Goal: Task Accomplishment & Management: Use online tool/utility

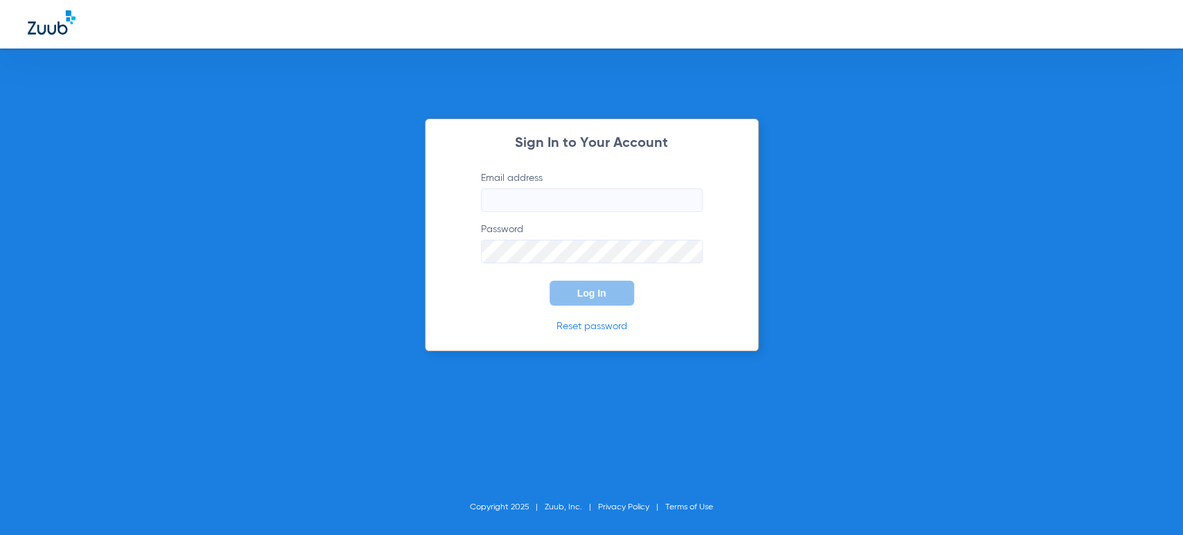
type input "[PERSON_NAME][EMAIL_ADDRESS][PERSON_NAME][DOMAIN_NAME]"
click at [594, 301] on button "Log In" at bounding box center [591, 293] width 85 height 25
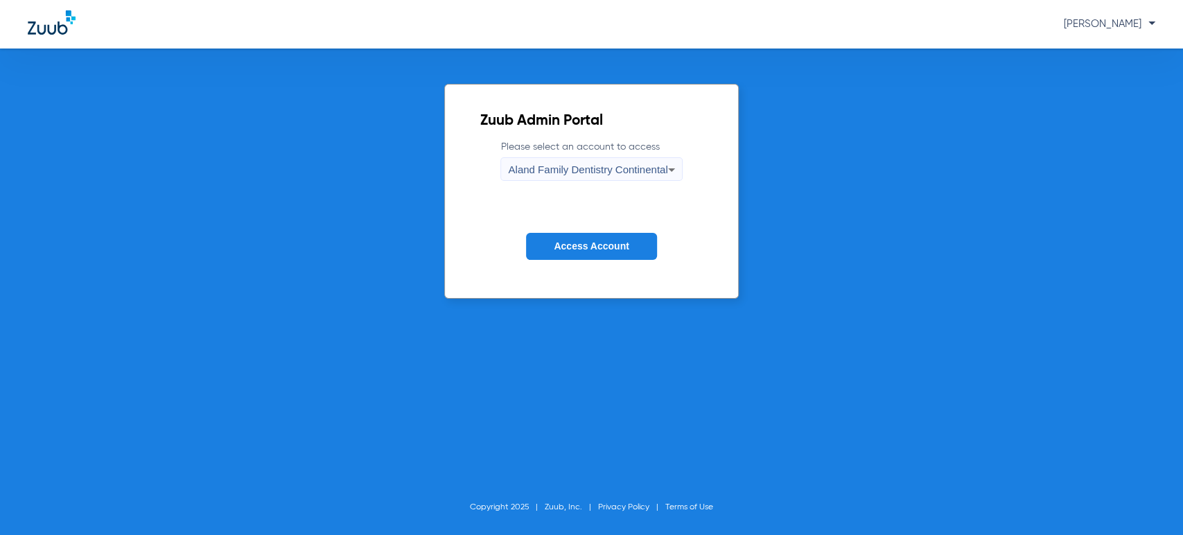
click at [590, 254] on button "Access Account" at bounding box center [591, 246] width 130 height 27
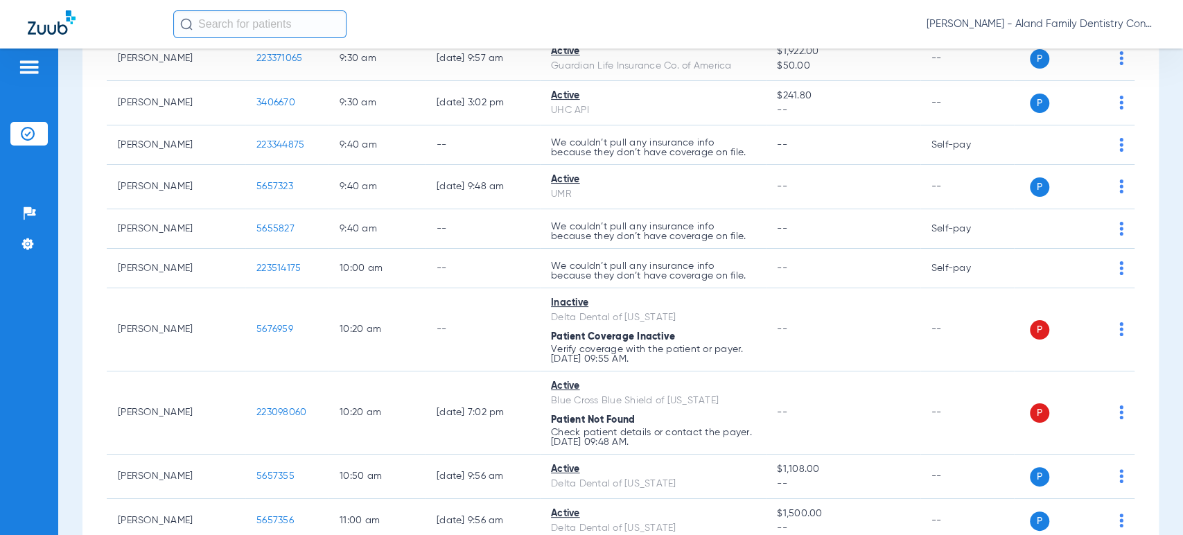
scroll to position [693, 0]
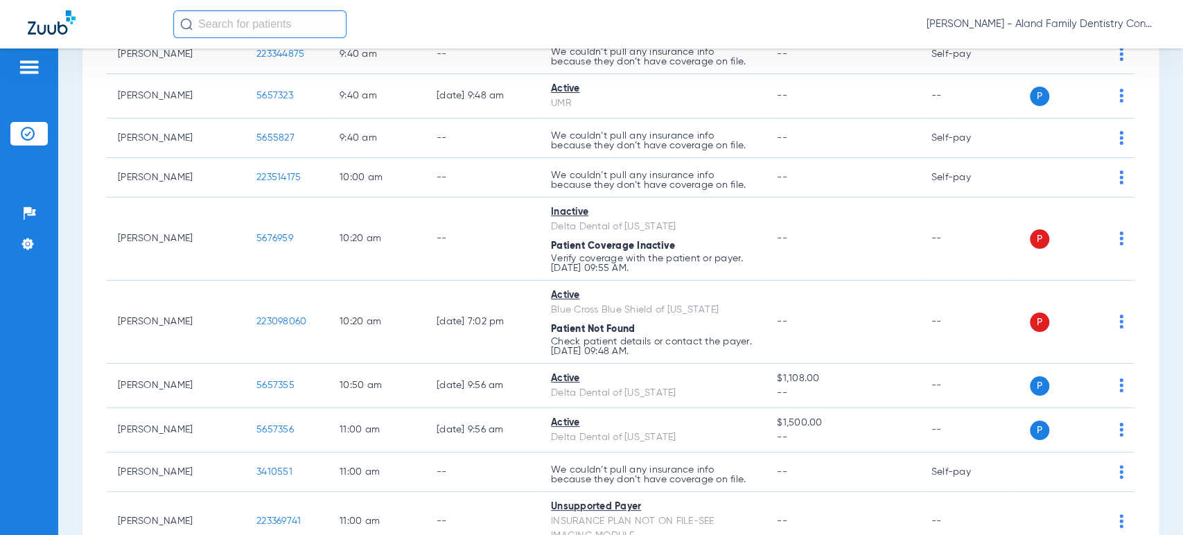
click at [61, 248] on div "Schedule Insurance Verification History Last Appt. Sync Time: [DATE] - 03:34 PM…" at bounding box center [620, 291] width 1124 height 486
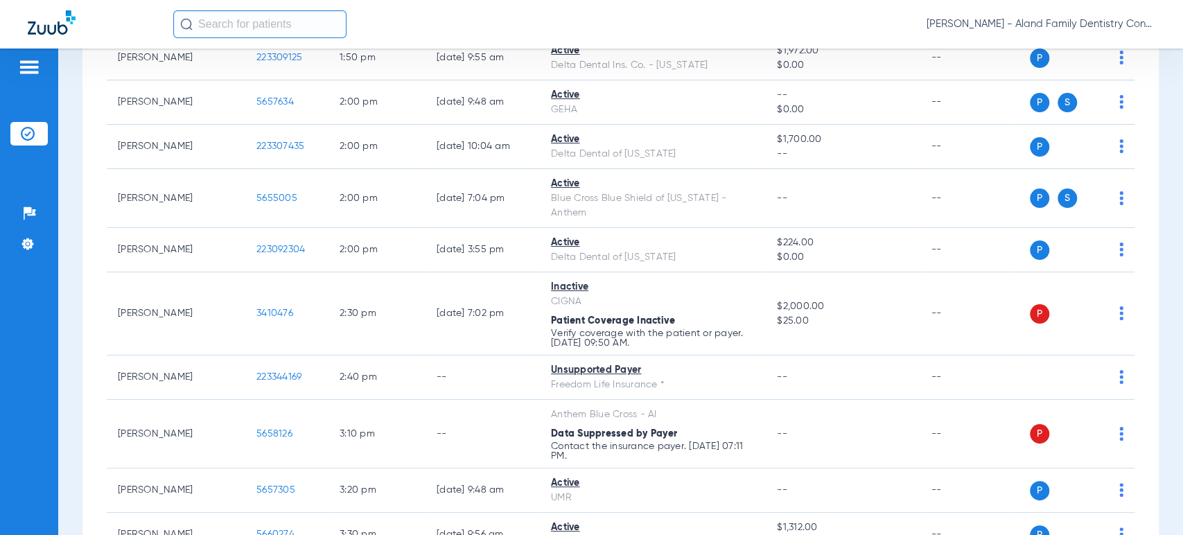
scroll to position [1693, 0]
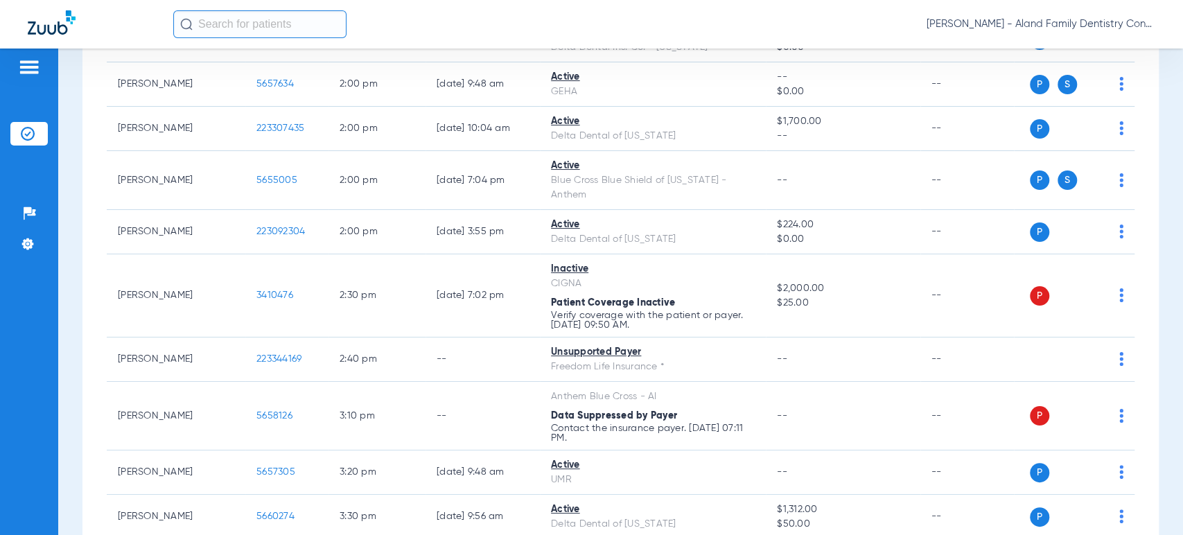
click at [76, 193] on div "Schedule Insurance Verification History Last Appt. Sync Time: [DATE] - 03:34 PM…" at bounding box center [620, 291] width 1124 height 486
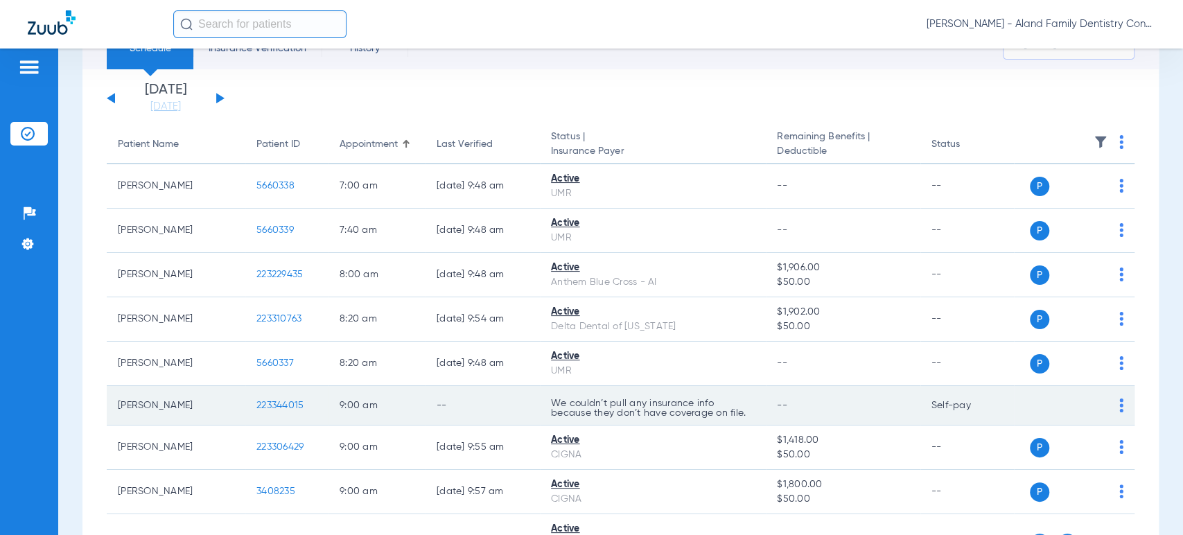
scroll to position [0, 0]
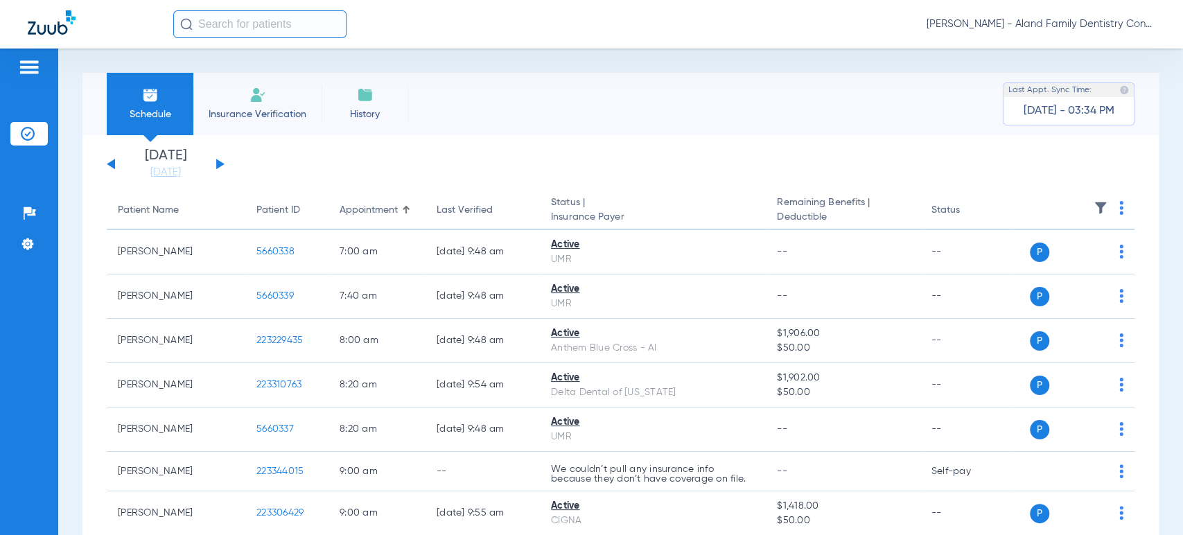
click at [220, 162] on button at bounding box center [220, 164] width 8 height 10
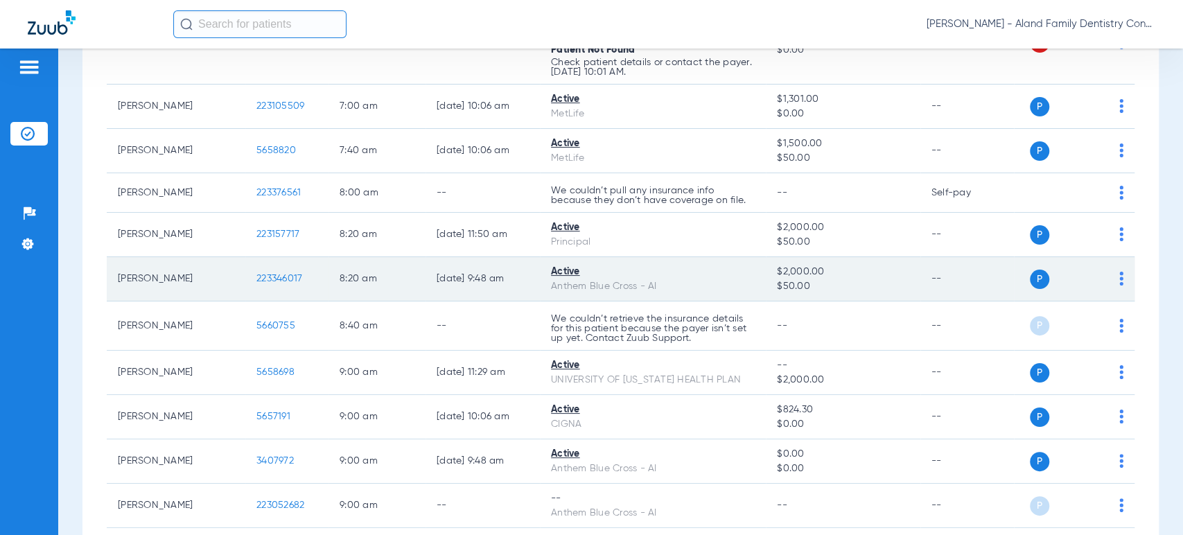
scroll to position [231, 0]
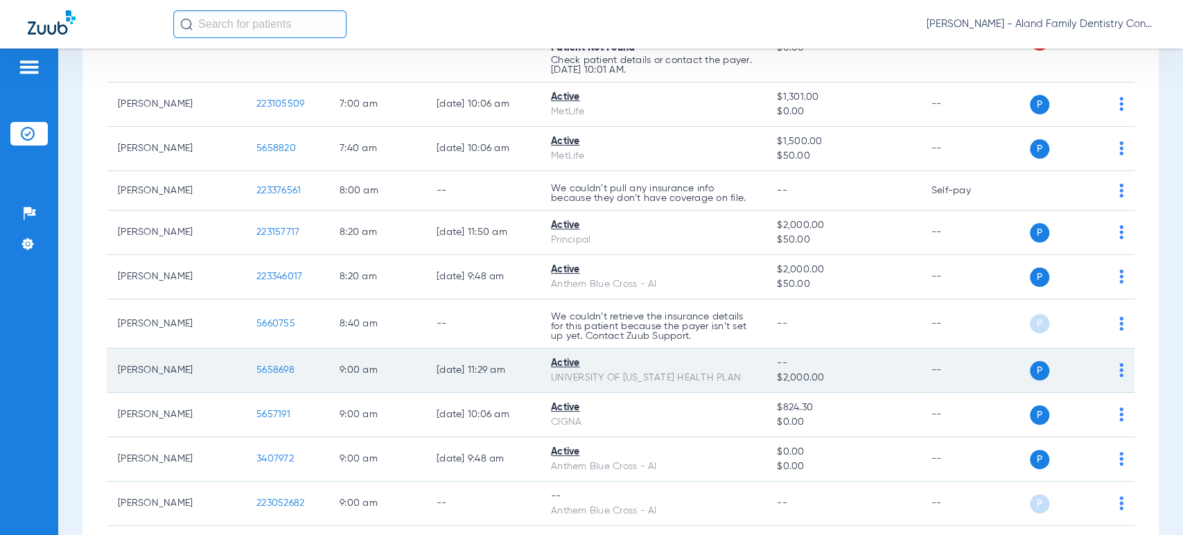
click at [1119, 372] on img at bounding box center [1121, 370] width 4 height 14
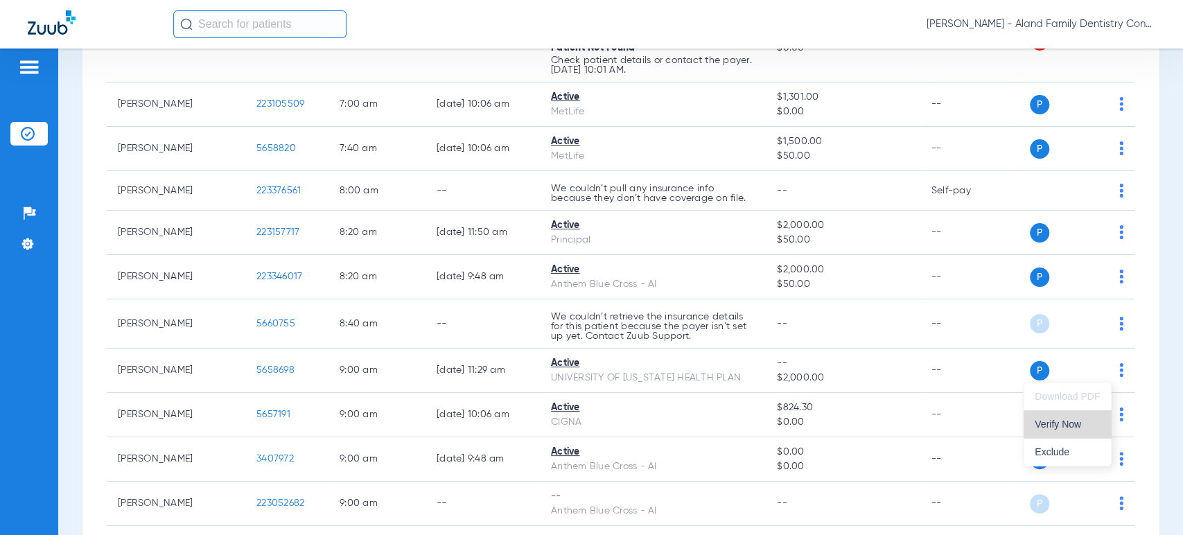
click at [1068, 422] on span "Verify Now" at bounding box center [1066, 424] width 65 height 10
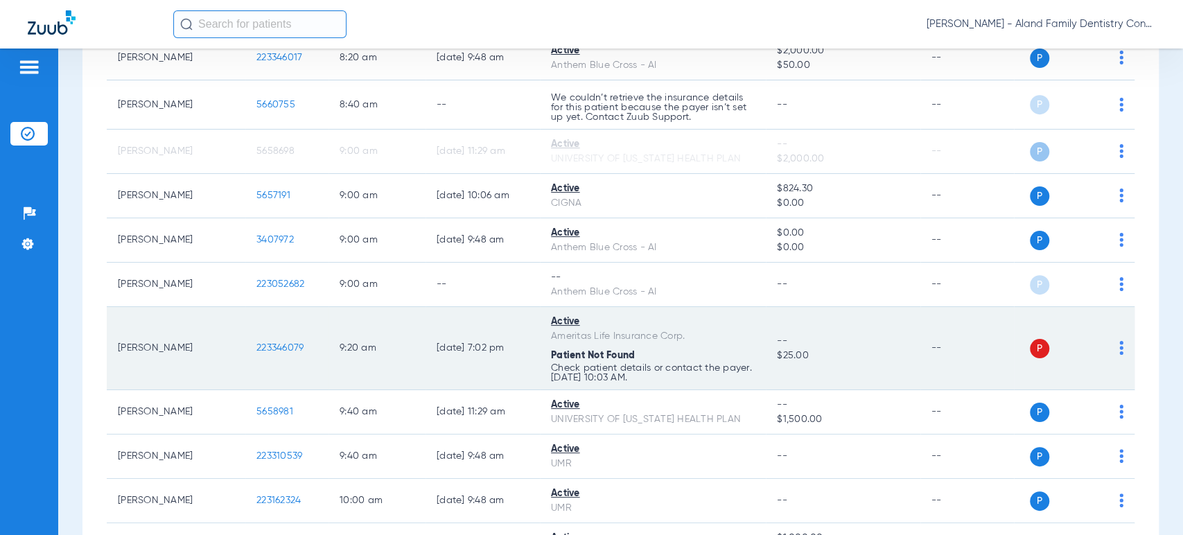
scroll to position [461, 0]
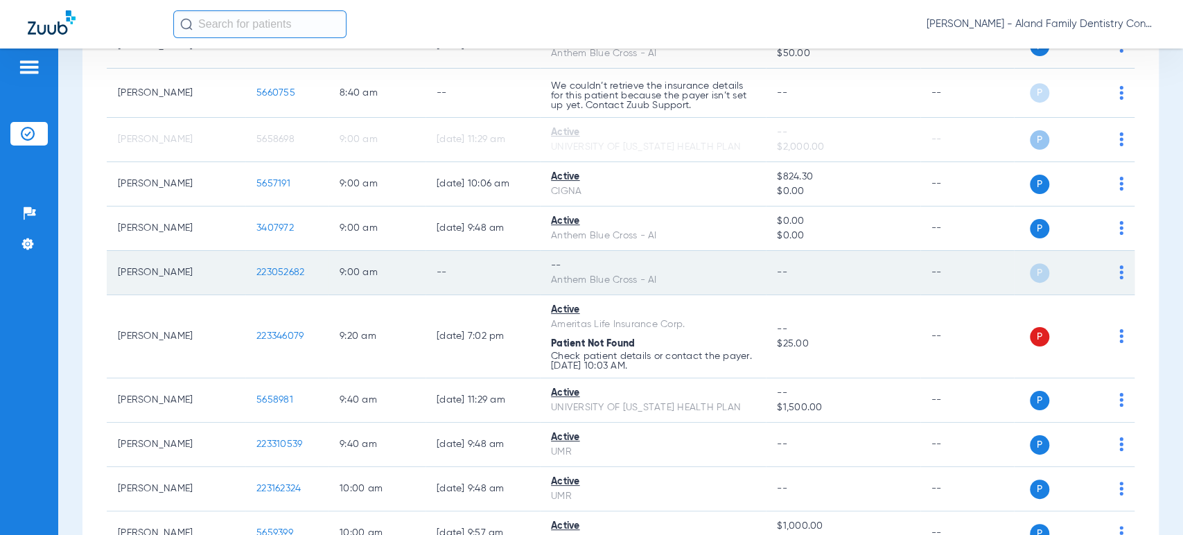
click at [1119, 271] on img at bounding box center [1121, 272] width 4 height 14
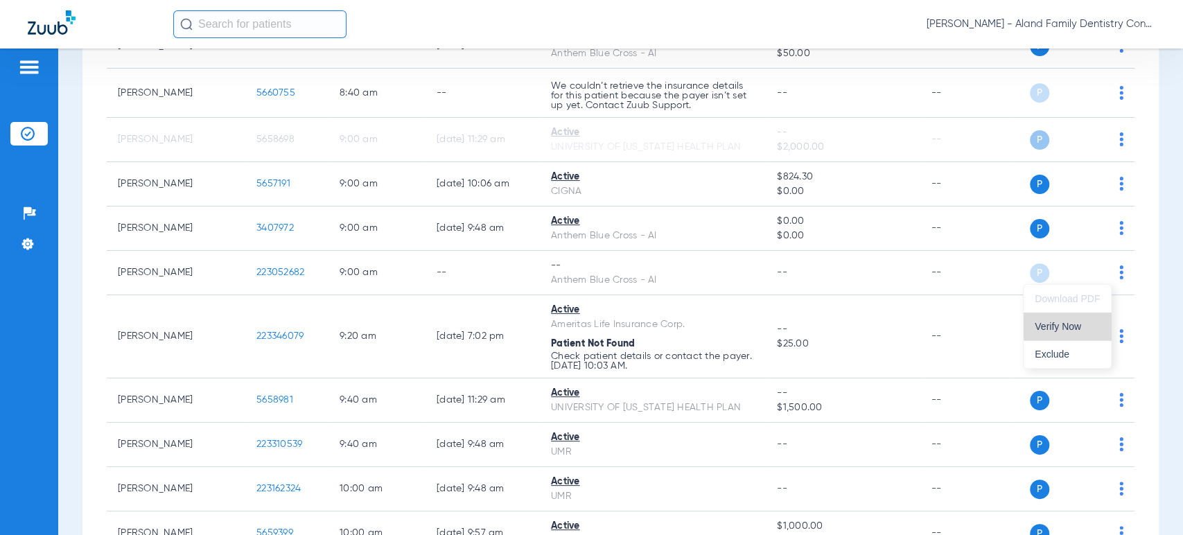
click at [1078, 321] on span "Verify Now" at bounding box center [1066, 326] width 65 height 10
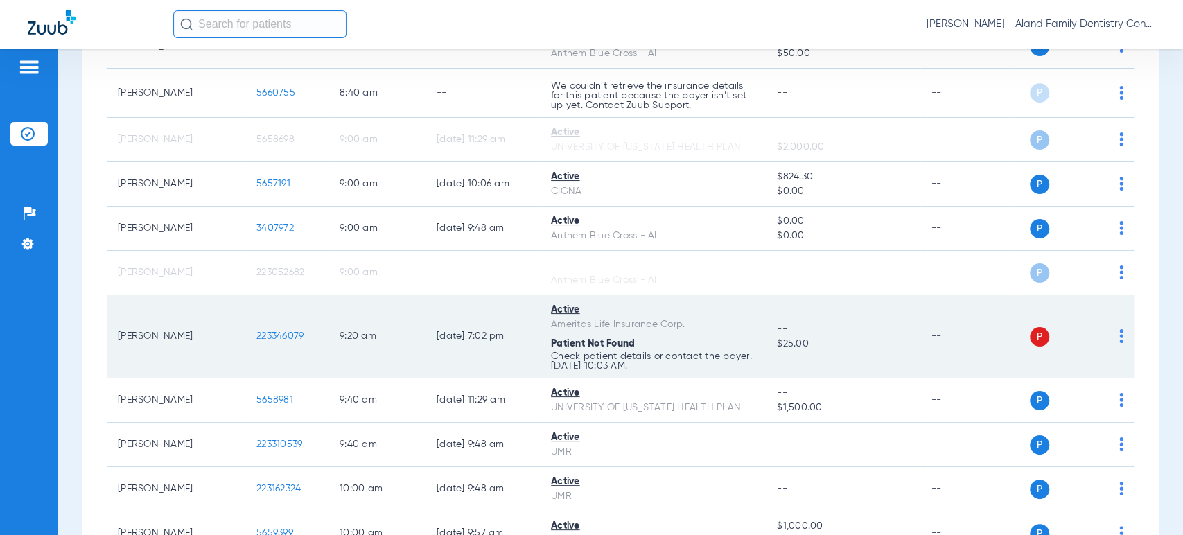
click at [1111, 337] on td "P S" at bounding box center [1074, 336] width 121 height 83
click at [1119, 337] on img at bounding box center [1121, 336] width 4 height 14
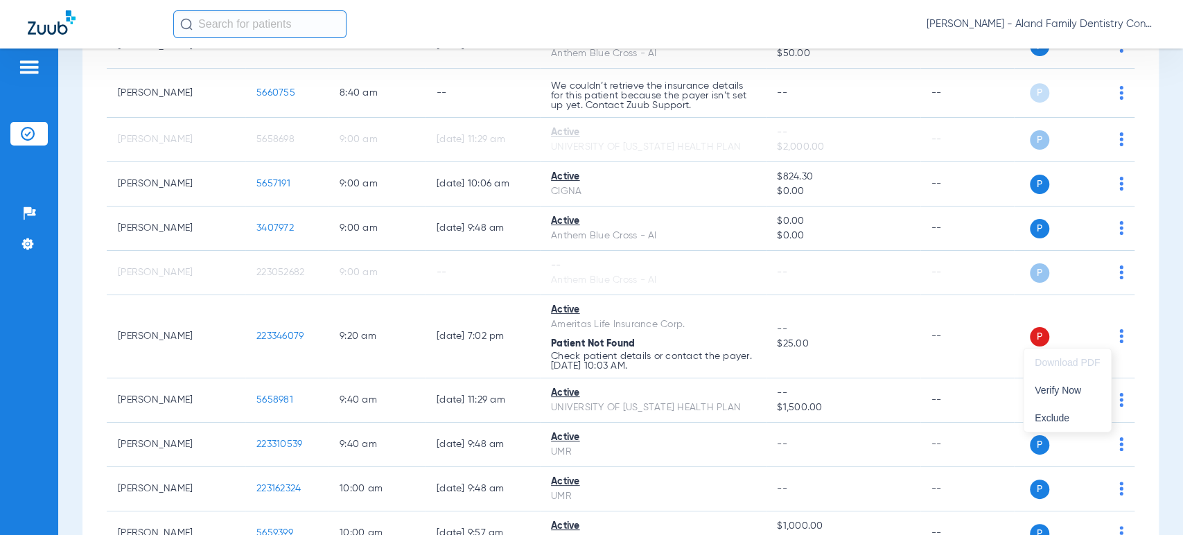
click at [267, 335] on div at bounding box center [591, 267] width 1183 height 535
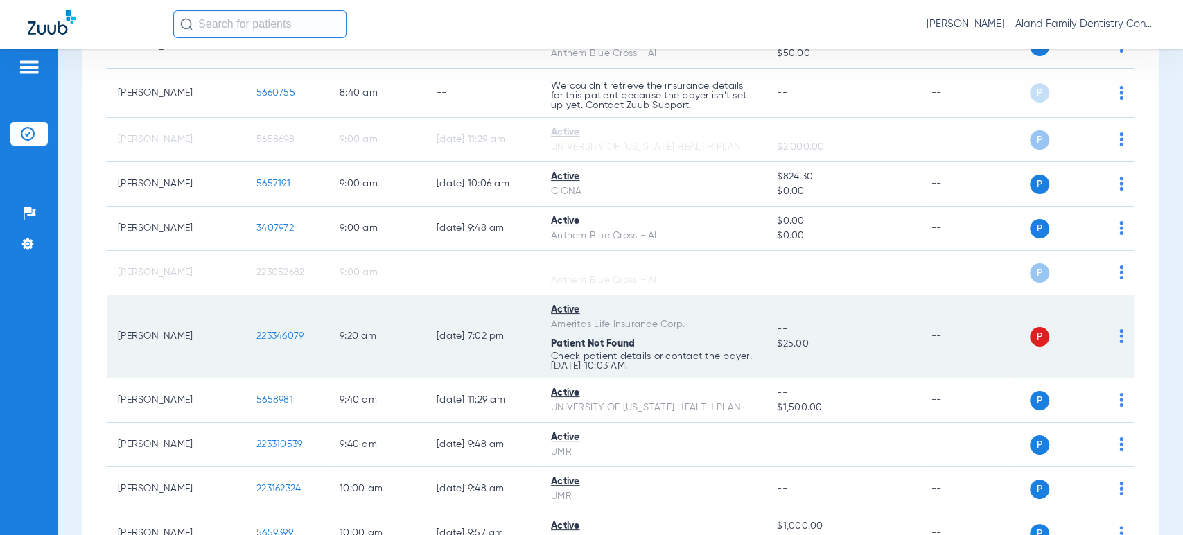
click at [268, 333] on span "223346079" at bounding box center [279, 336] width 47 height 10
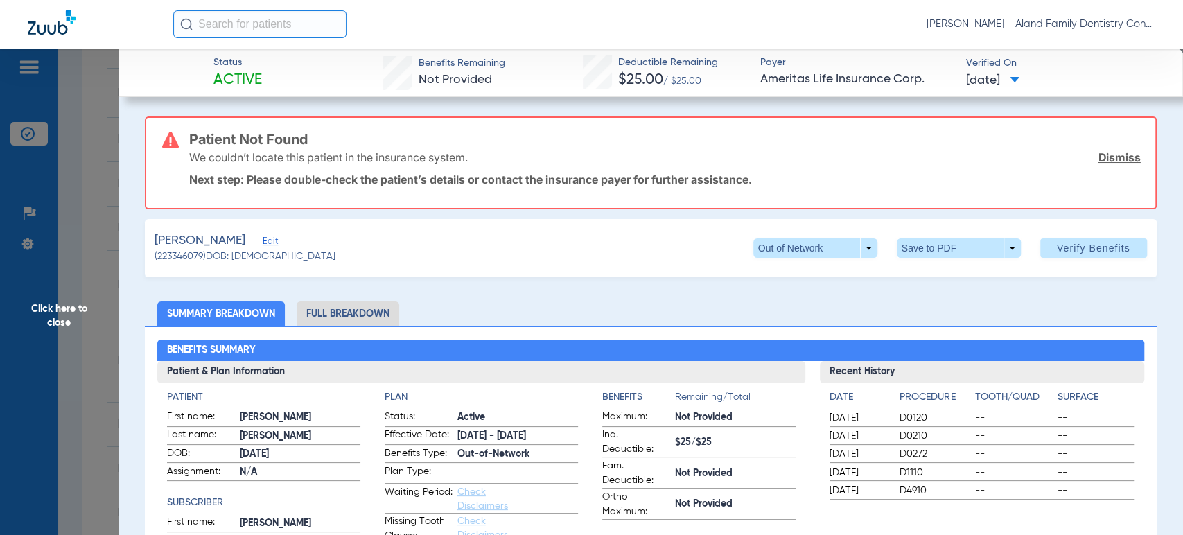
click at [263, 238] on span "Edit" at bounding box center [269, 242] width 12 height 13
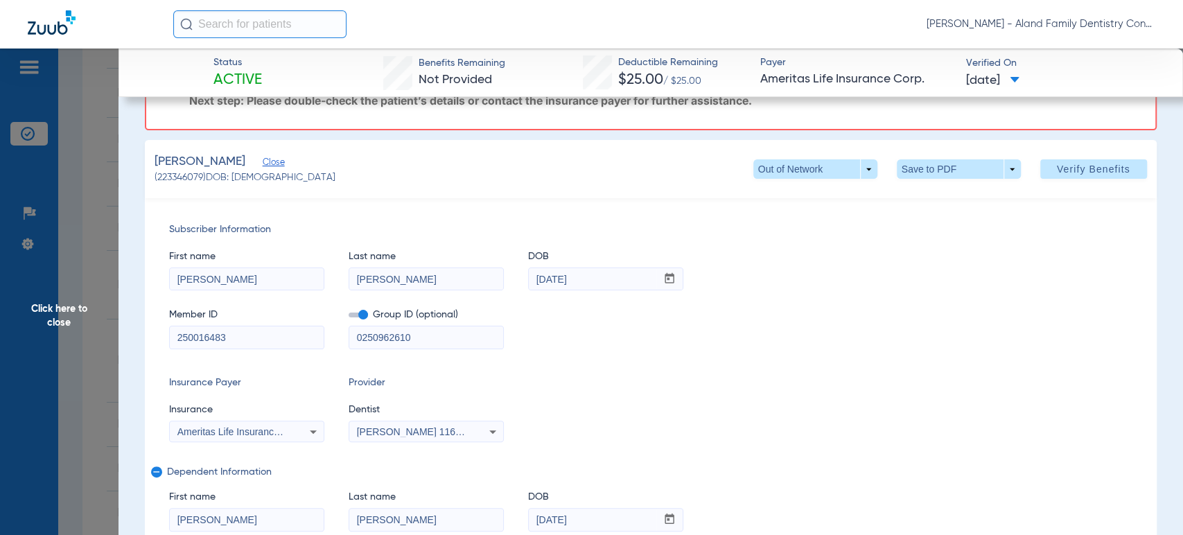
scroll to position [154, 0]
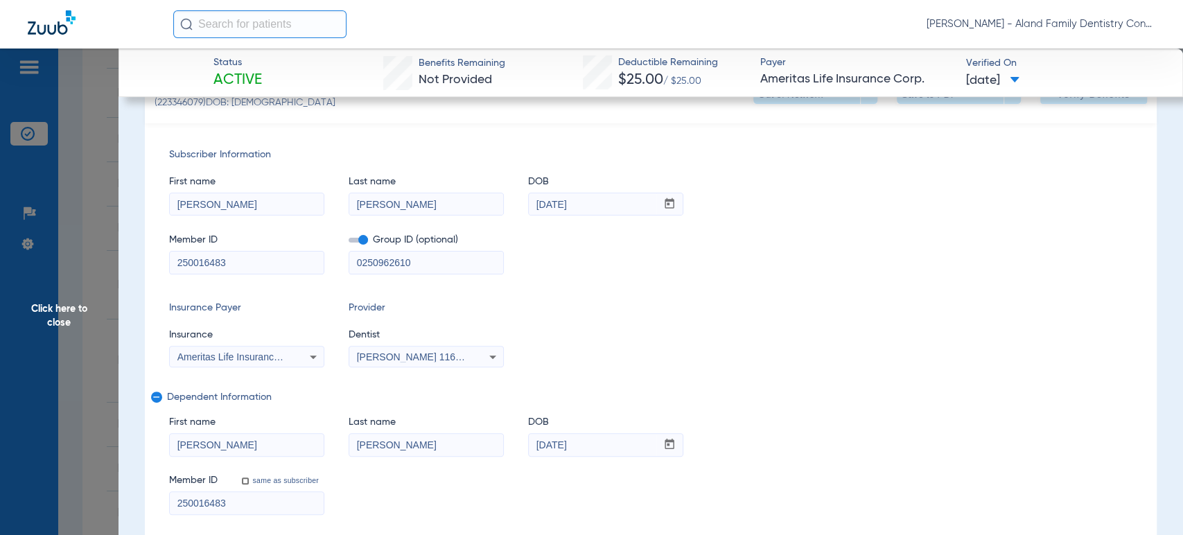
drag, startPoint x: 409, startPoint y: 202, endPoint x: 326, endPoint y: 202, distance: 82.4
click at [326, 202] on div "First name [PERSON_NAME] Last name [PERSON_NAME] DOB mm / dd / yyyy [DATE]" at bounding box center [650, 188] width 962 height 53
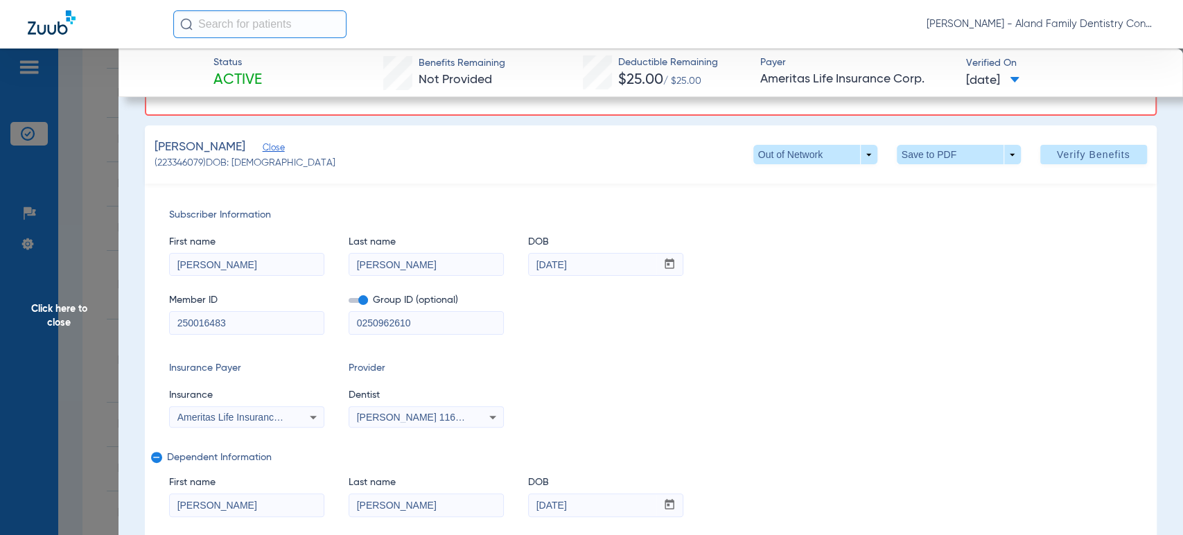
scroll to position [77, 0]
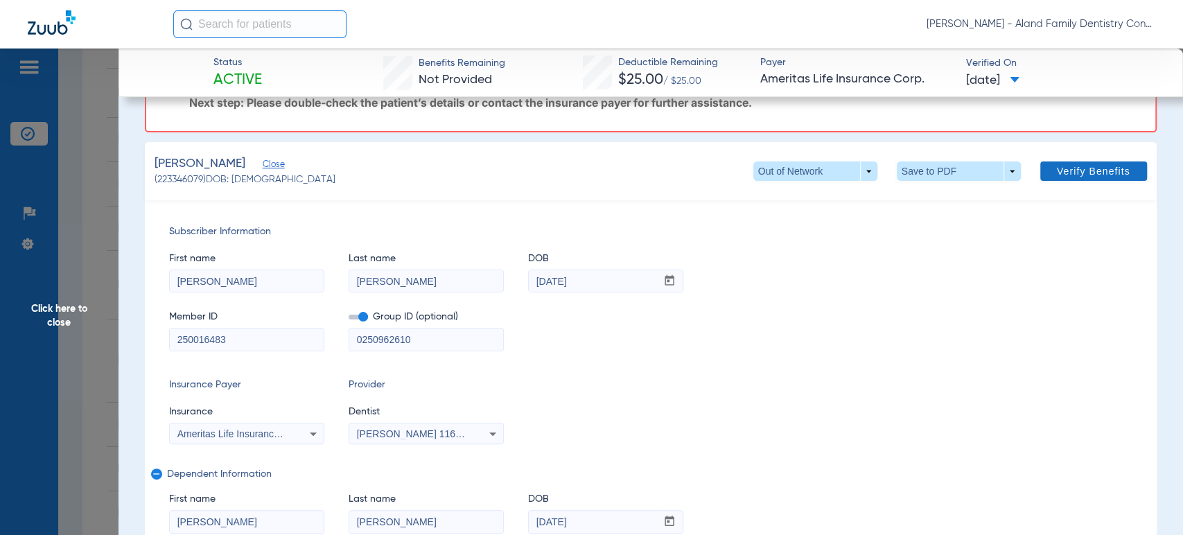
type input "[PERSON_NAME]"
click at [1057, 169] on span "Verify Benefits" at bounding box center [1093, 171] width 73 height 11
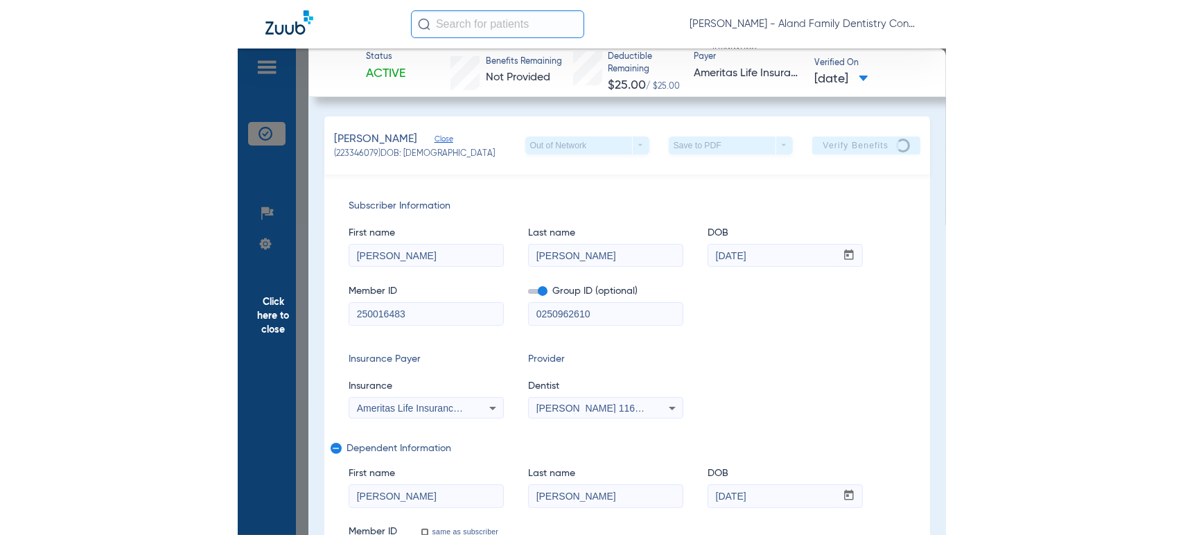
scroll to position [596, 0]
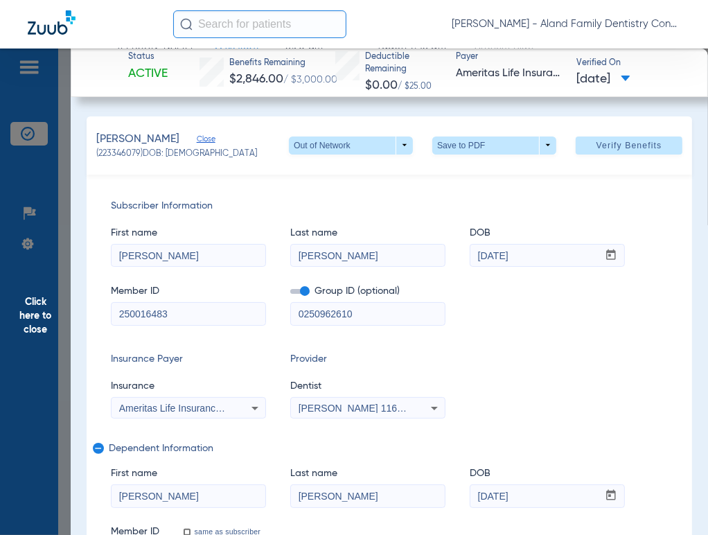
click at [69, 225] on span "Click here to close" at bounding box center [35, 315] width 71 height 535
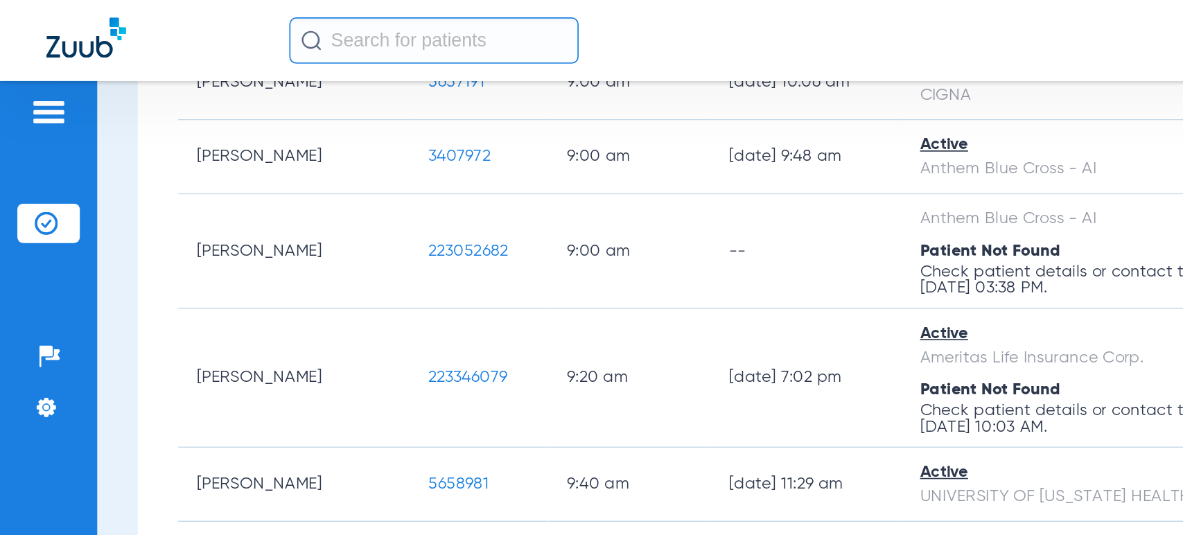
scroll to position [461, 0]
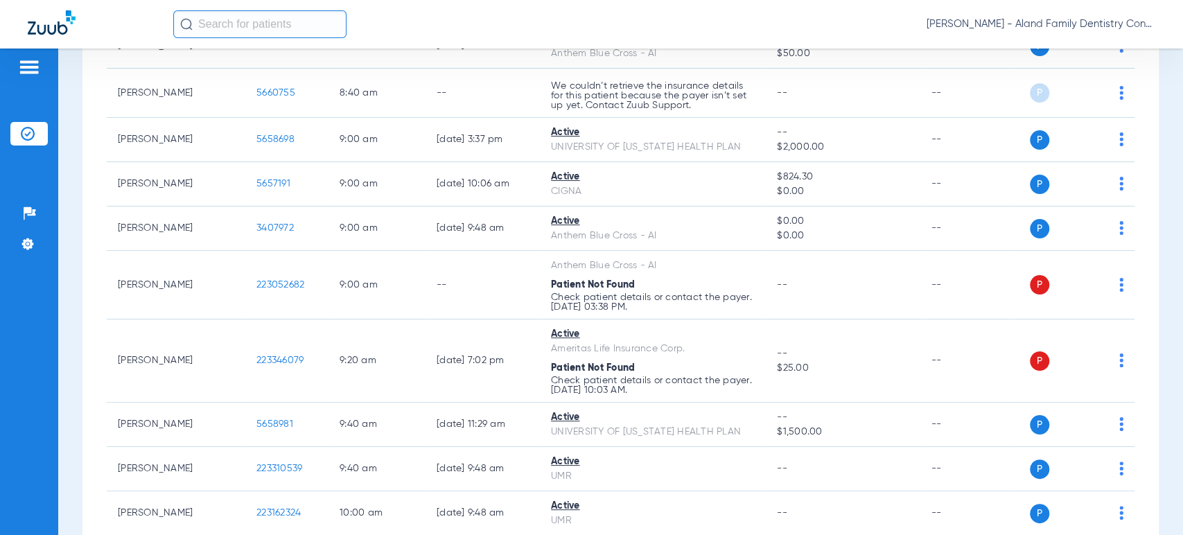
click at [78, 244] on div "Schedule Insurance Verification History Last Appt. Sync Time: [DATE] - 03:45 PM…" at bounding box center [620, 291] width 1124 height 486
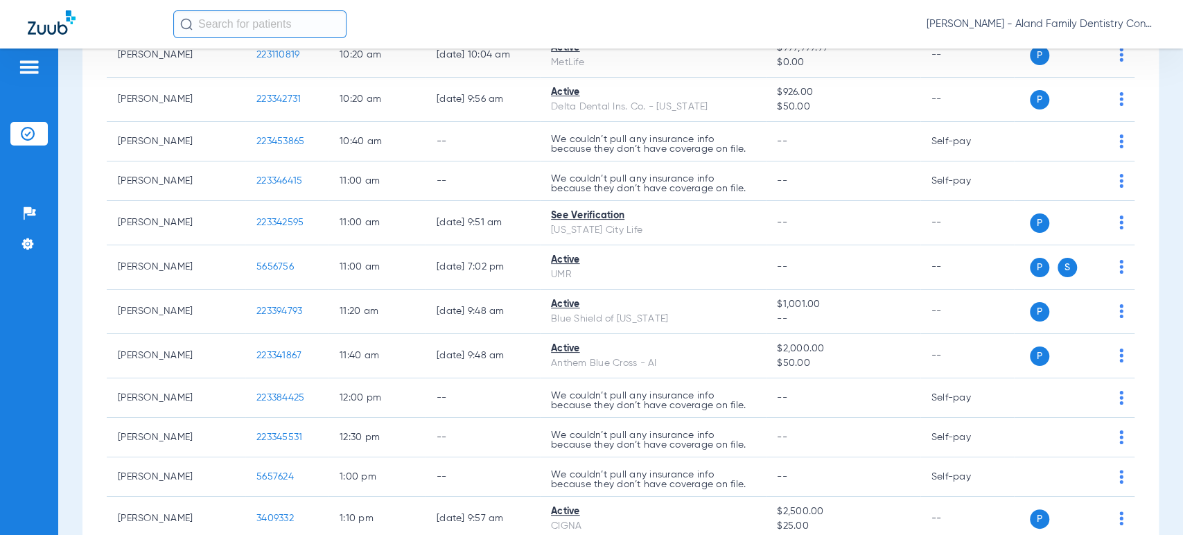
scroll to position [1000, 0]
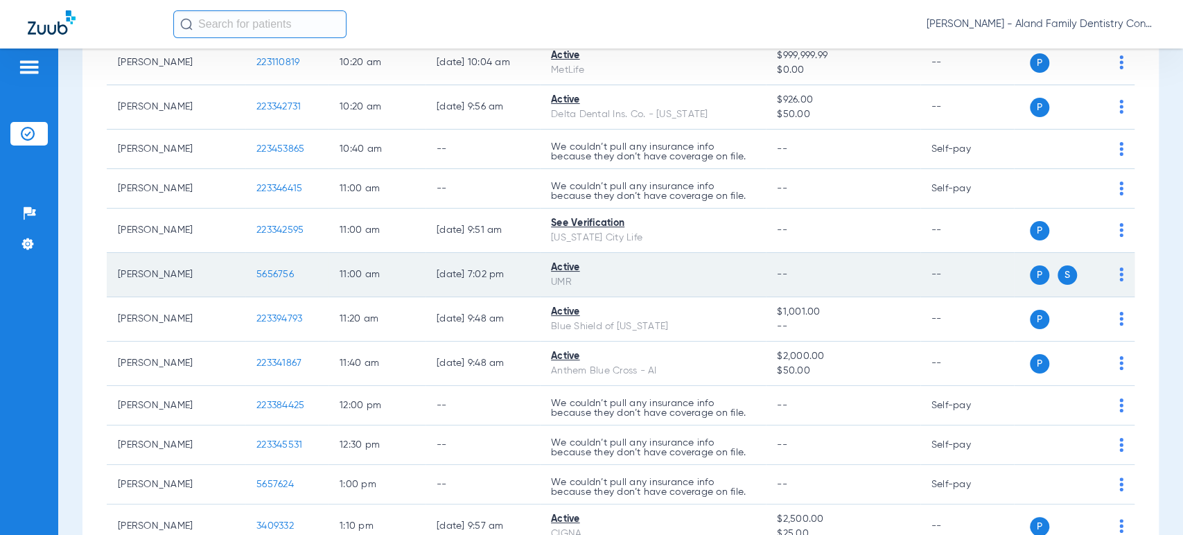
click at [1119, 279] on span at bounding box center [1121, 279] width 4 height 10
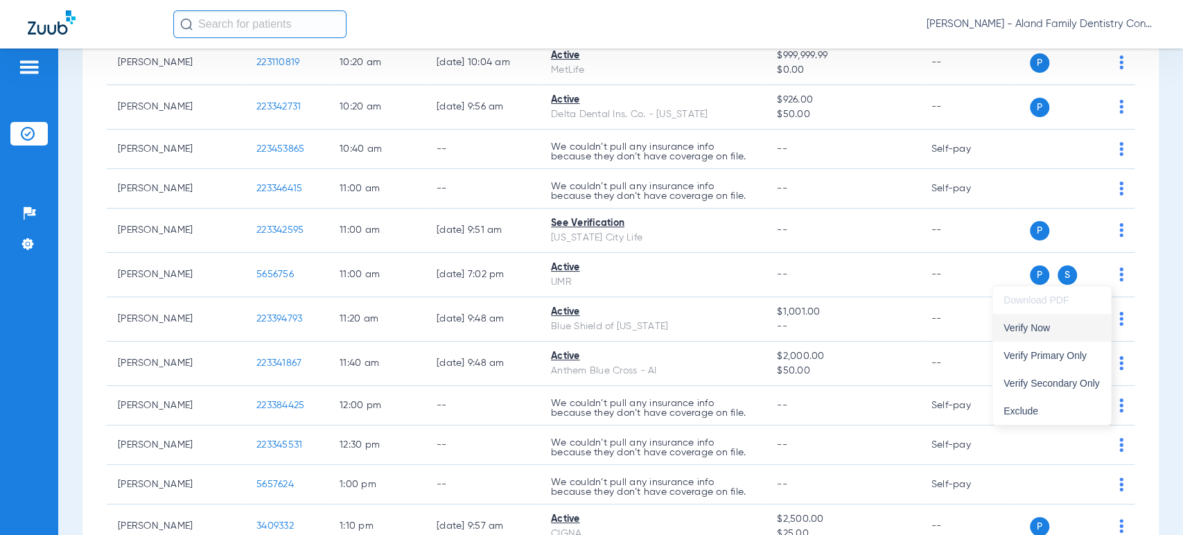
click at [1077, 326] on span "Verify Now" at bounding box center [1051, 328] width 96 height 10
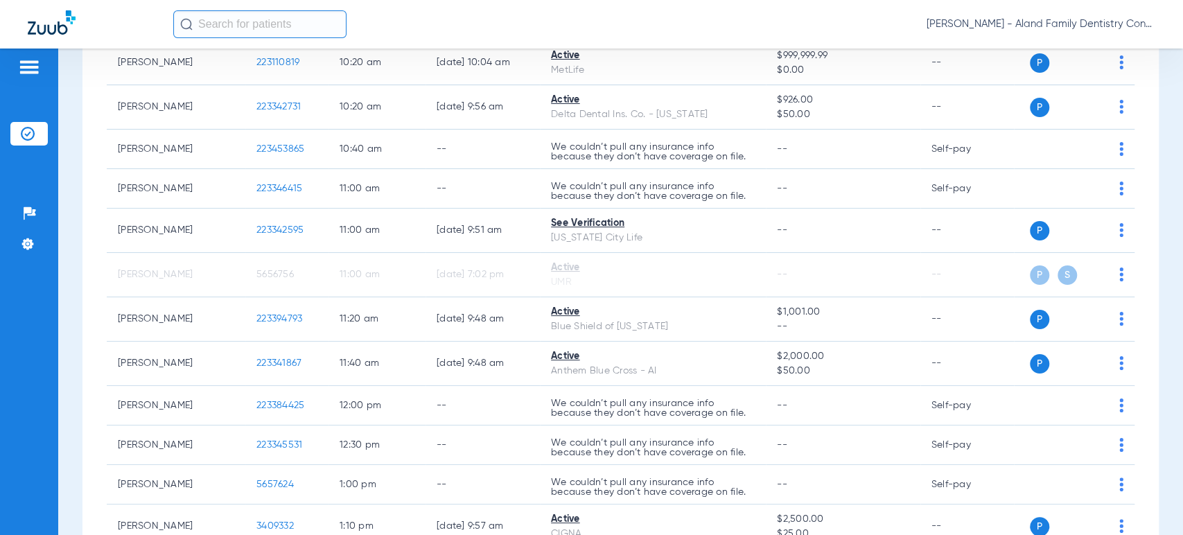
click at [67, 299] on div "Schedule Insurance Verification History Last Appt. Sync Time: [DATE] - 03:45 PM…" at bounding box center [620, 291] width 1124 height 486
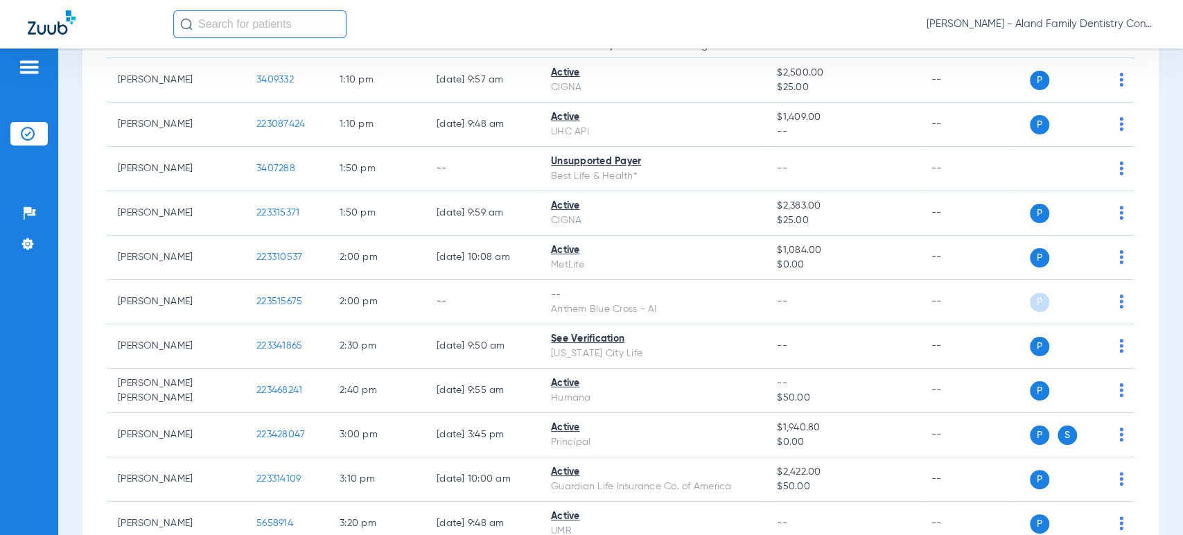
scroll to position [1424, 0]
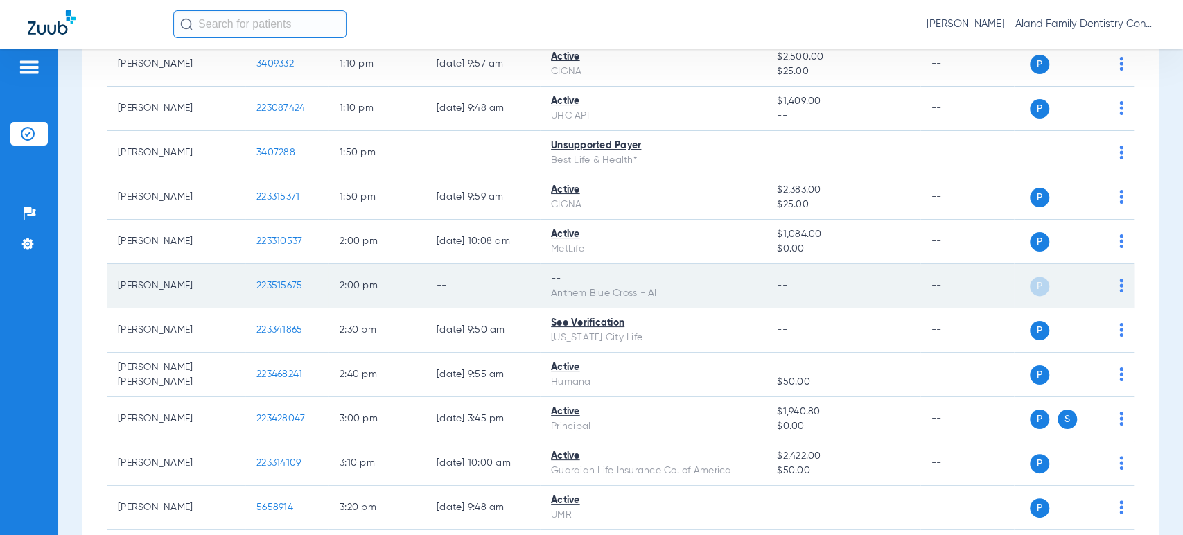
click at [1119, 287] on img at bounding box center [1121, 286] width 4 height 14
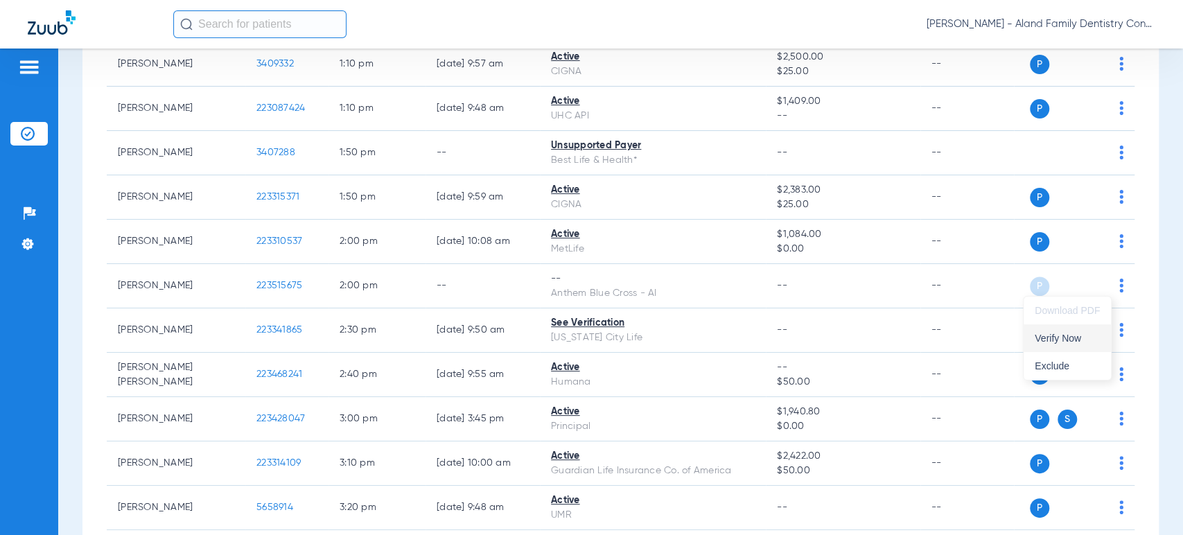
click at [1086, 337] on span "Verify Now" at bounding box center [1066, 338] width 65 height 10
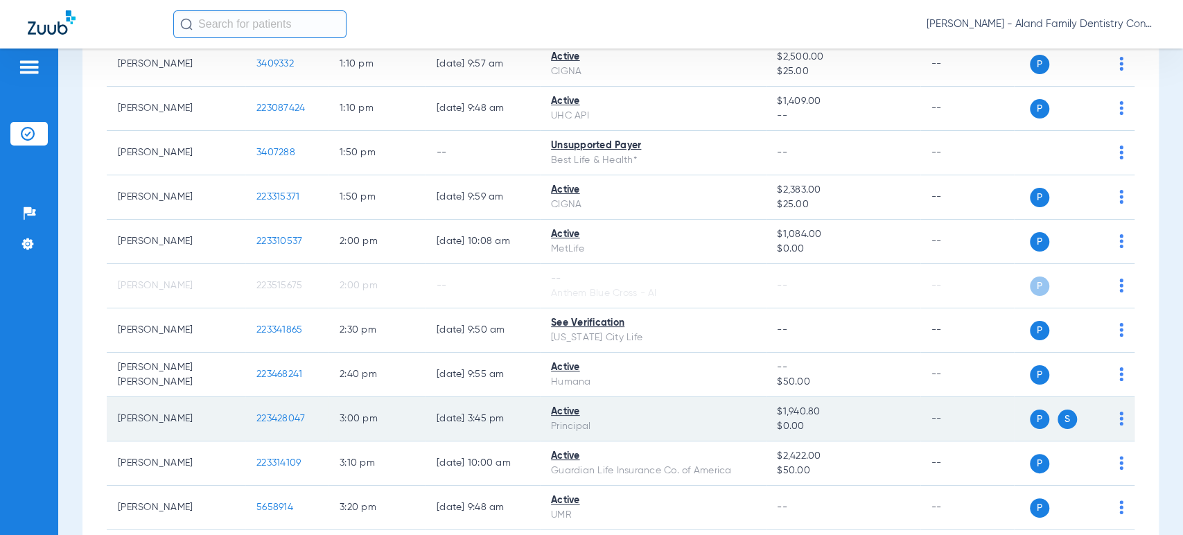
click at [1119, 414] on img at bounding box center [1121, 419] width 4 height 14
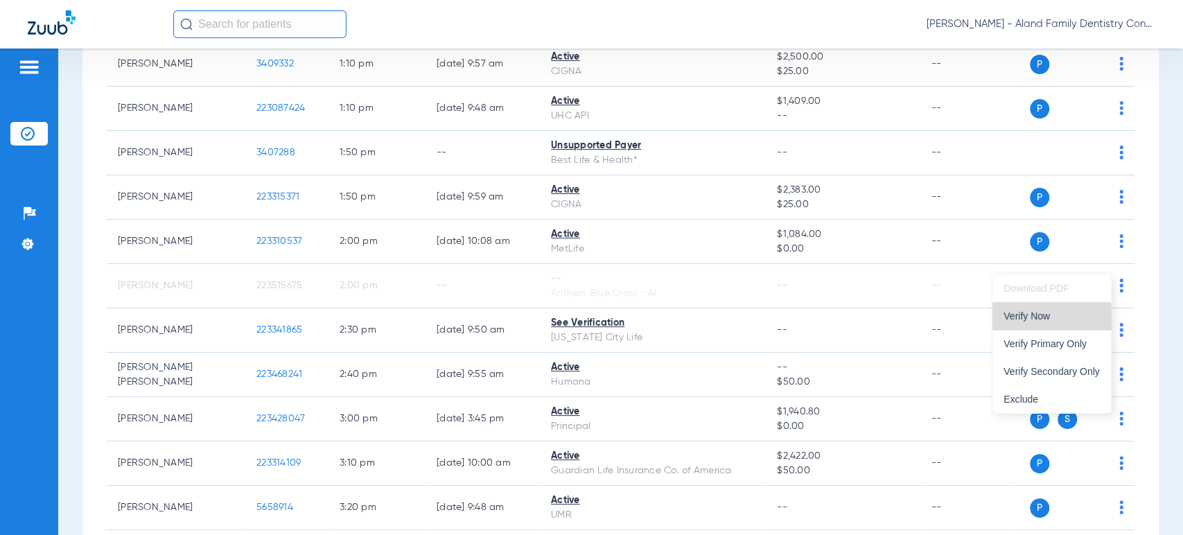
click at [1036, 321] on button "Verify Now" at bounding box center [1051, 316] width 118 height 28
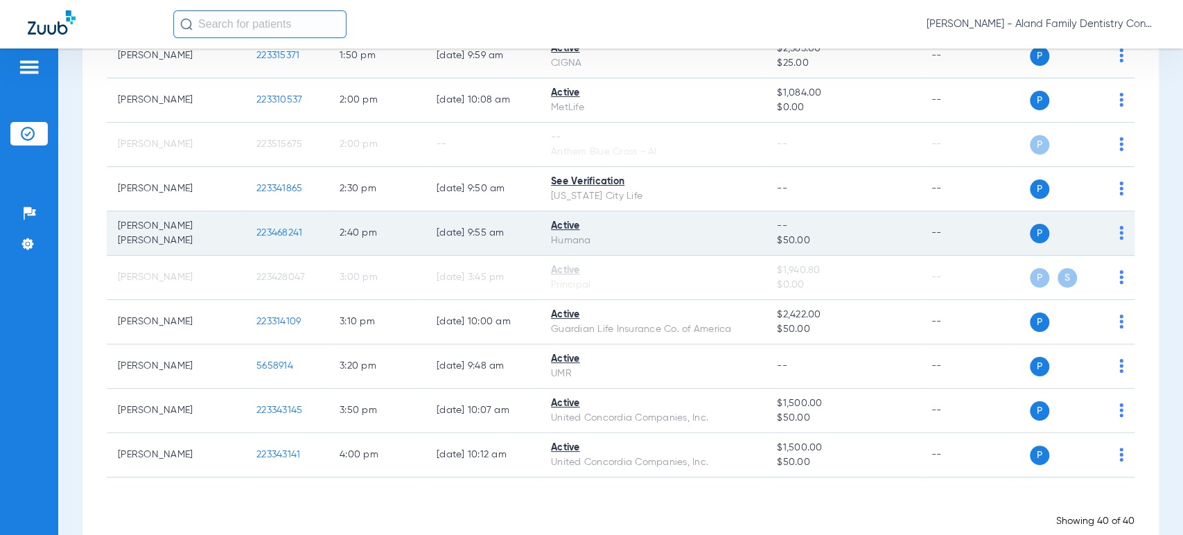
scroll to position [1592, 0]
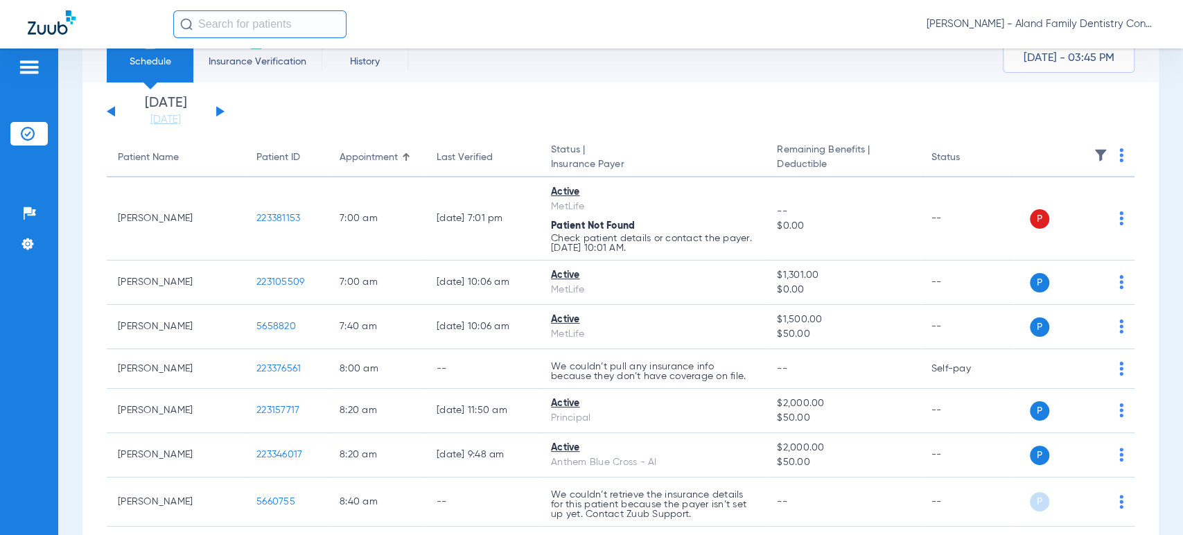
scroll to position [0, 0]
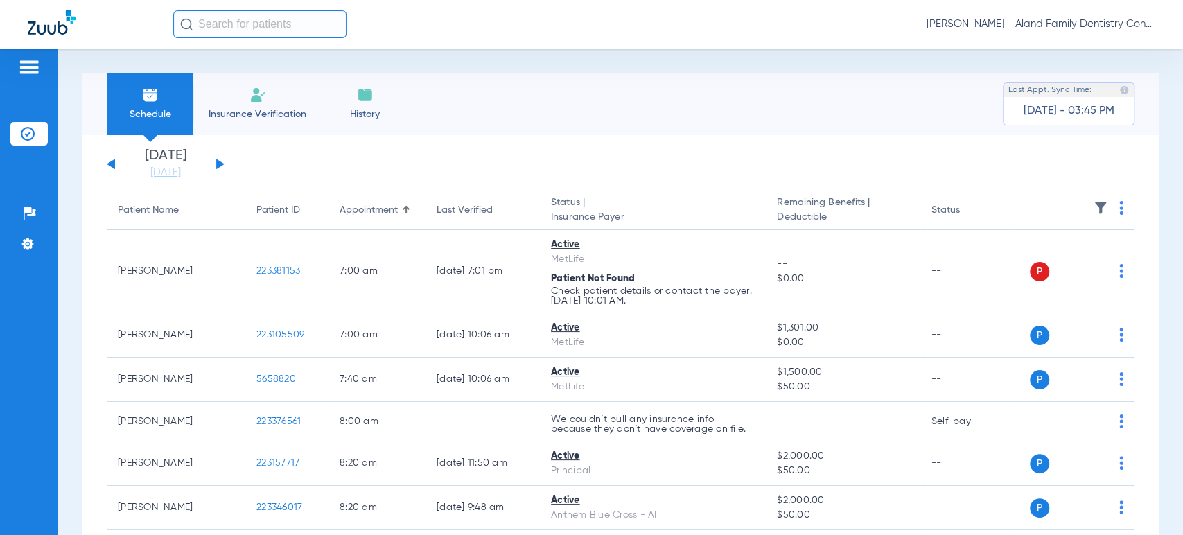
click at [218, 161] on button at bounding box center [220, 164] width 8 height 10
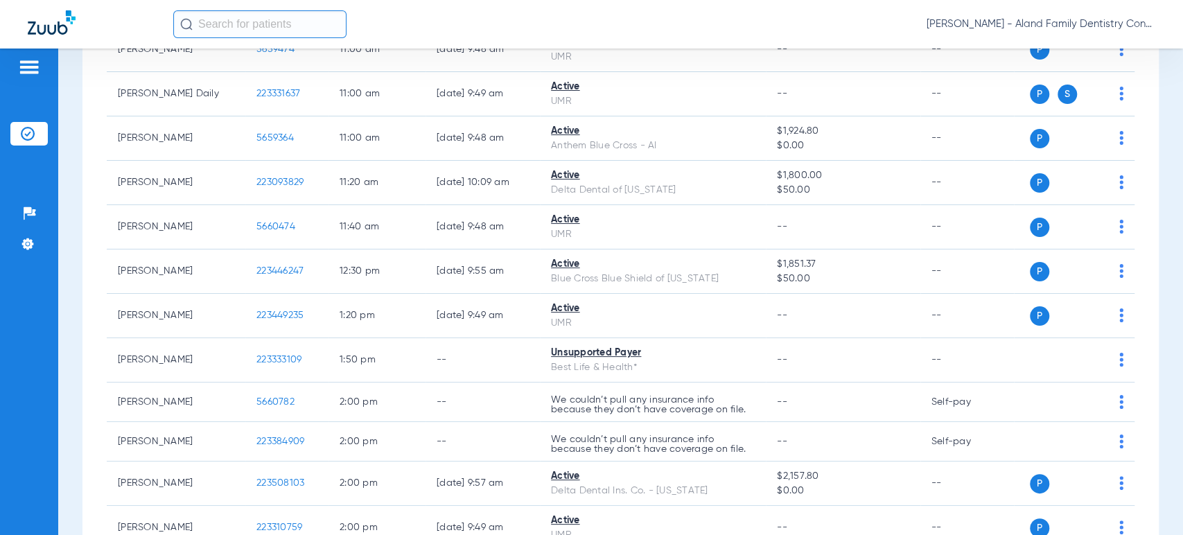
scroll to position [605, 0]
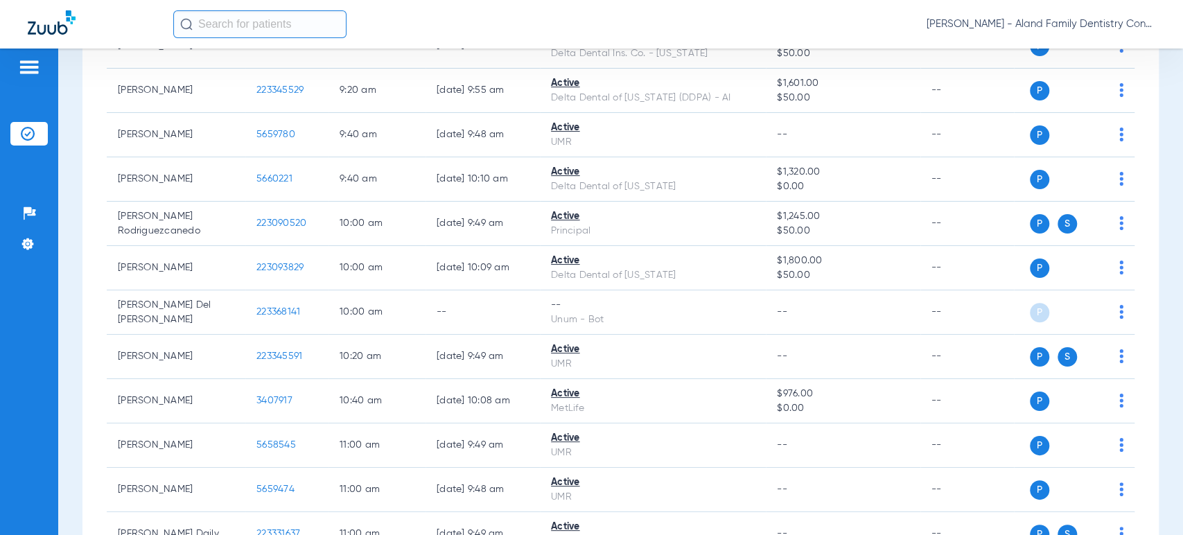
click at [1051, 21] on span "[PERSON_NAME] - Aland Family Dentistry Continental" at bounding box center [1040, 24] width 229 height 14
click at [1065, 53] on span "Account Selection" at bounding box center [1103, 49] width 78 height 10
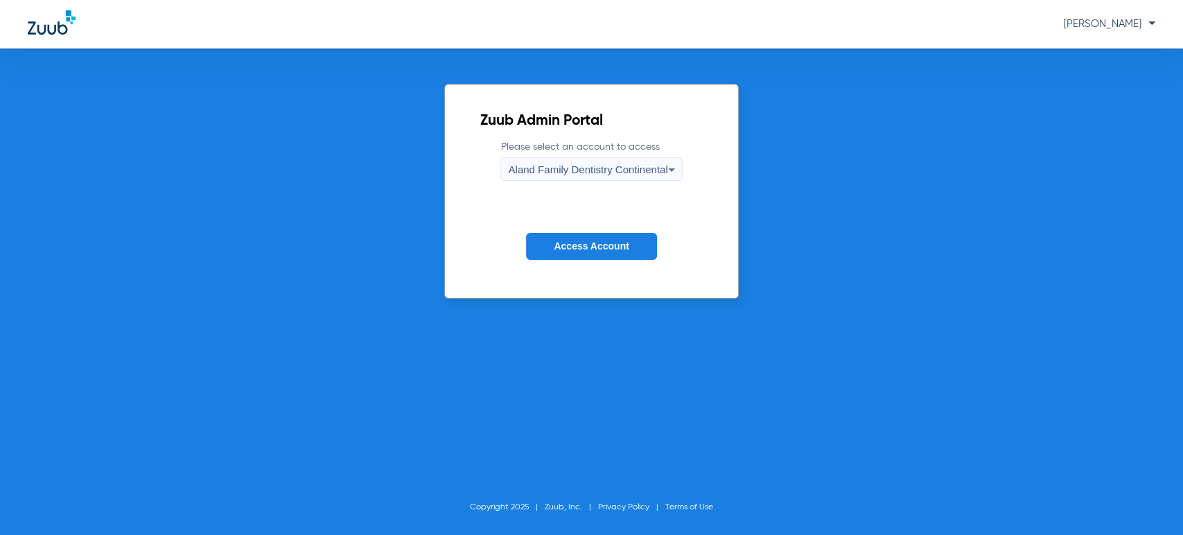
click at [578, 163] on span "Aland Family Dentistry Continental" at bounding box center [587, 169] width 159 height 12
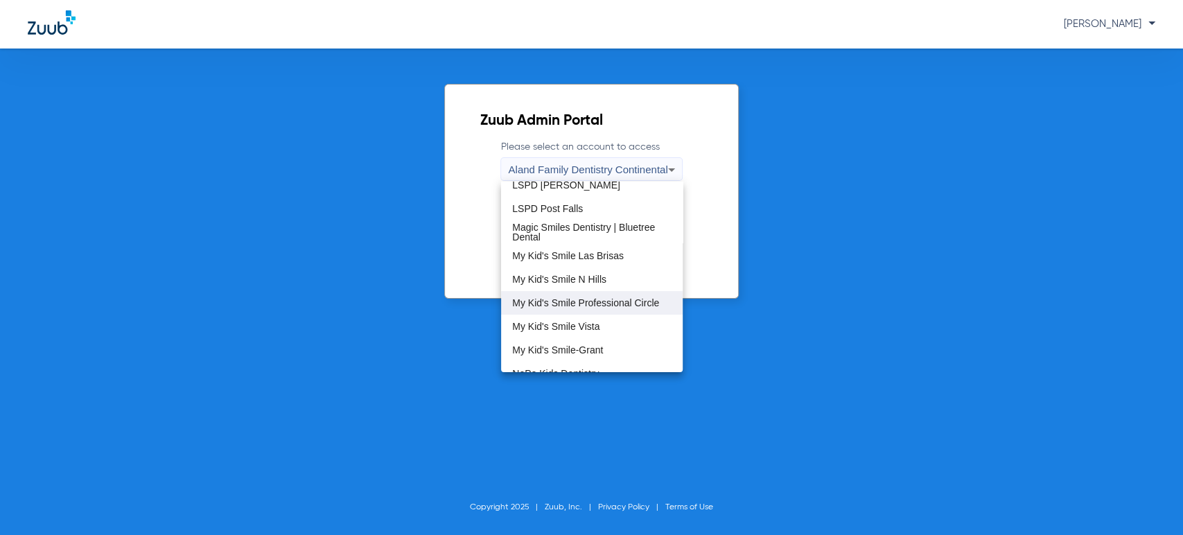
scroll to position [308, 0]
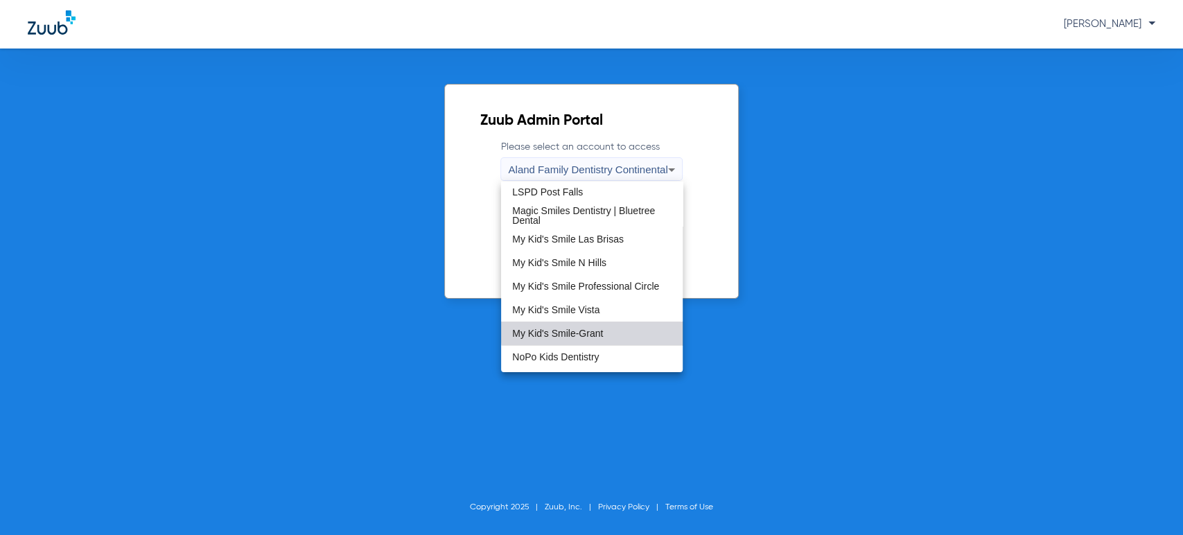
click at [604, 326] on mat-option "My Kid's Smile-Grant" at bounding box center [592, 333] width 182 height 24
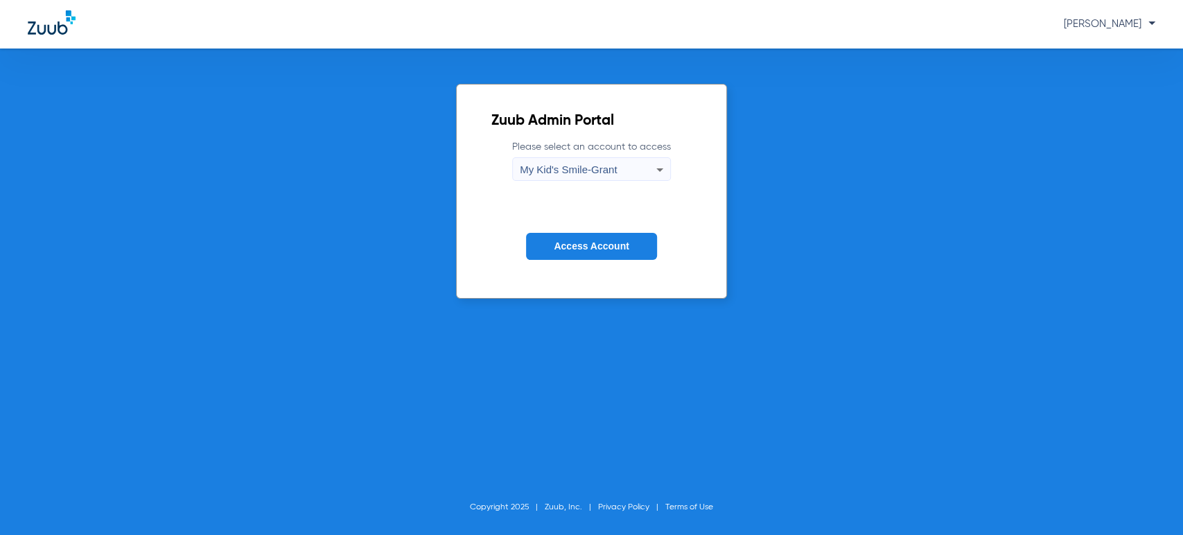
click at [587, 237] on button "Access Account" at bounding box center [591, 246] width 130 height 27
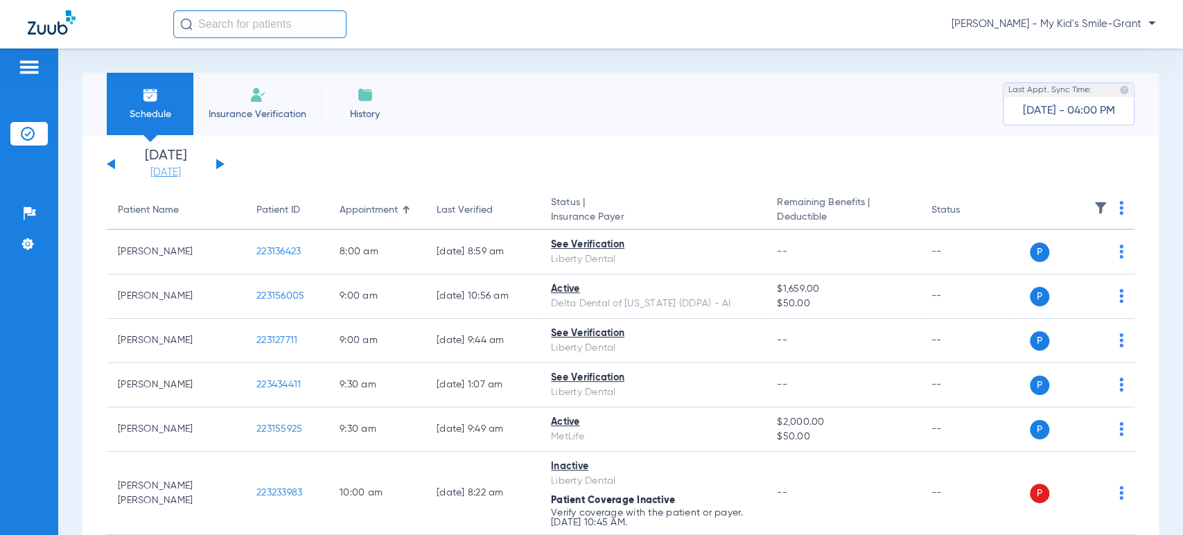
click at [176, 166] on link "[DATE]" at bounding box center [165, 173] width 83 height 14
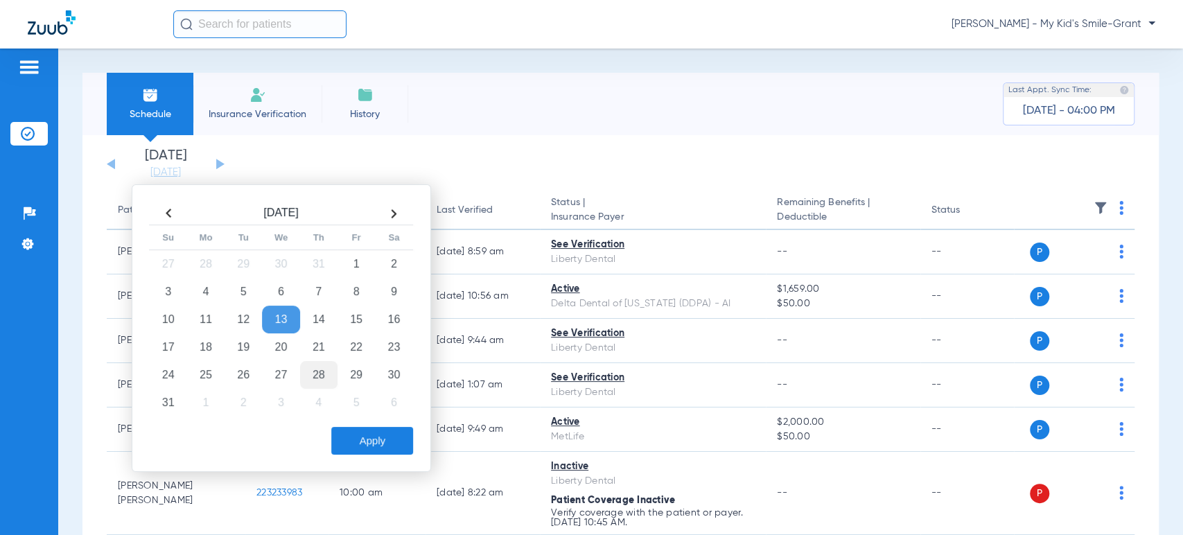
click at [321, 375] on td "28" at bounding box center [318, 375] width 37 height 28
click at [380, 452] on button "Apply" at bounding box center [372, 441] width 82 height 28
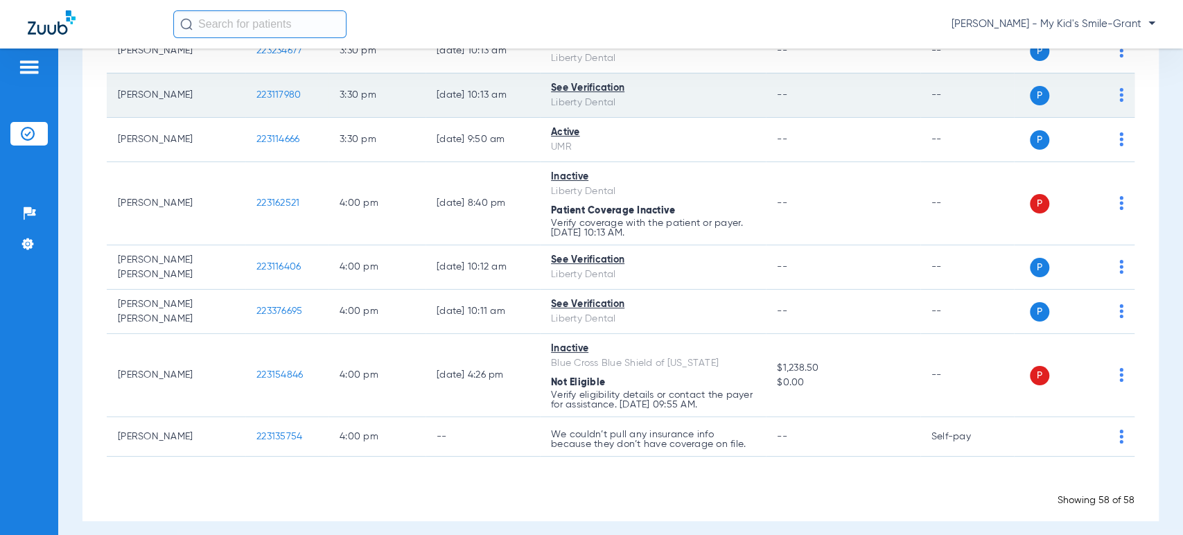
scroll to position [2714, 0]
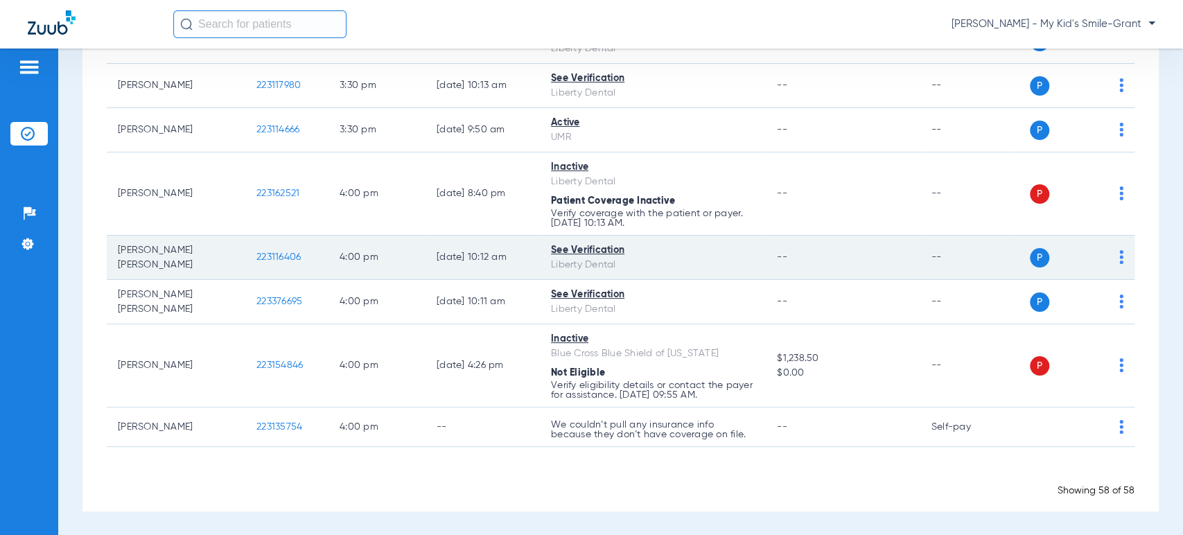
click at [114, 236] on td "[PERSON_NAME] [PERSON_NAME]" at bounding box center [176, 258] width 139 height 44
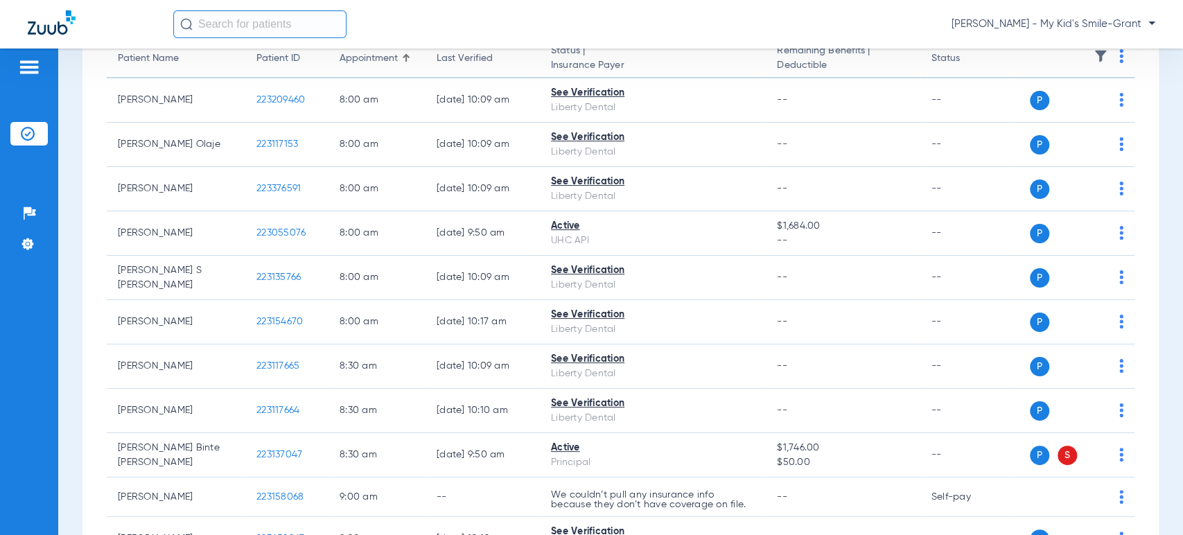
scroll to position [154, 0]
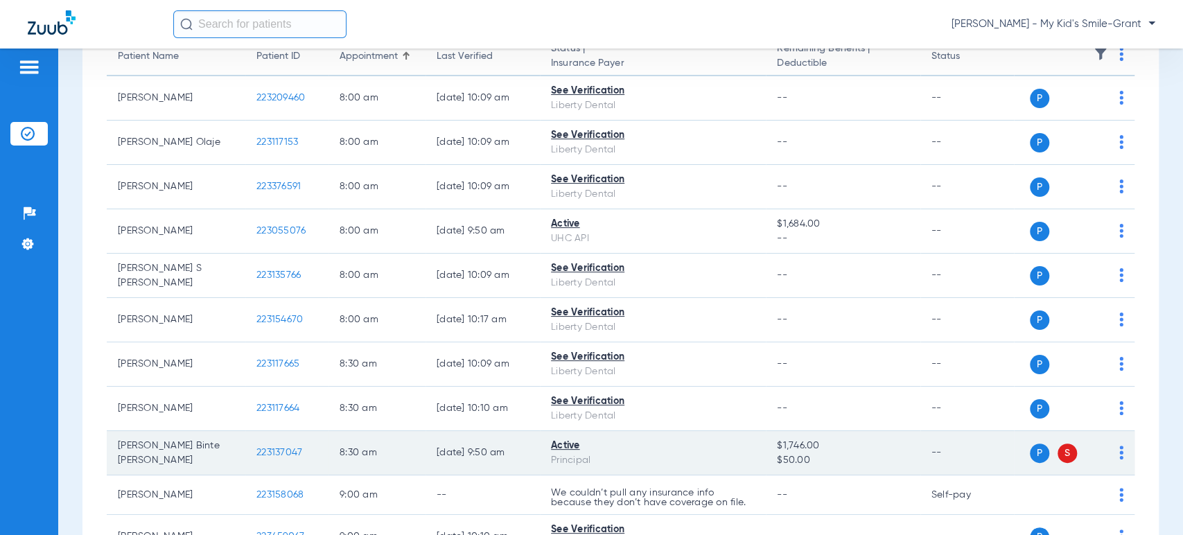
click at [173, 458] on td "[PERSON_NAME] Binte [PERSON_NAME]" at bounding box center [176, 453] width 139 height 44
click at [279, 452] on span "223137047" at bounding box center [279, 453] width 46 height 10
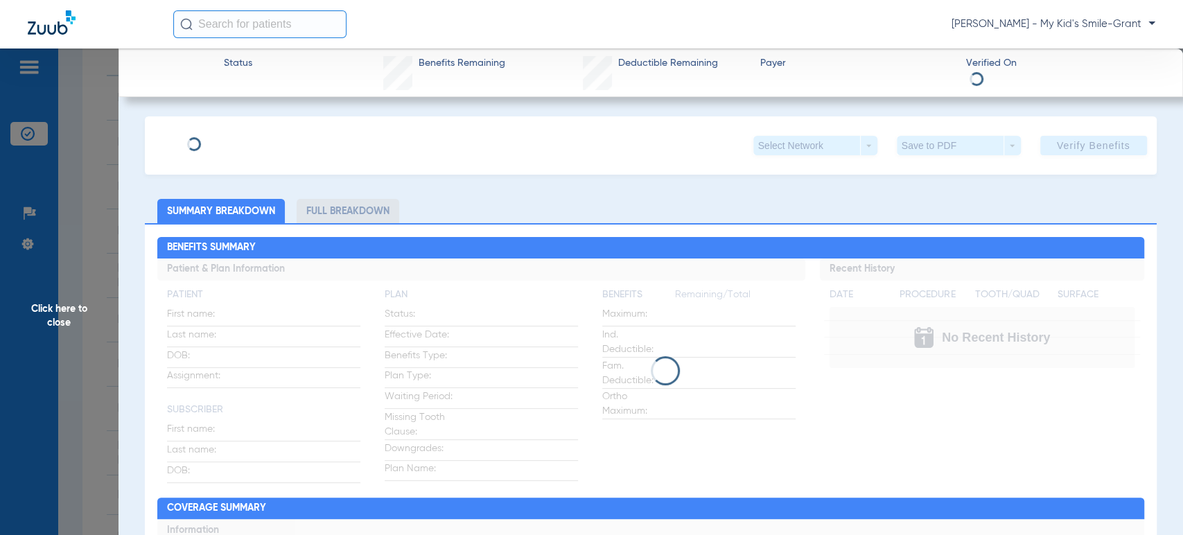
click at [96, 242] on span "Click here to close" at bounding box center [59, 315] width 118 height 535
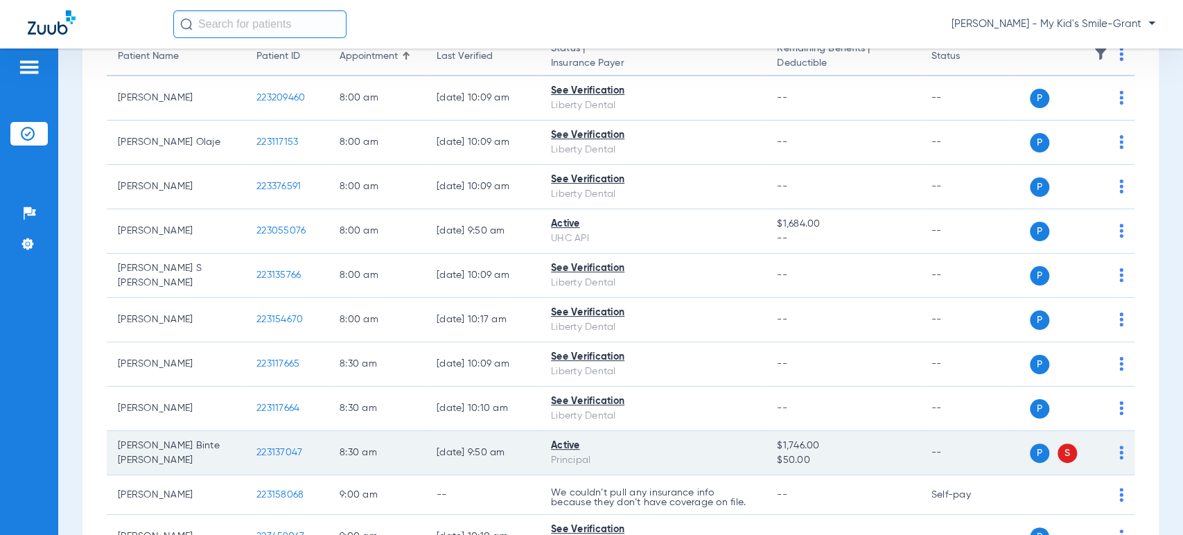
click at [1119, 449] on img at bounding box center [1121, 452] width 4 height 14
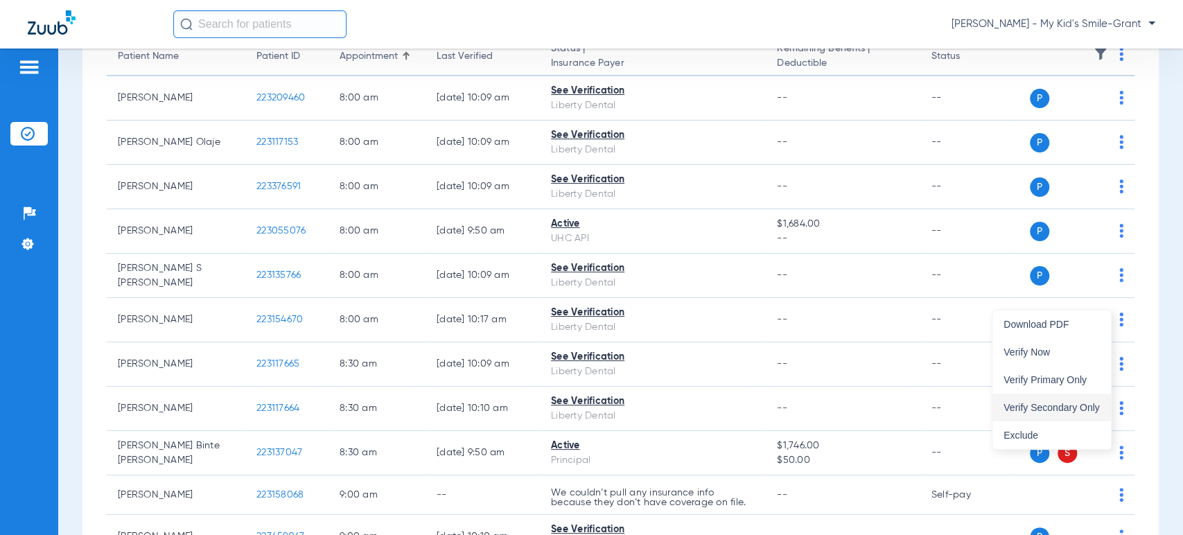
click at [1057, 394] on button "Verify Secondary Only" at bounding box center [1051, 408] width 118 height 28
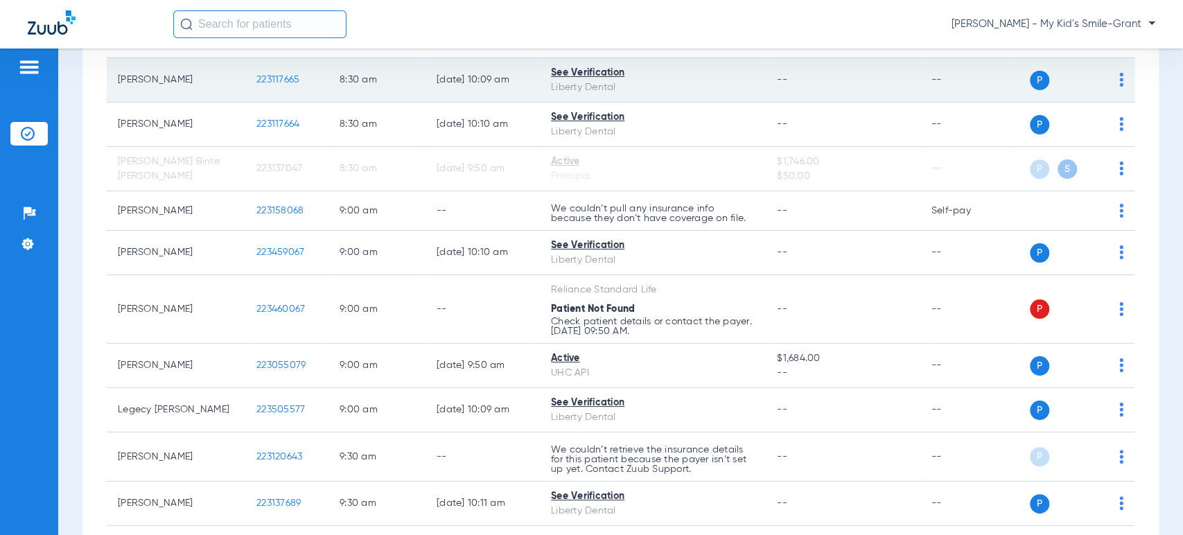
scroll to position [461, 0]
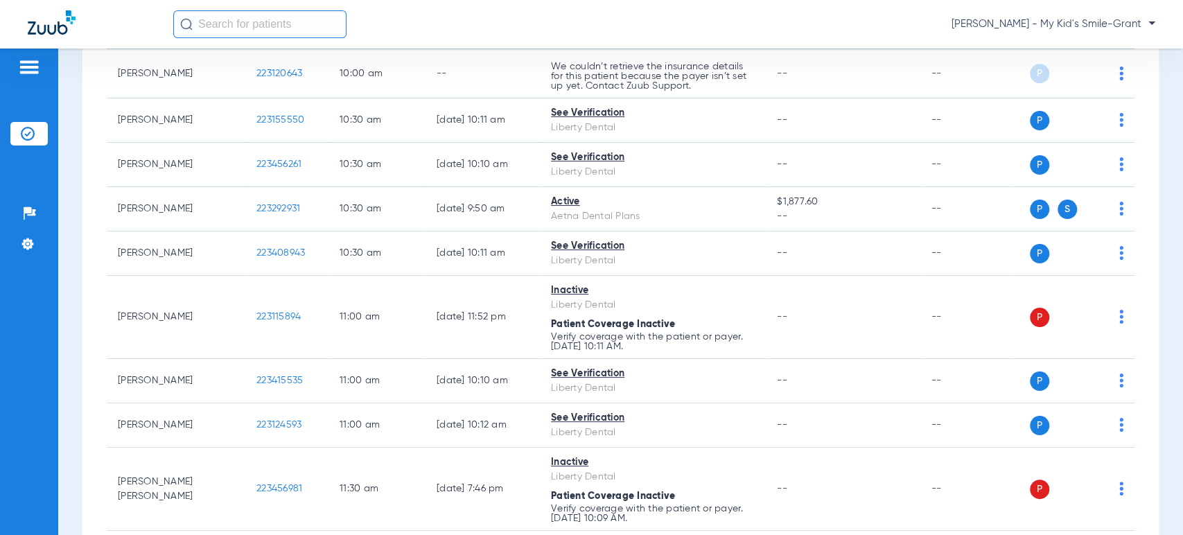
scroll to position [1231, 0]
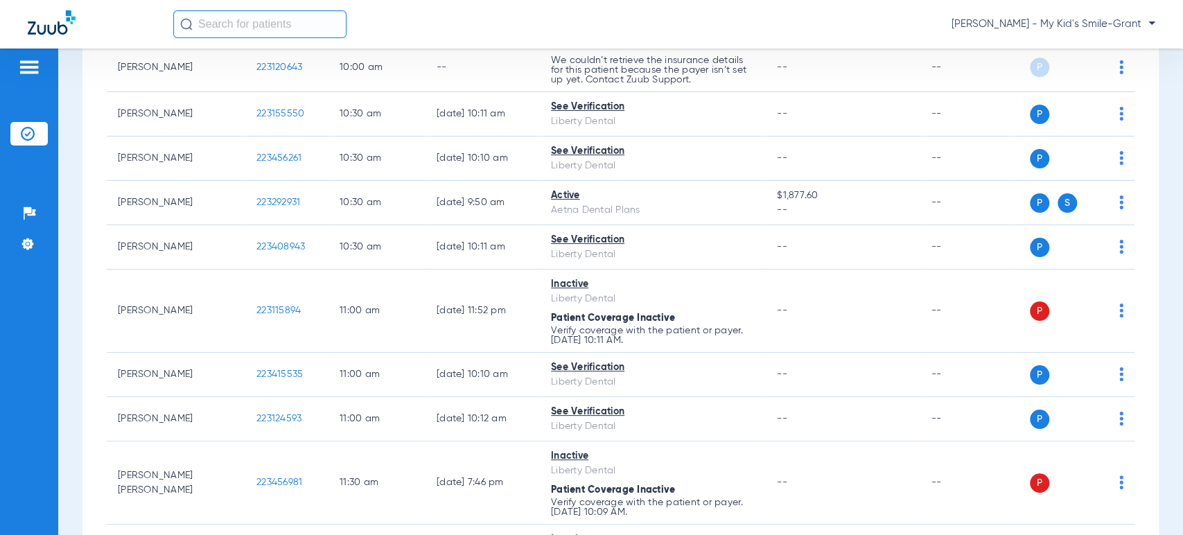
click at [93, 215] on div "[DATE] [DATE] [DATE] [DATE] [DATE] [DATE] [DATE] [DATE] [DATE] [DATE] [DATE] [D…" at bounding box center [620, 449] width 1076 height 3090
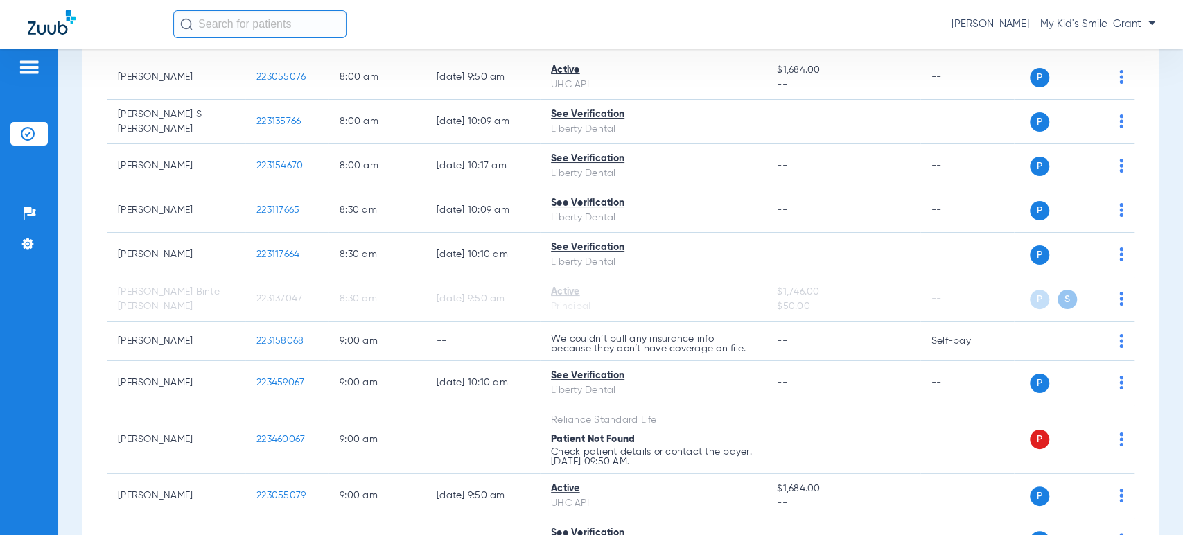
scroll to position [0, 0]
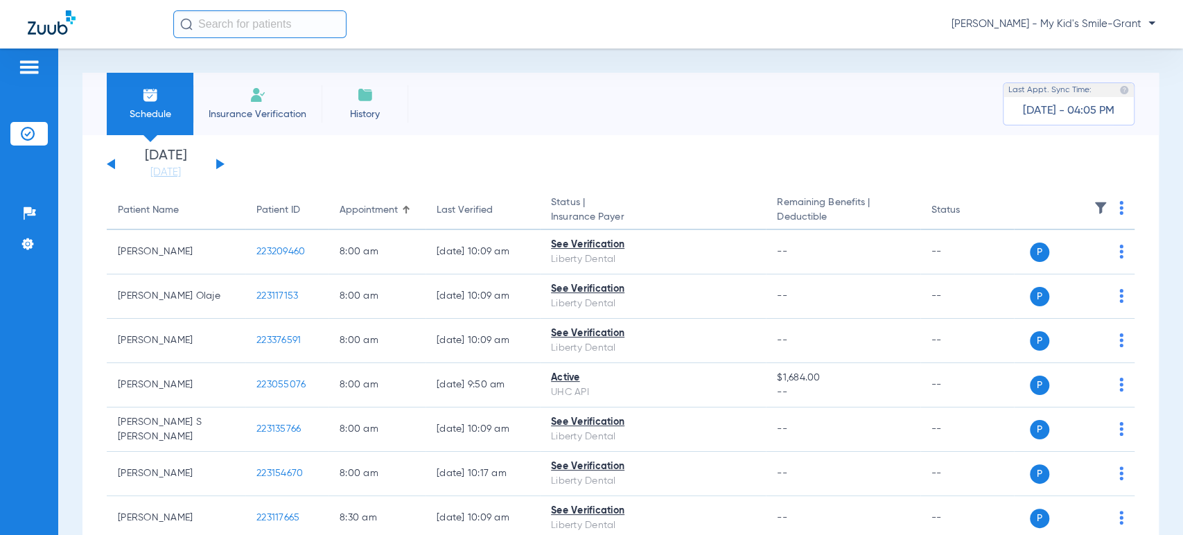
click at [218, 159] on div "[DATE] [DATE] [DATE] [DATE] [DATE] [DATE] [DATE] [DATE] [DATE] [DATE] [DATE] [D…" at bounding box center [166, 164] width 118 height 30
click at [217, 164] on button at bounding box center [220, 164] width 8 height 10
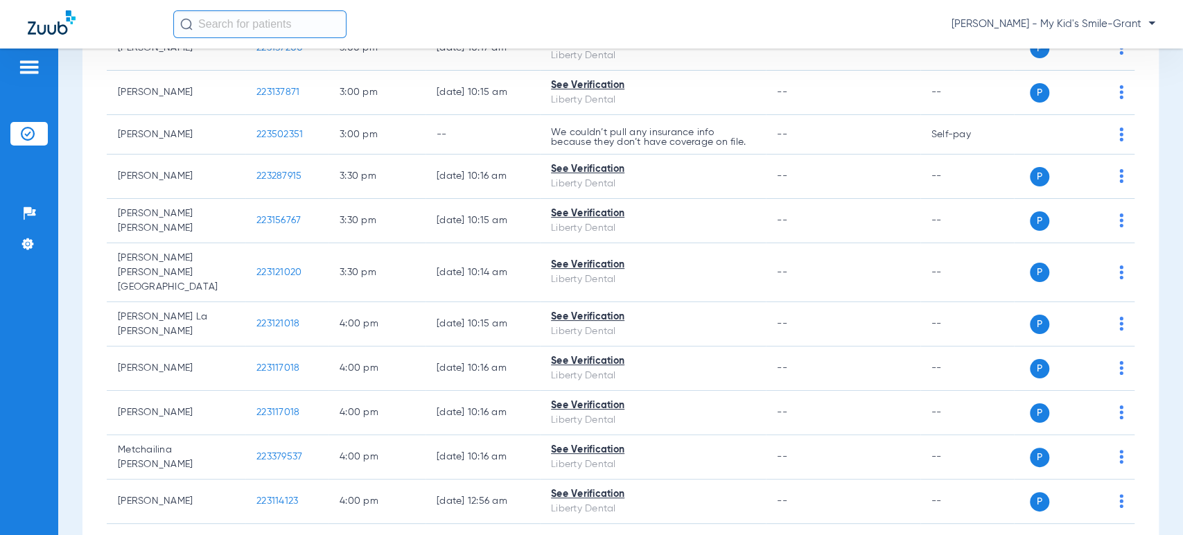
scroll to position [1690, 0]
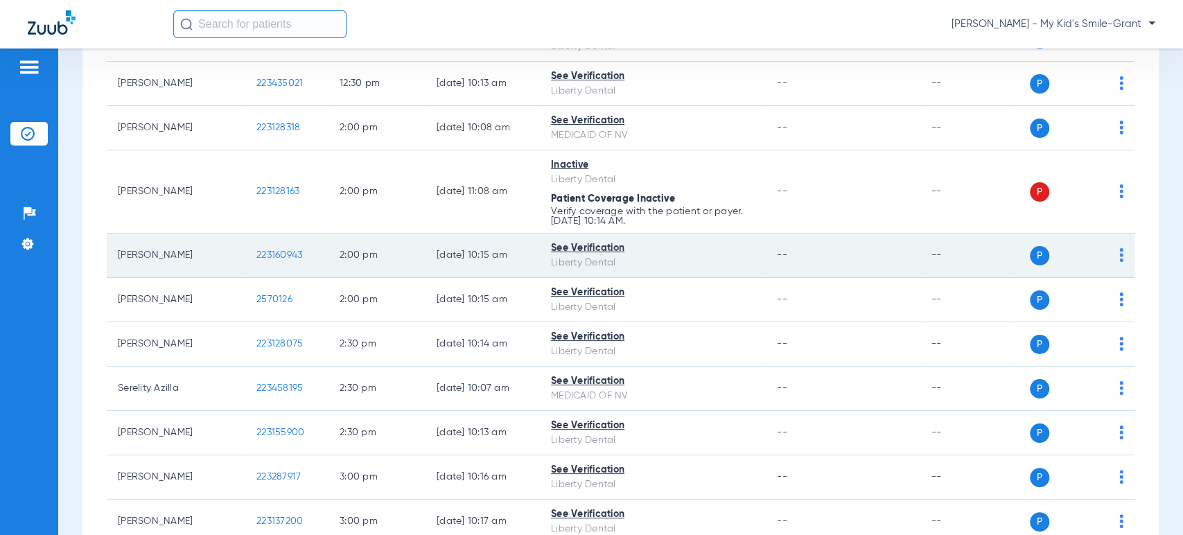
scroll to position [1151, 0]
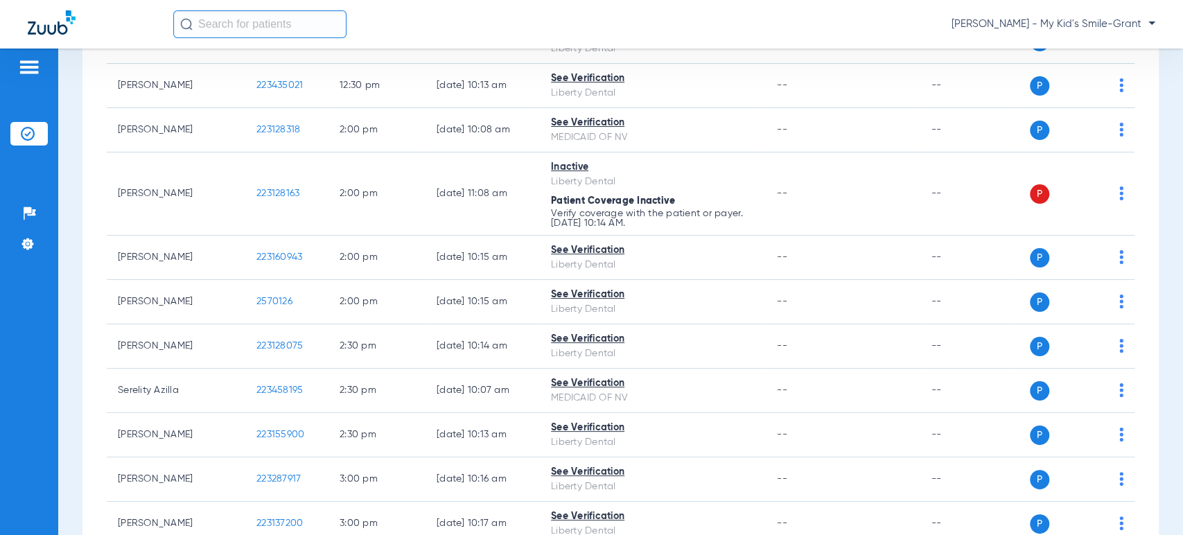
click at [71, 294] on div "Schedule Insurance Verification History Last Appt. Sync Time: [DATE] - 04:05 PM…" at bounding box center [620, 291] width 1124 height 486
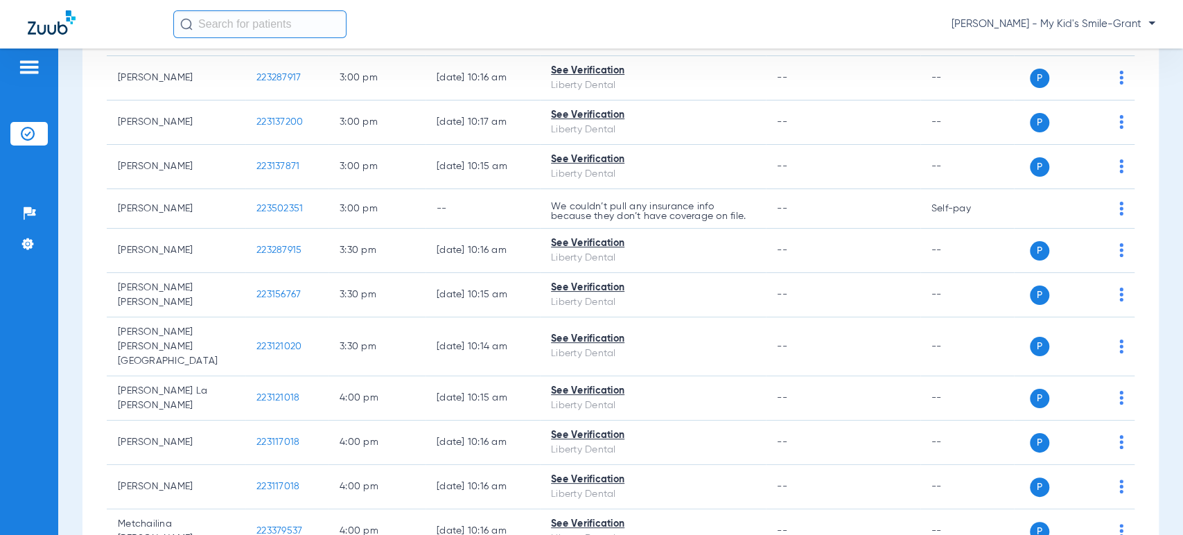
scroll to position [1690, 0]
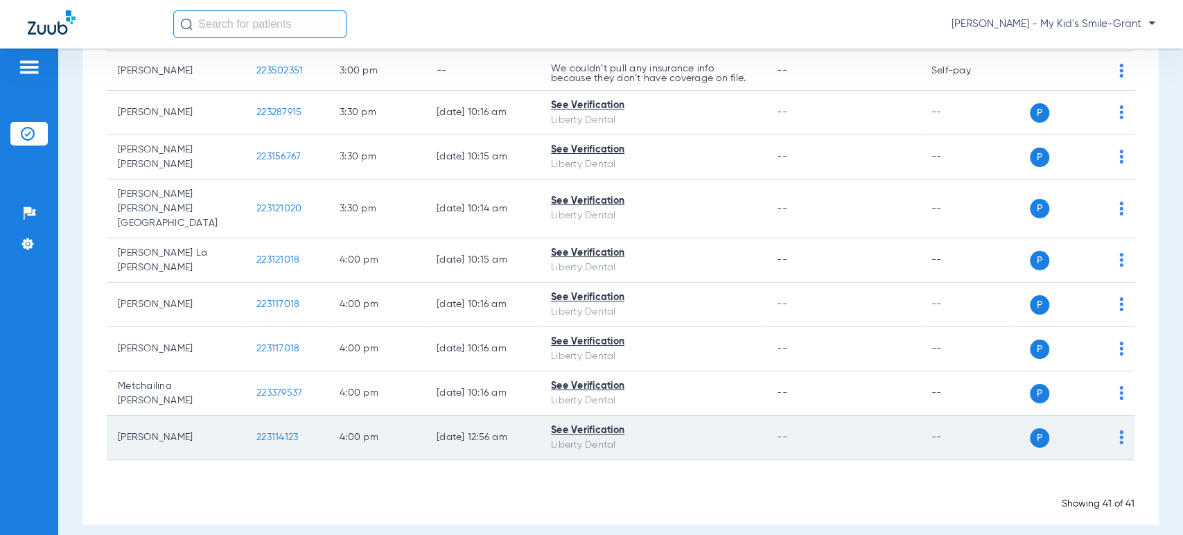
click at [1119, 430] on img at bounding box center [1121, 437] width 4 height 14
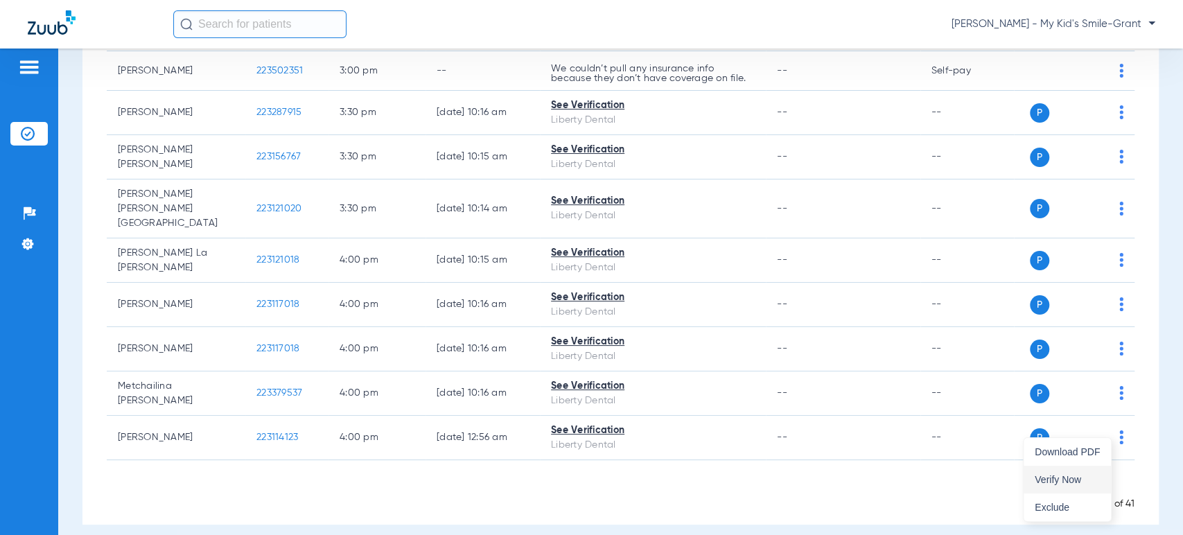
click at [1040, 475] on span "Verify Now" at bounding box center [1066, 480] width 65 height 10
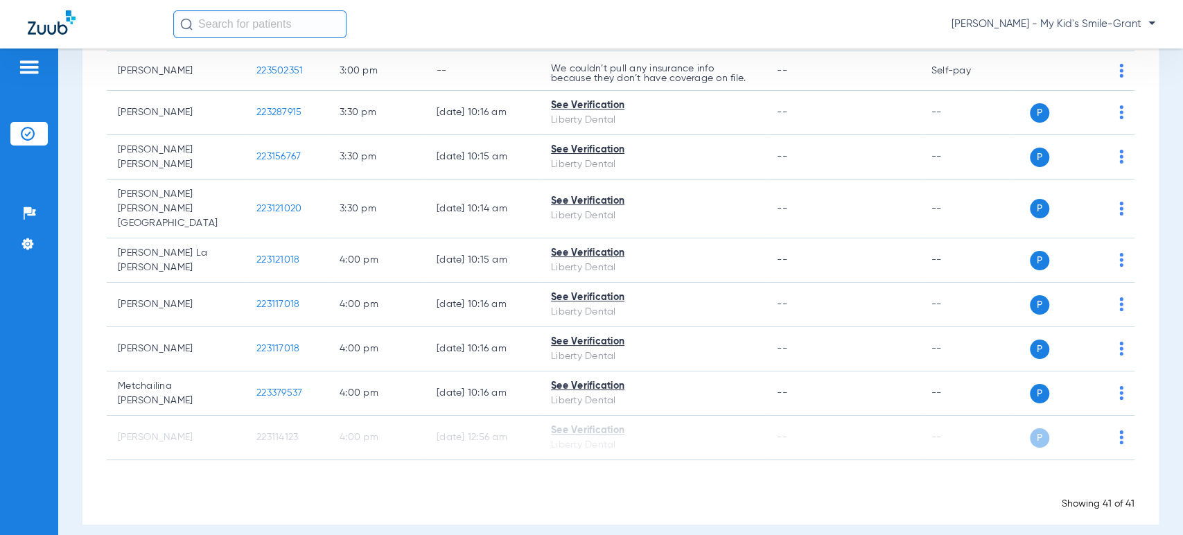
click at [76, 179] on div "Schedule Insurance Verification History Last Appt. Sync Time: [DATE] - 04:05 PM…" at bounding box center [620, 291] width 1124 height 486
click at [1090, 34] on div "[PERSON_NAME] - My Kid's Smile-Grant" at bounding box center [664, 24] width 982 height 28
click at [1093, 27] on span "[PERSON_NAME] - My Kid's Smile-Grant" at bounding box center [1053, 24] width 204 height 14
click at [1093, 56] on button "Account Selection" at bounding box center [1103, 49] width 100 height 28
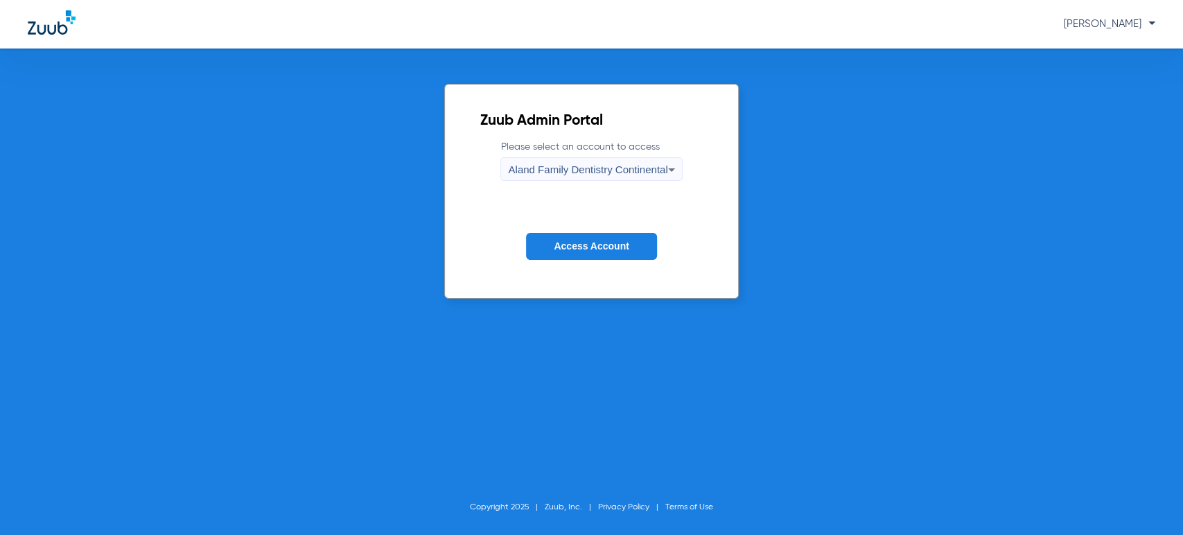
click at [601, 168] on span "Aland Family Dentistry Continental" at bounding box center [587, 169] width 159 height 12
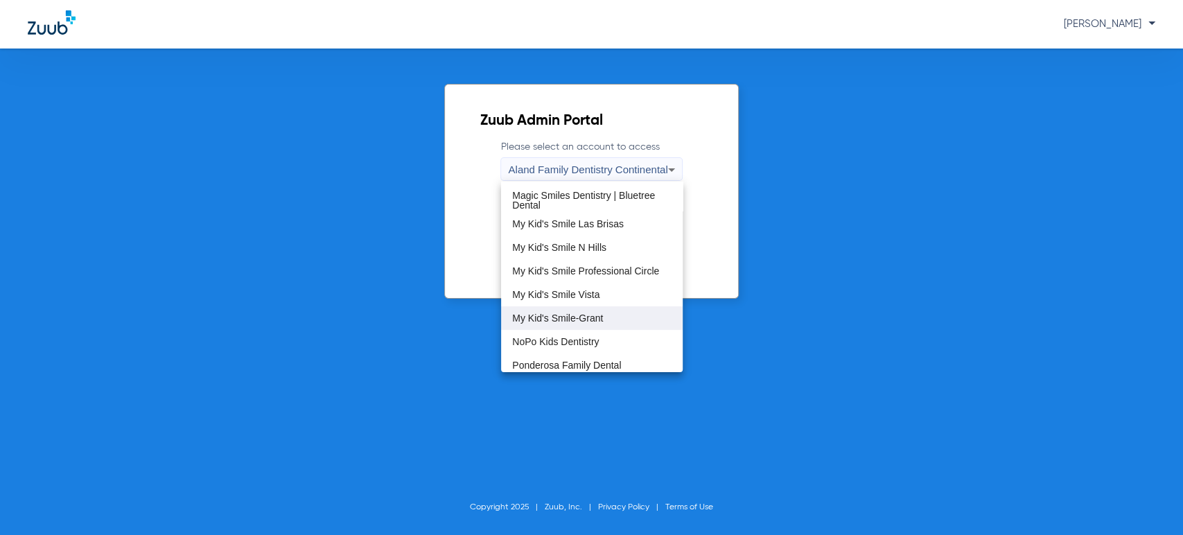
scroll to position [321, 0]
click at [615, 271] on span "My Kid's Smile Professional Circle" at bounding box center [585, 272] width 147 height 10
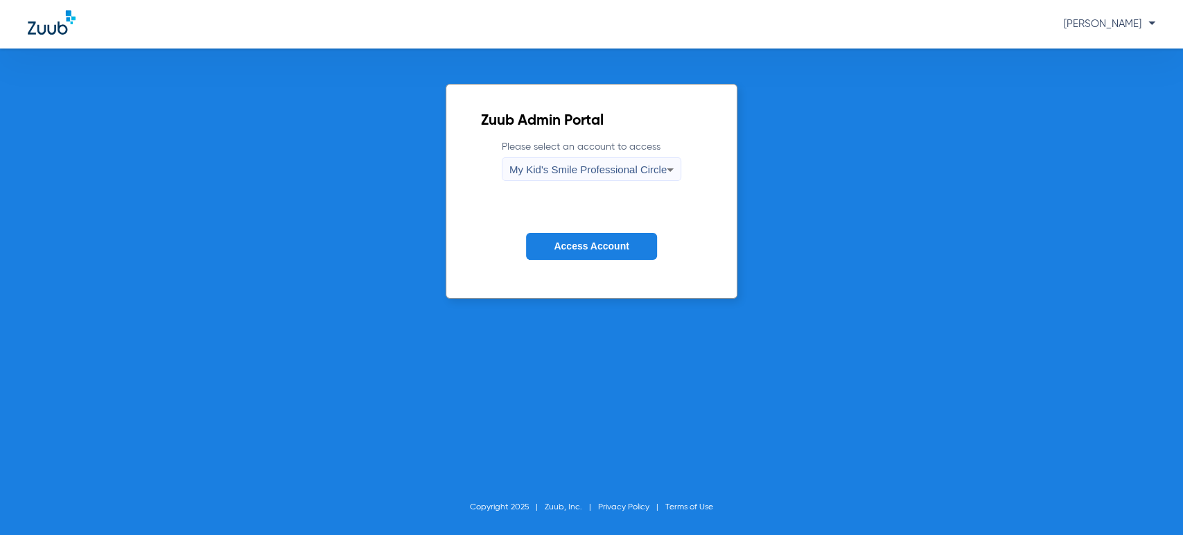
click at [610, 250] on span "Access Account" at bounding box center [591, 245] width 75 height 11
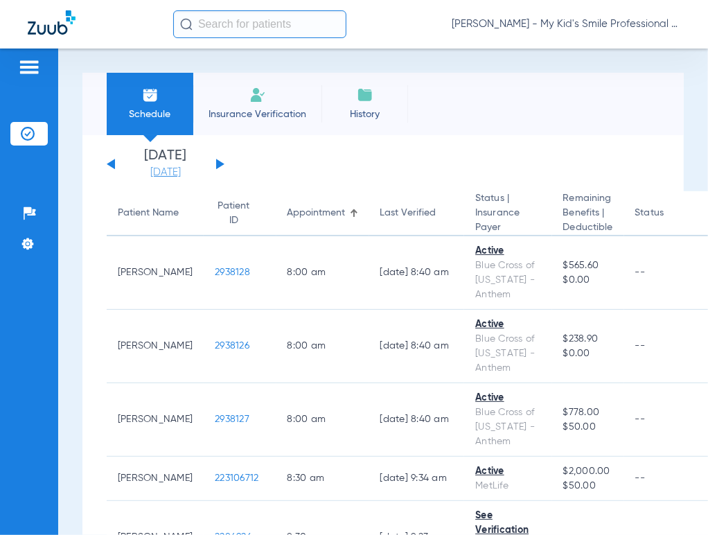
click at [179, 174] on link "[DATE]" at bounding box center [165, 173] width 83 height 14
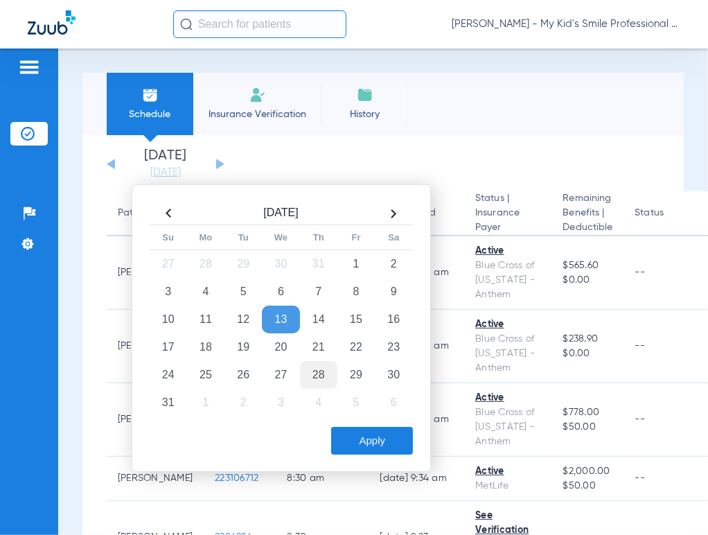
click at [321, 375] on td "28" at bounding box center [318, 375] width 37 height 28
click at [366, 442] on button "Apply" at bounding box center [372, 441] width 82 height 28
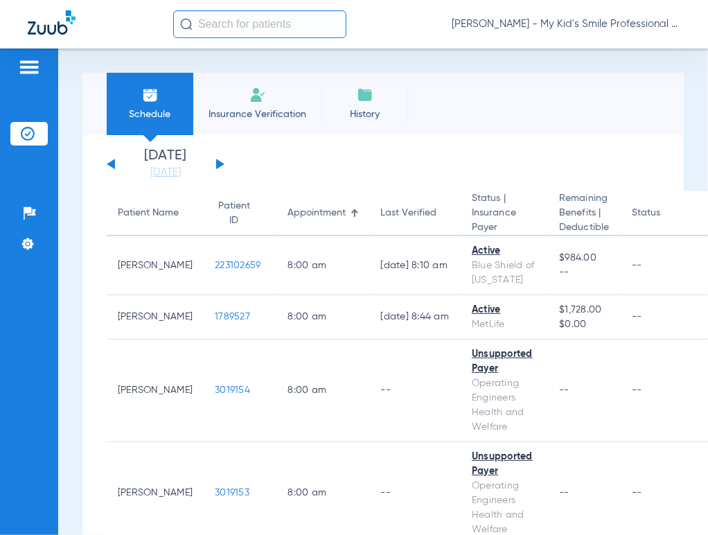
click at [71, 297] on div "Schedule Insurance Verification History Last Appt. Sync Time: [DATE] - 04:22 PM…" at bounding box center [383, 291] width 650 height 486
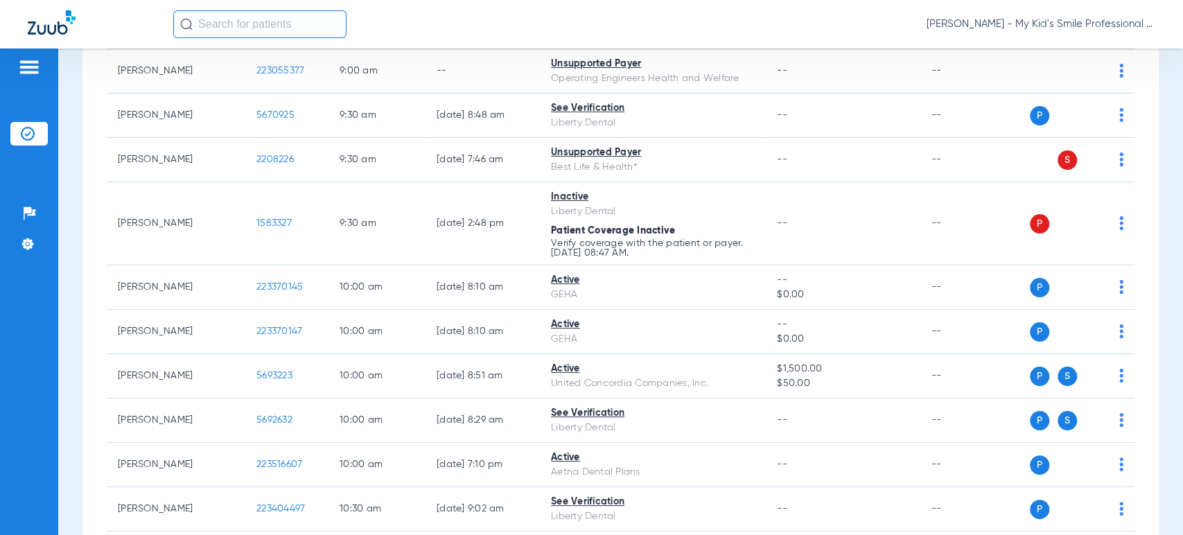
scroll to position [644, 0]
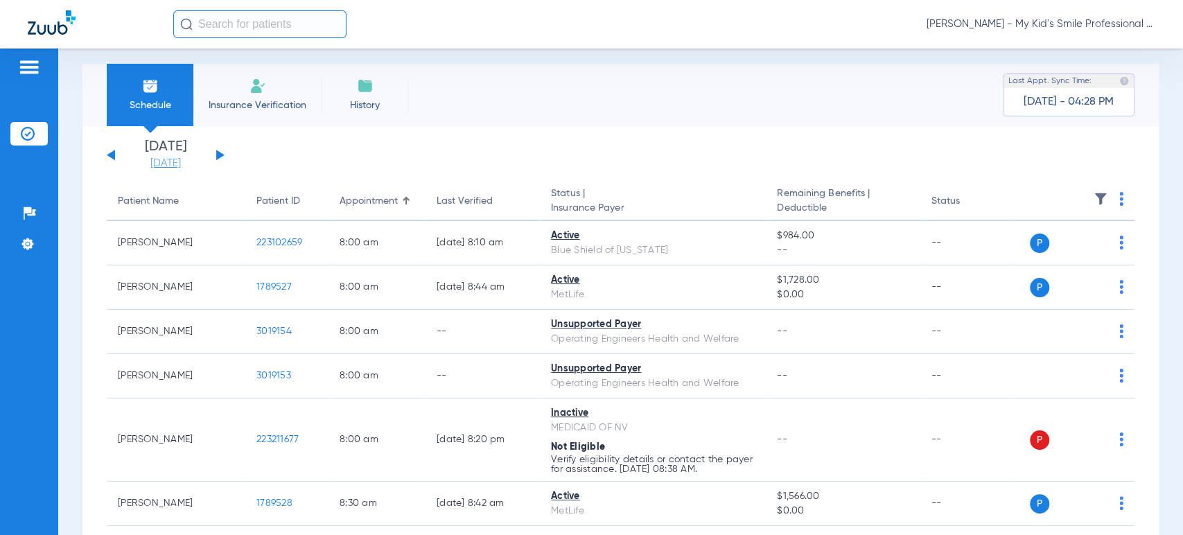
scroll to position [0, 0]
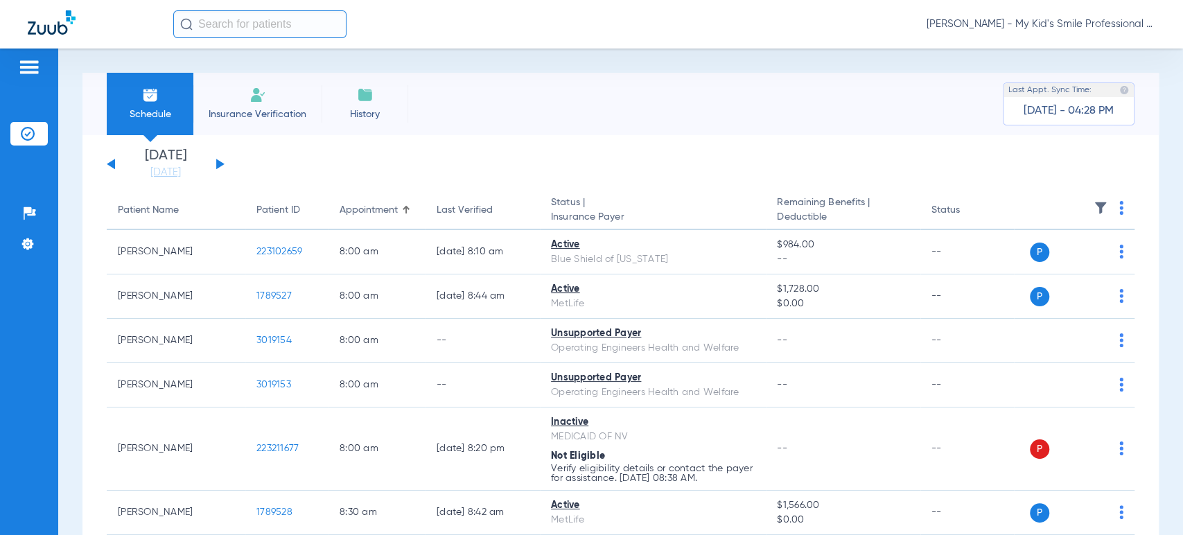
click at [112, 165] on button at bounding box center [111, 164] width 8 height 10
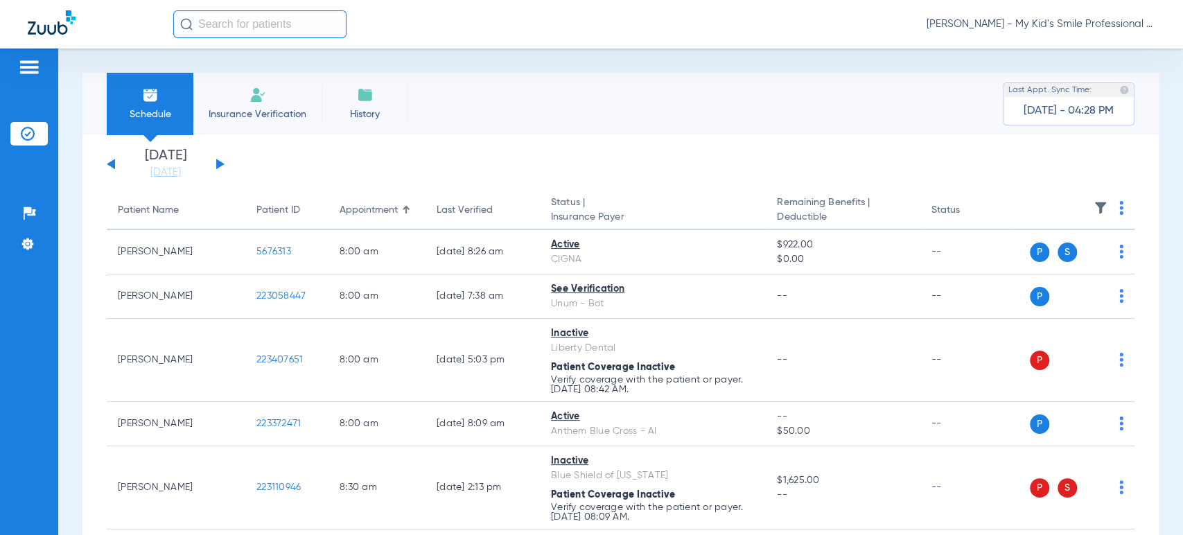
click at [69, 303] on div "Schedule Insurance Verification History Last Appt. Sync Time: [DATE] - 04:28 PM…" at bounding box center [620, 291] width 1124 height 486
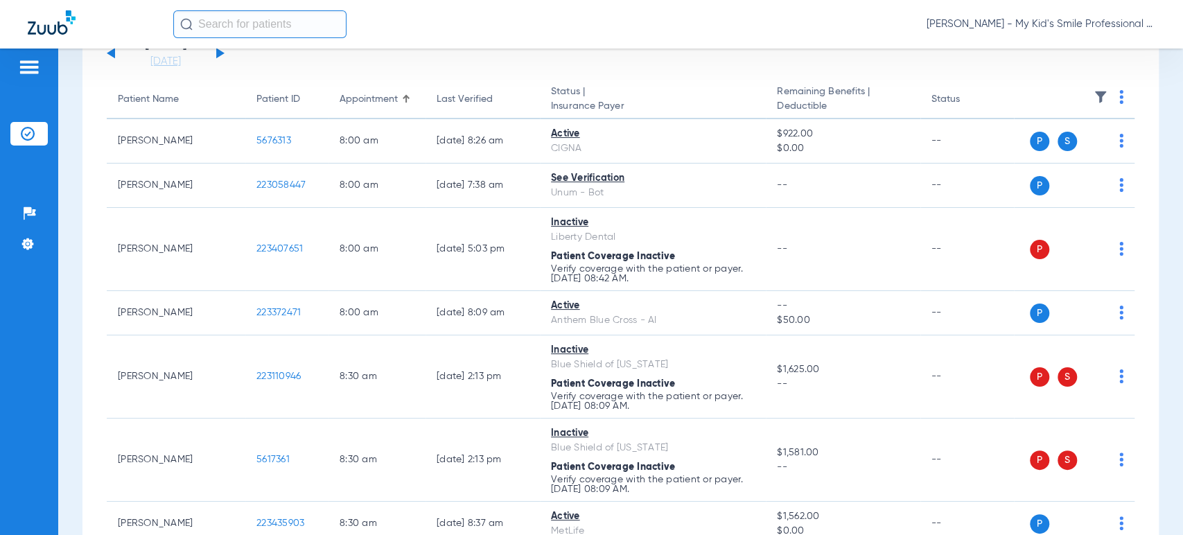
scroll to position [154, 0]
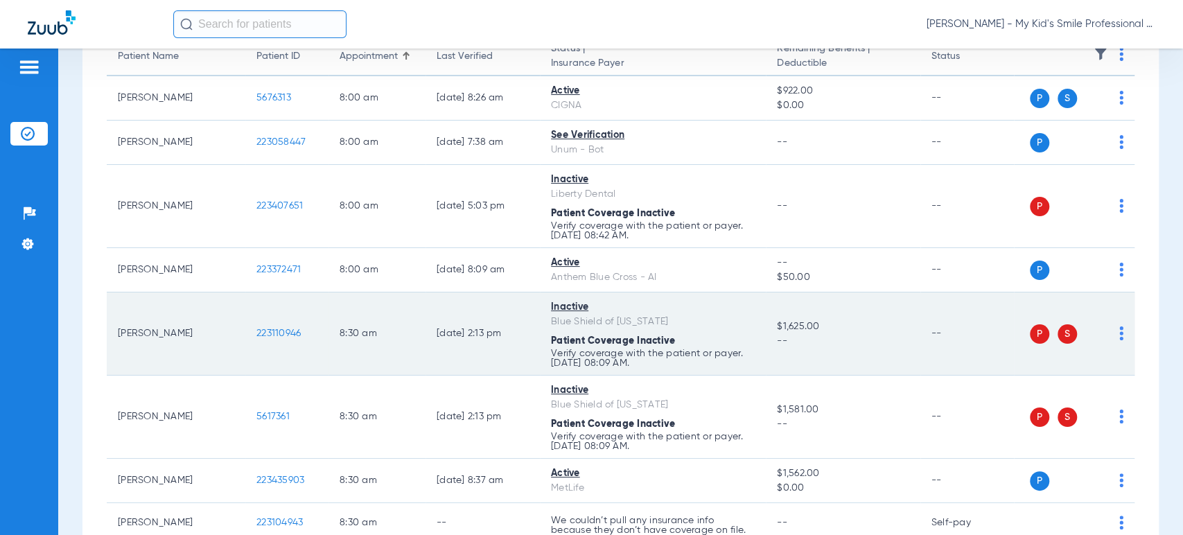
click at [1111, 328] on td "P S" at bounding box center [1074, 333] width 121 height 83
click at [1119, 331] on img at bounding box center [1121, 333] width 4 height 14
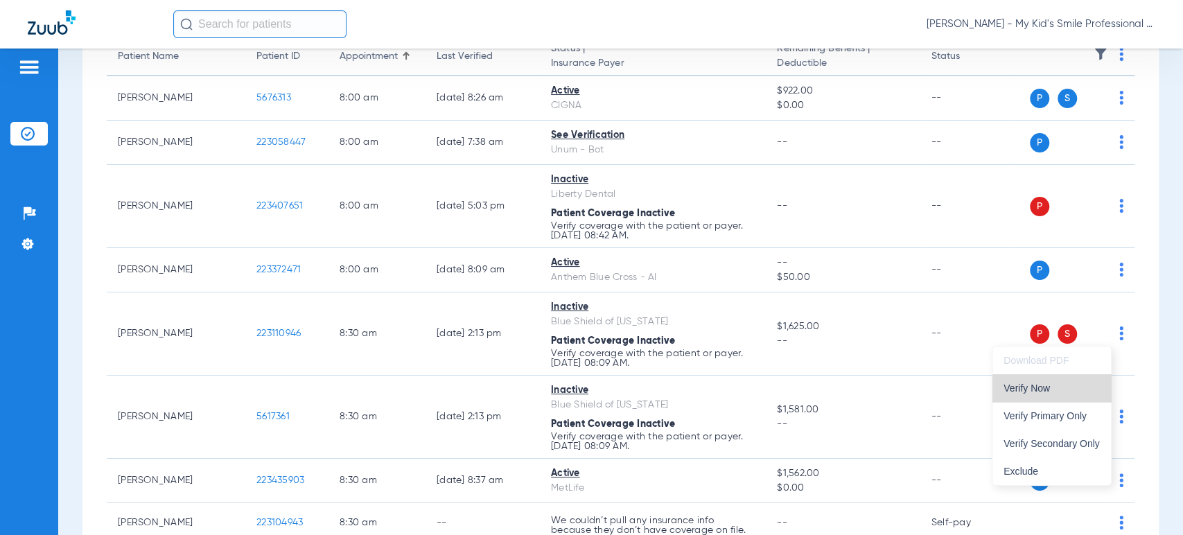
click at [1076, 381] on button "Verify Now" at bounding box center [1051, 388] width 118 height 28
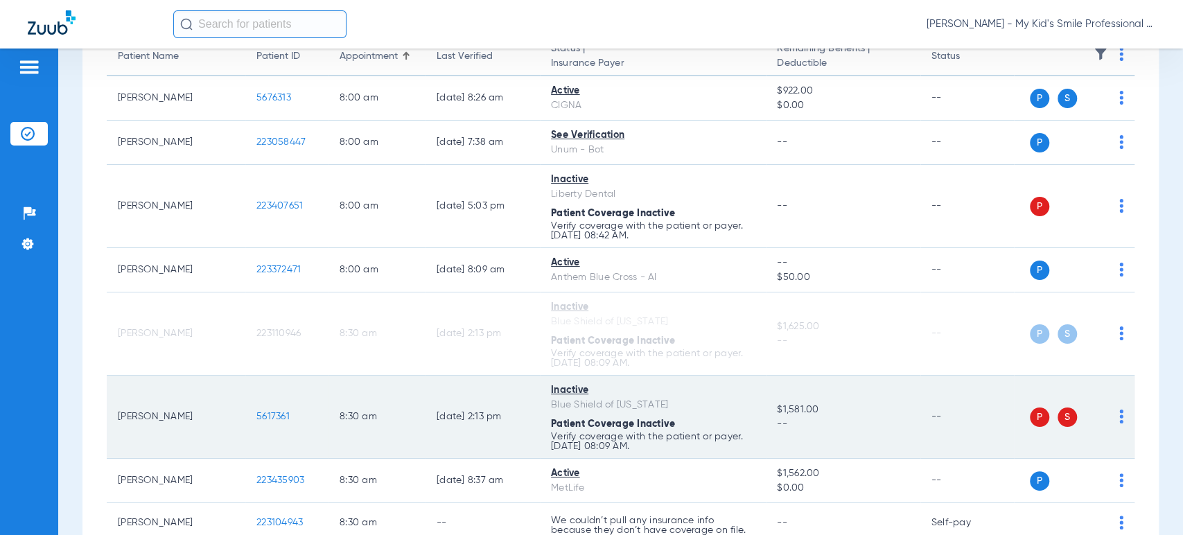
click at [1119, 415] on img at bounding box center [1121, 416] width 4 height 14
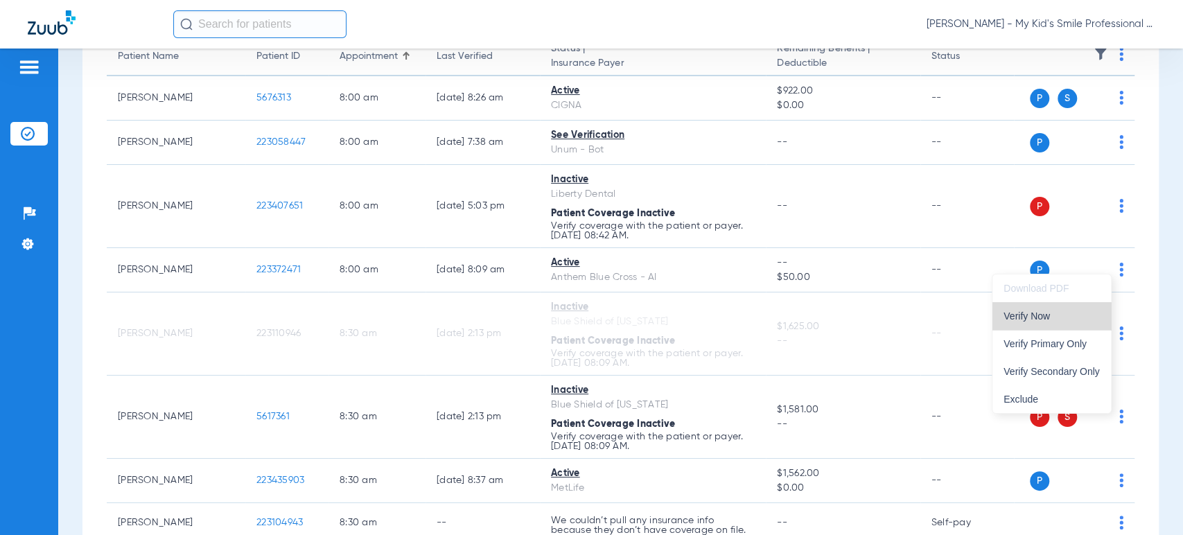
click at [1054, 315] on span "Verify Now" at bounding box center [1051, 316] width 96 height 10
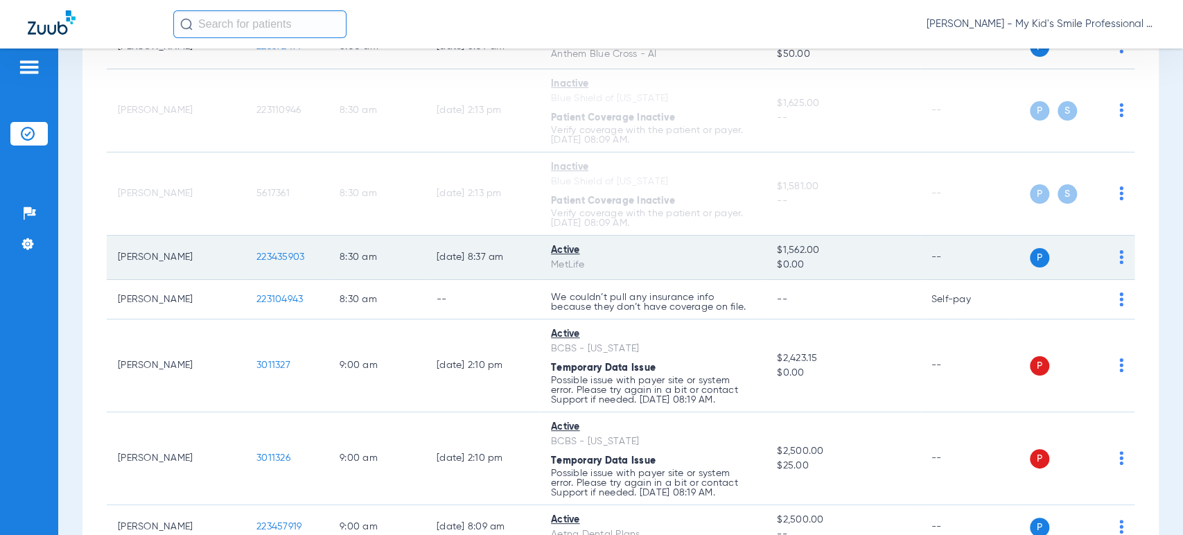
scroll to position [385, 0]
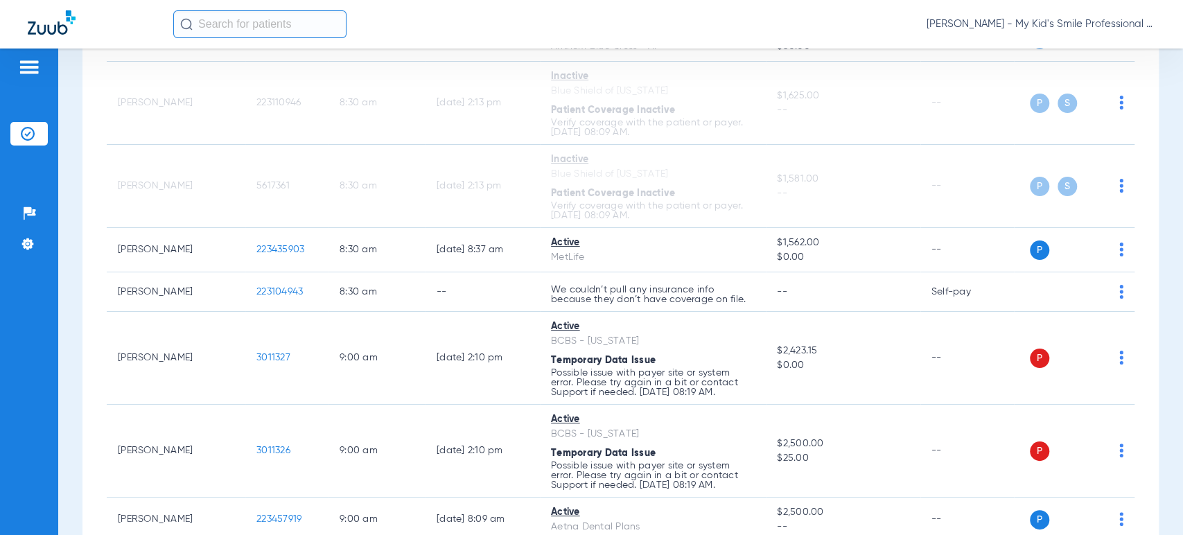
click at [75, 303] on div "Schedule Insurance Verification History Last Appt. Sync Time: [DATE] - 04:28 PM…" at bounding box center [620, 291] width 1124 height 486
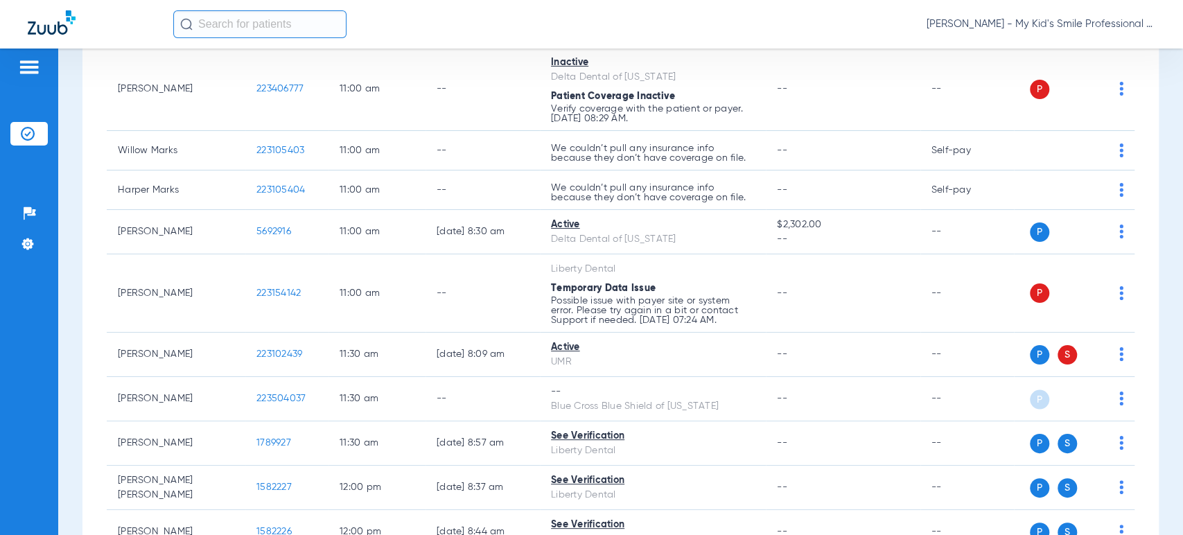
scroll to position [1847, 0]
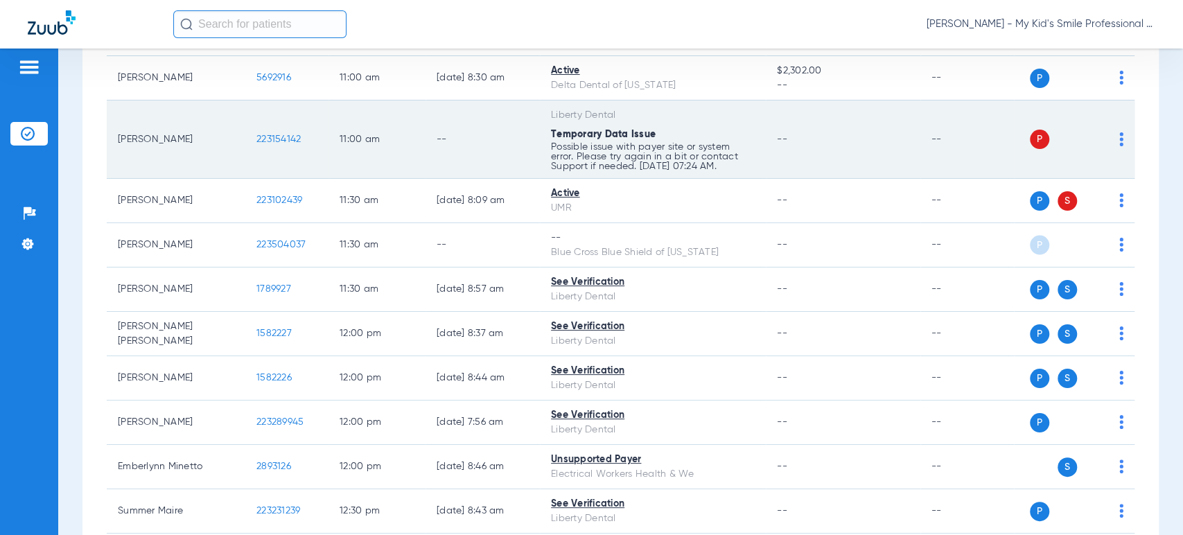
click at [1119, 136] on img at bounding box center [1121, 139] width 4 height 14
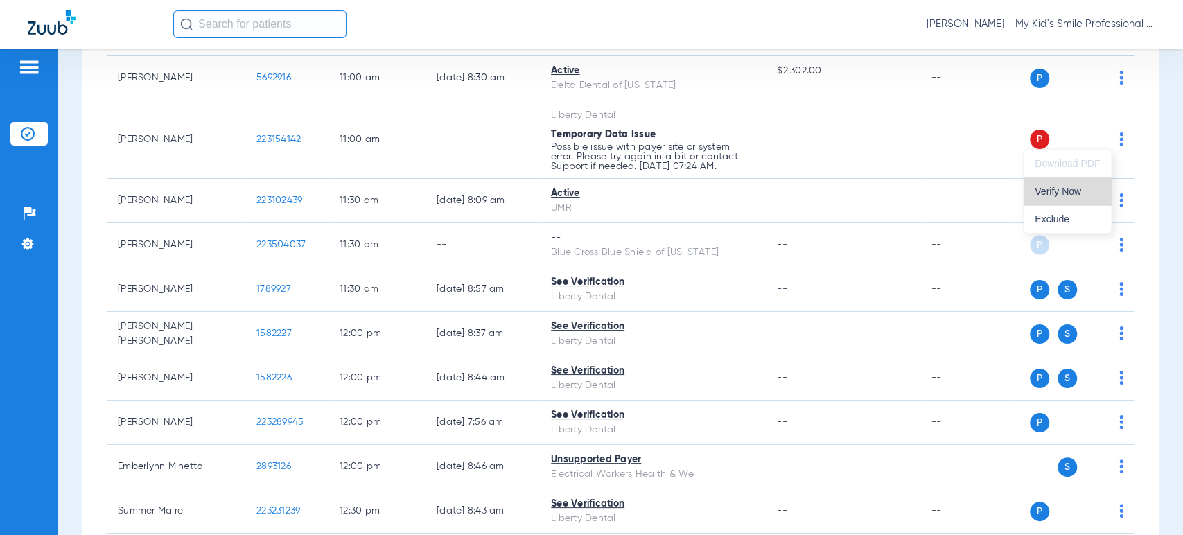
click at [1082, 191] on span "Verify Now" at bounding box center [1066, 191] width 65 height 10
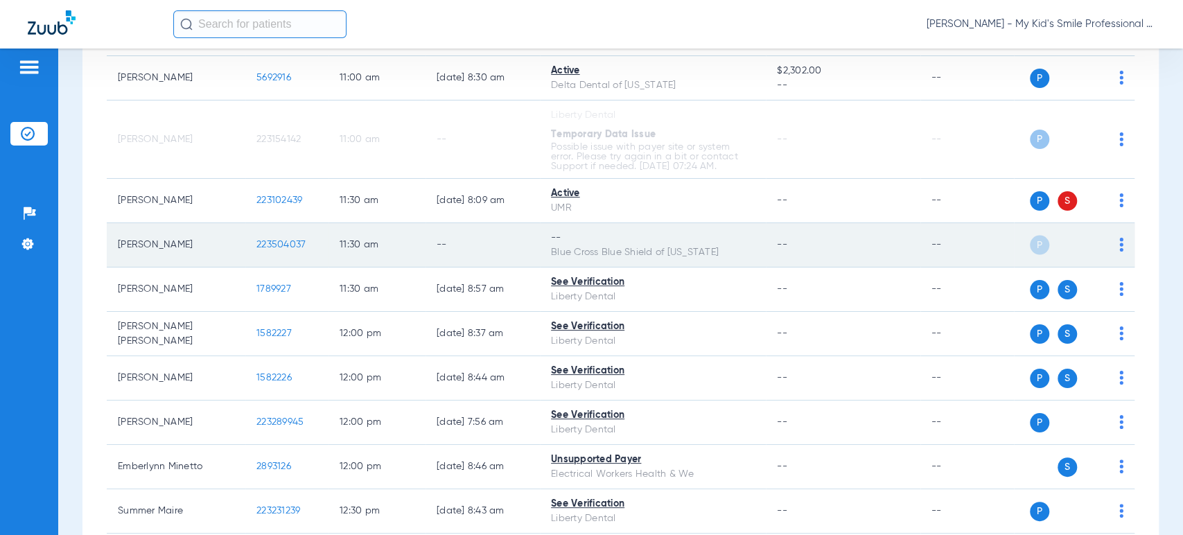
click at [1119, 238] on img at bounding box center [1121, 245] width 4 height 14
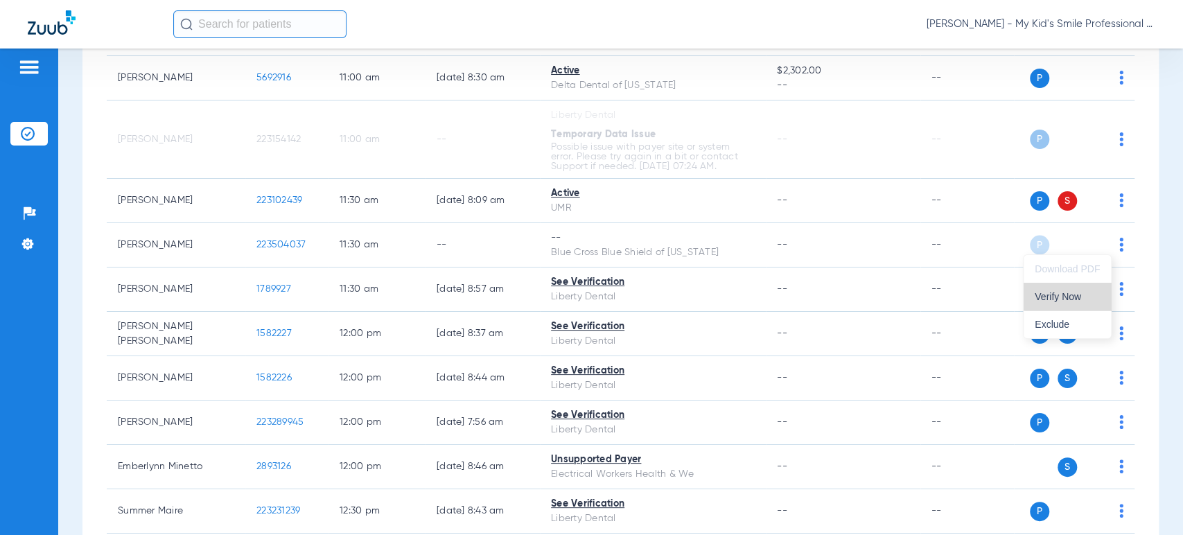
click at [1086, 288] on button "Verify Now" at bounding box center [1066, 297] width 87 height 28
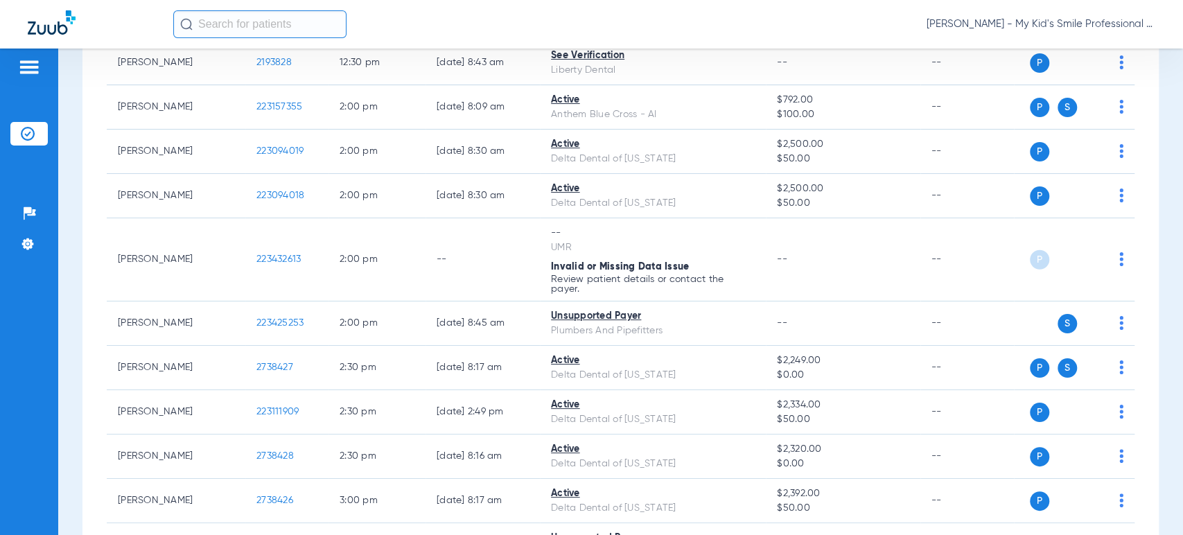
scroll to position [2386, 0]
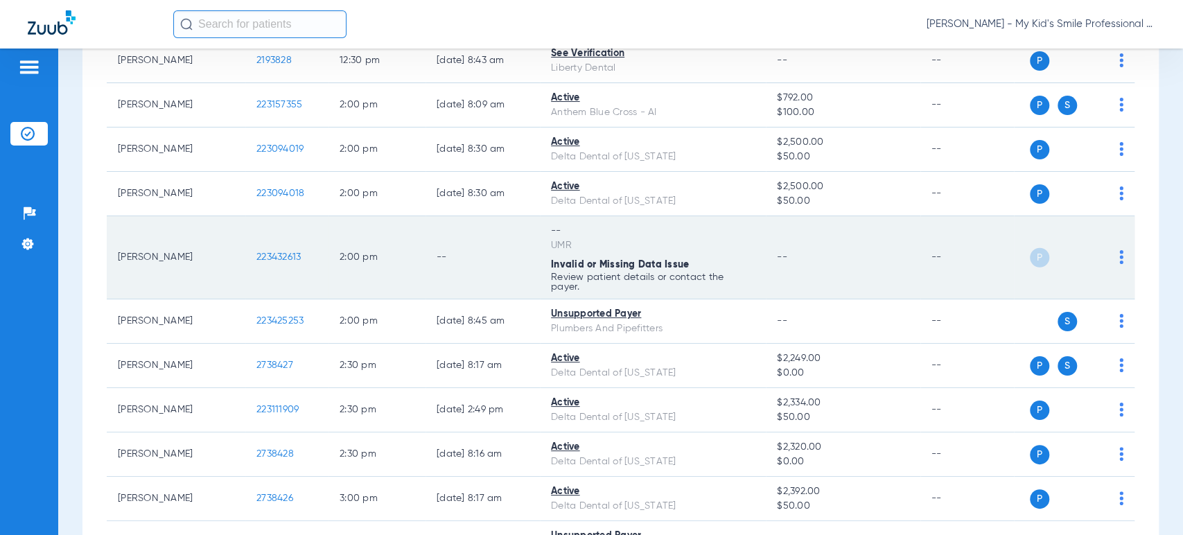
click at [1113, 251] on td "P S" at bounding box center [1074, 257] width 121 height 83
click at [1111, 251] on td "P S" at bounding box center [1074, 257] width 121 height 83
click at [1119, 254] on img at bounding box center [1121, 257] width 4 height 14
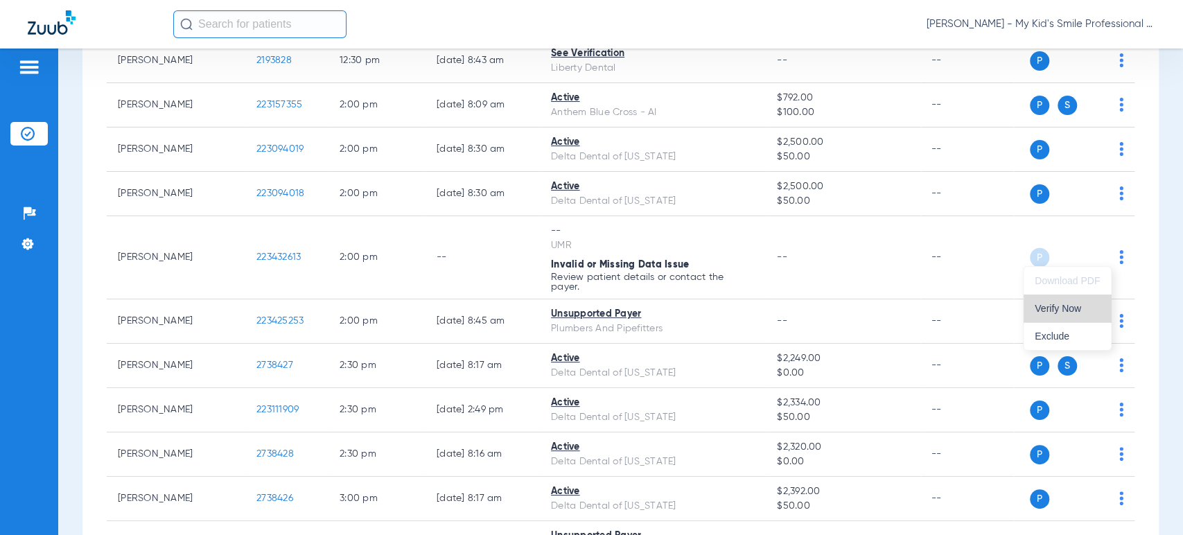
click at [1084, 298] on button "Verify Now" at bounding box center [1066, 308] width 87 height 28
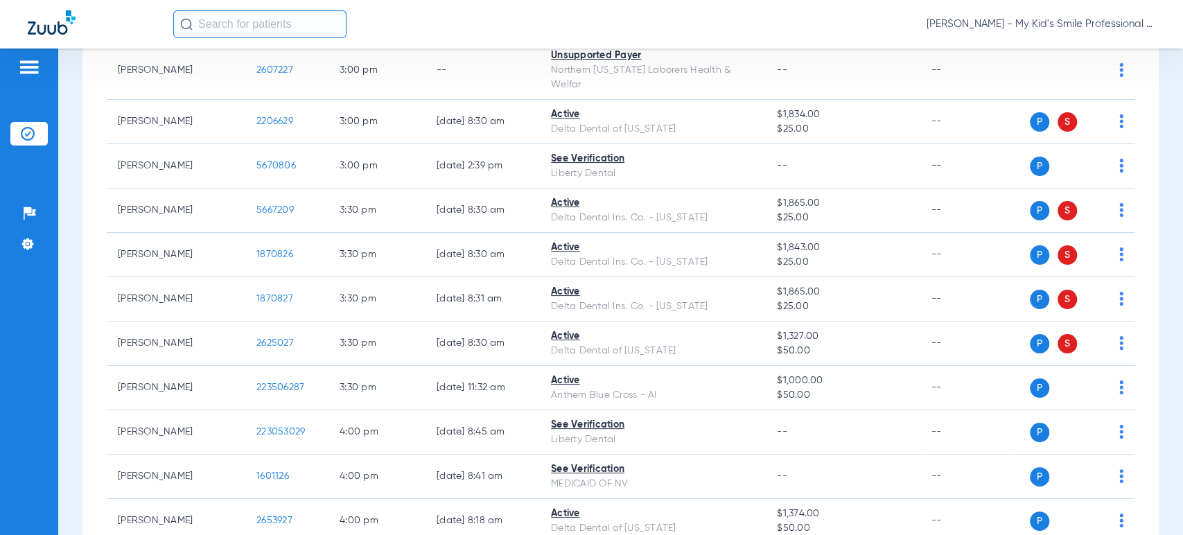
scroll to position [2848, 0]
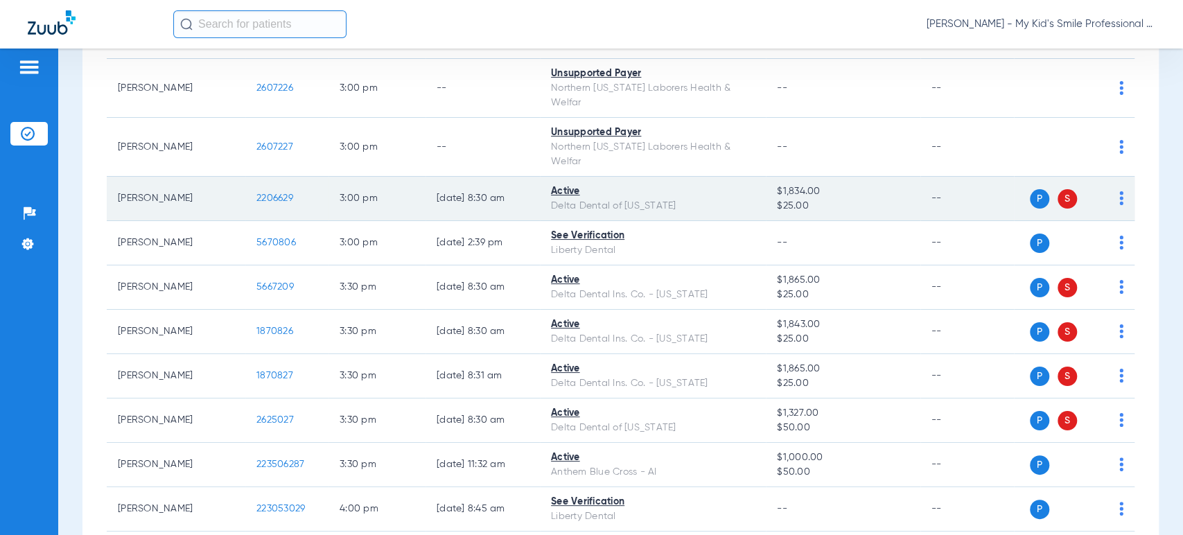
drag, startPoint x: 1114, startPoint y: 165, endPoint x: 1107, endPoint y: 166, distance: 7.0
click at [1113, 177] on td "P S" at bounding box center [1074, 199] width 121 height 44
click at [1119, 191] on img at bounding box center [1121, 198] width 4 height 14
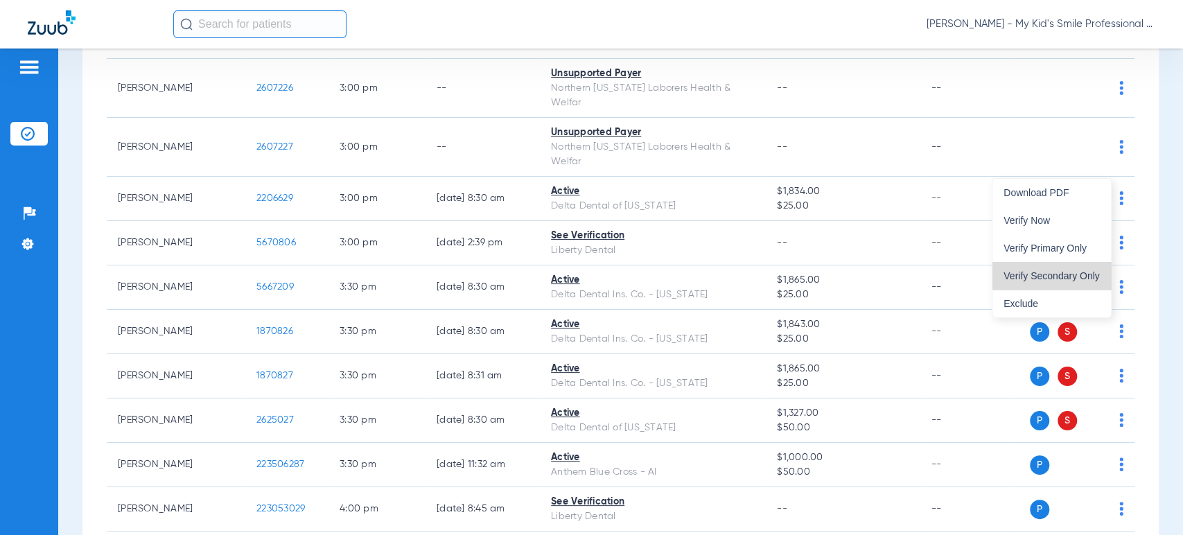
click at [1082, 269] on button "Verify Secondary Only" at bounding box center [1051, 276] width 118 height 28
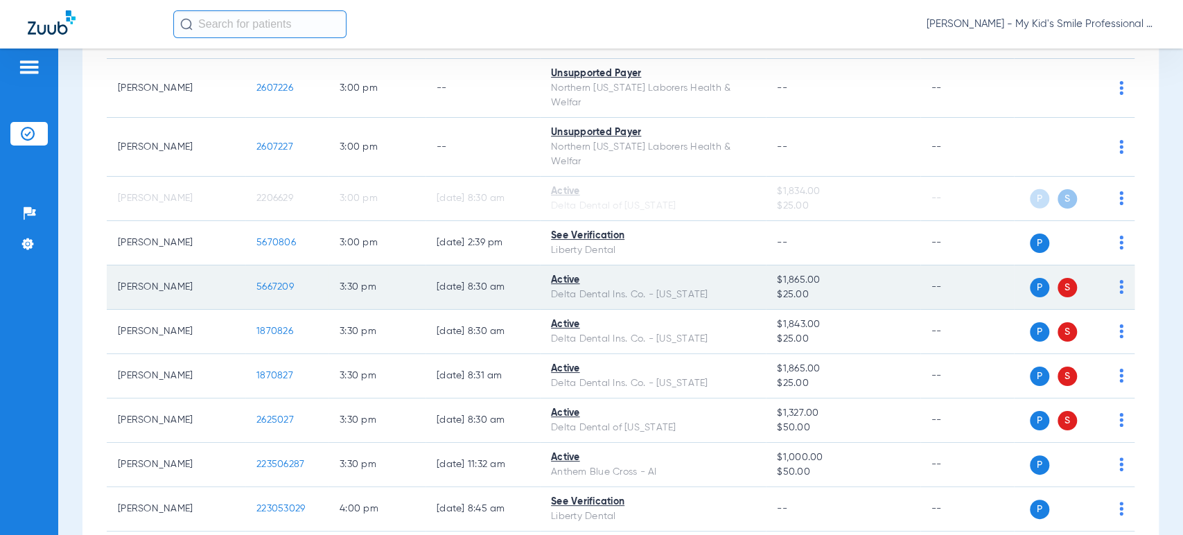
click at [1119, 280] on img at bounding box center [1121, 287] width 4 height 14
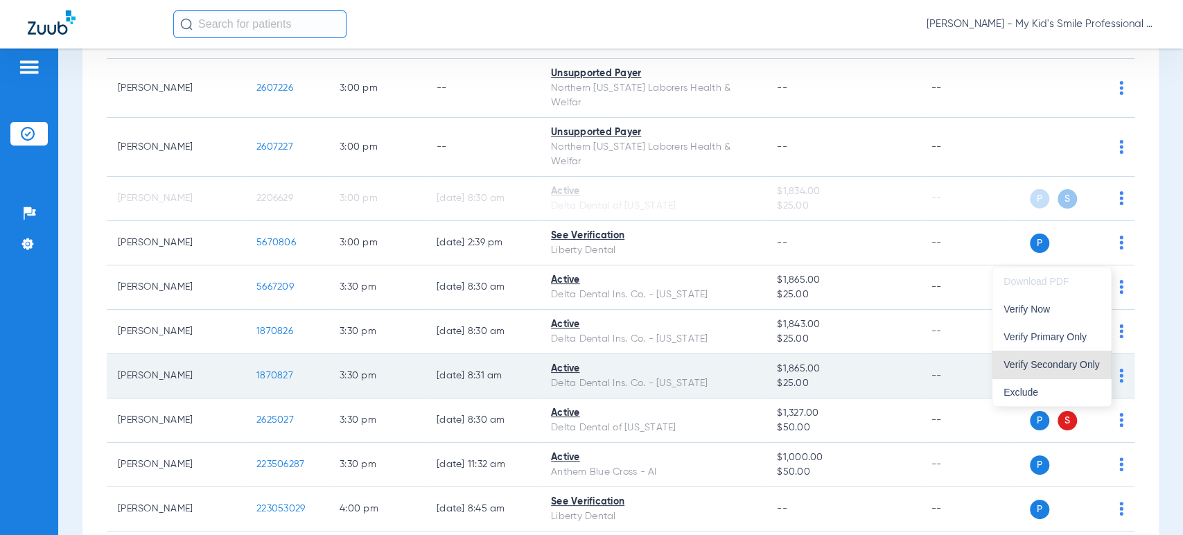
drag, startPoint x: 1086, startPoint y: 357, endPoint x: 1097, endPoint y: 335, distance: 25.1
click at [1085, 357] on button "Verify Secondary Only" at bounding box center [1051, 365] width 118 height 28
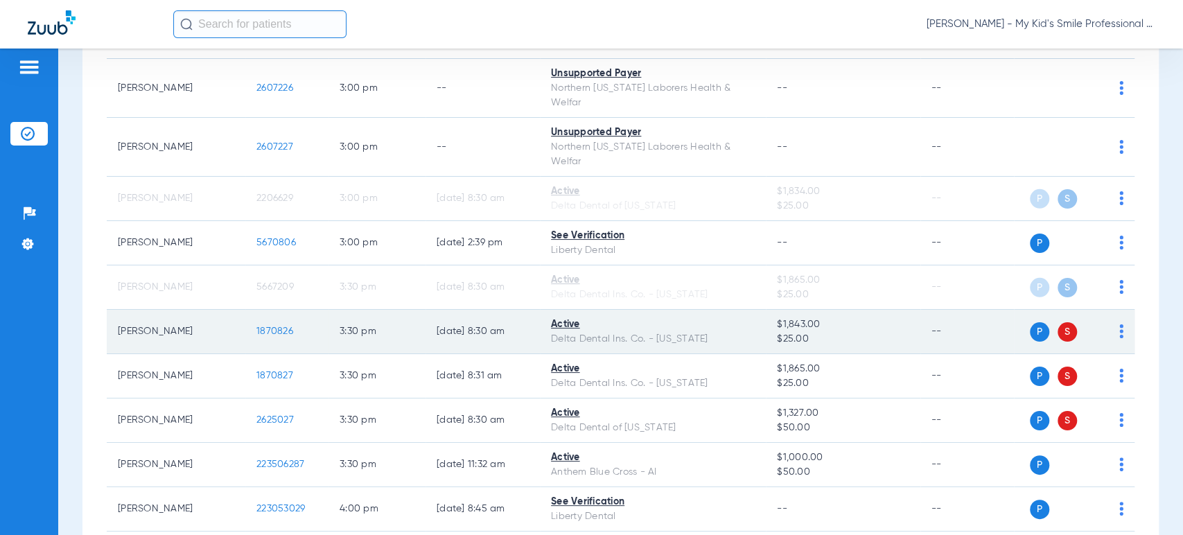
click at [1119, 324] on img at bounding box center [1121, 331] width 4 height 14
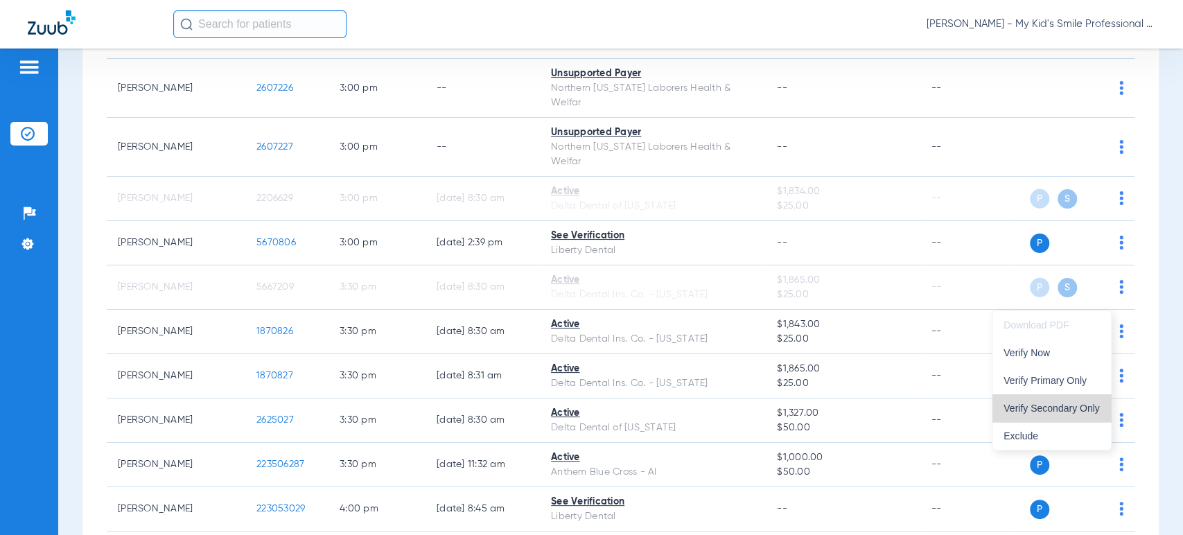
click at [1074, 407] on span "Verify Secondary Only" at bounding box center [1051, 408] width 96 height 10
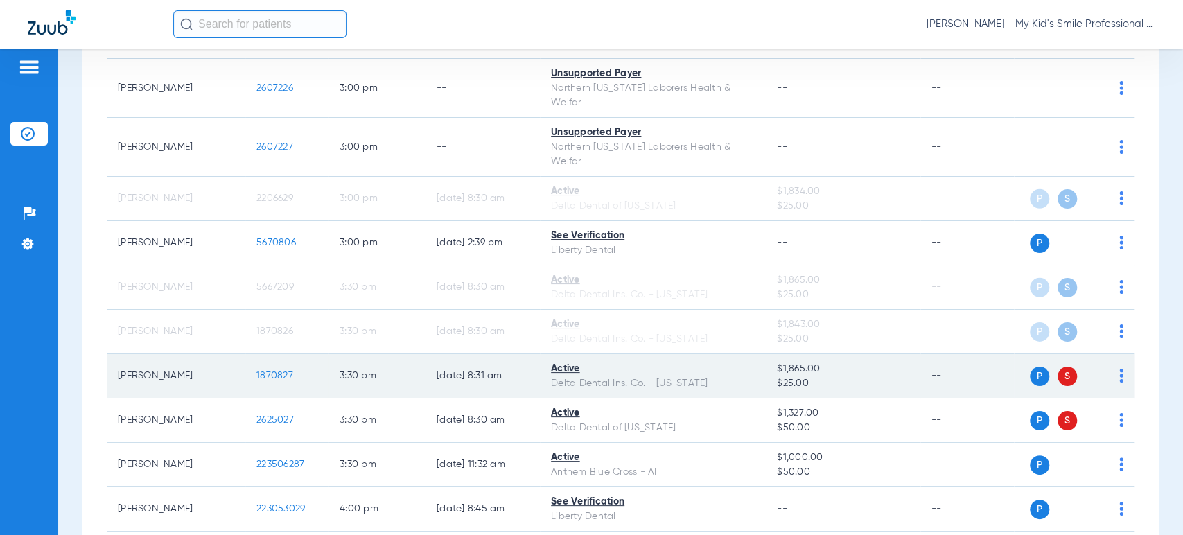
click at [1119, 369] on img at bounding box center [1121, 376] width 4 height 14
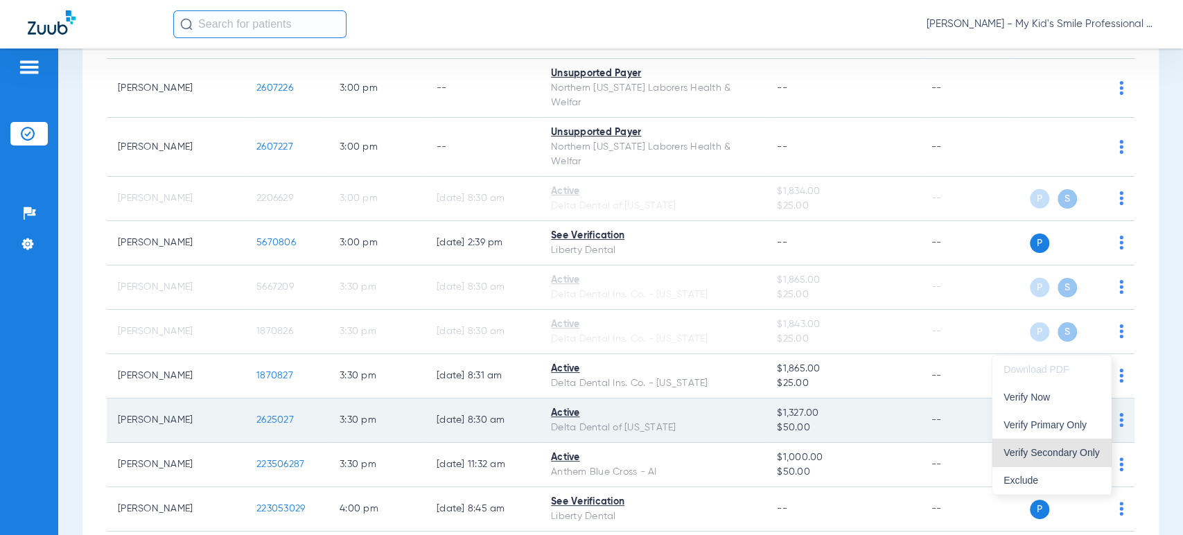
drag, startPoint x: 1076, startPoint y: 441, endPoint x: 1098, endPoint y: 408, distance: 39.4
click at [1075, 441] on button "Verify Secondary Only" at bounding box center [1051, 453] width 118 height 28
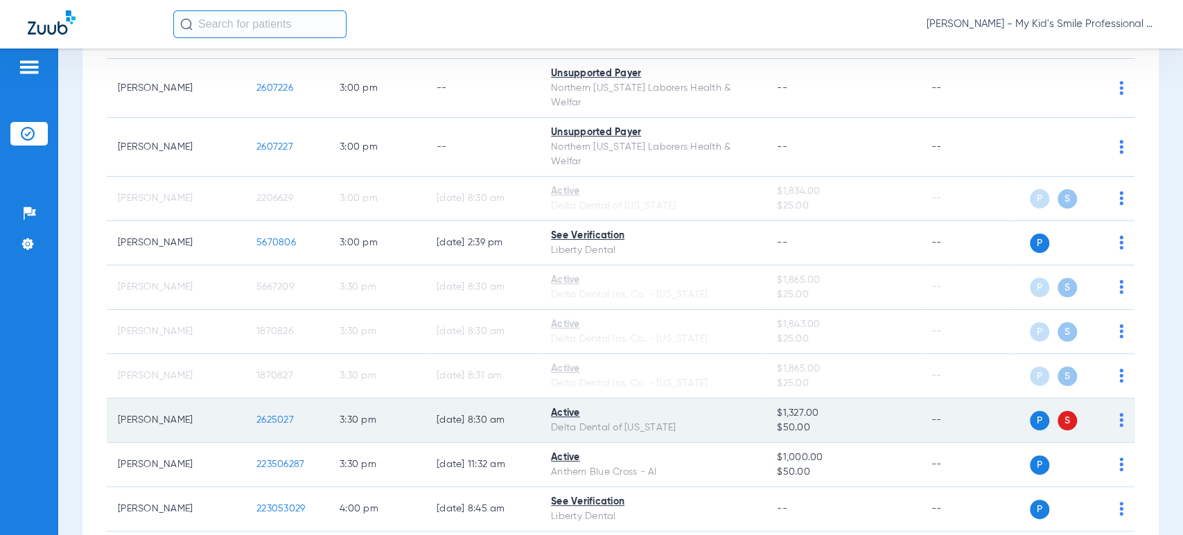
click at [1119, 413] on img at bounding box center [1121, 420] width 4 height 14
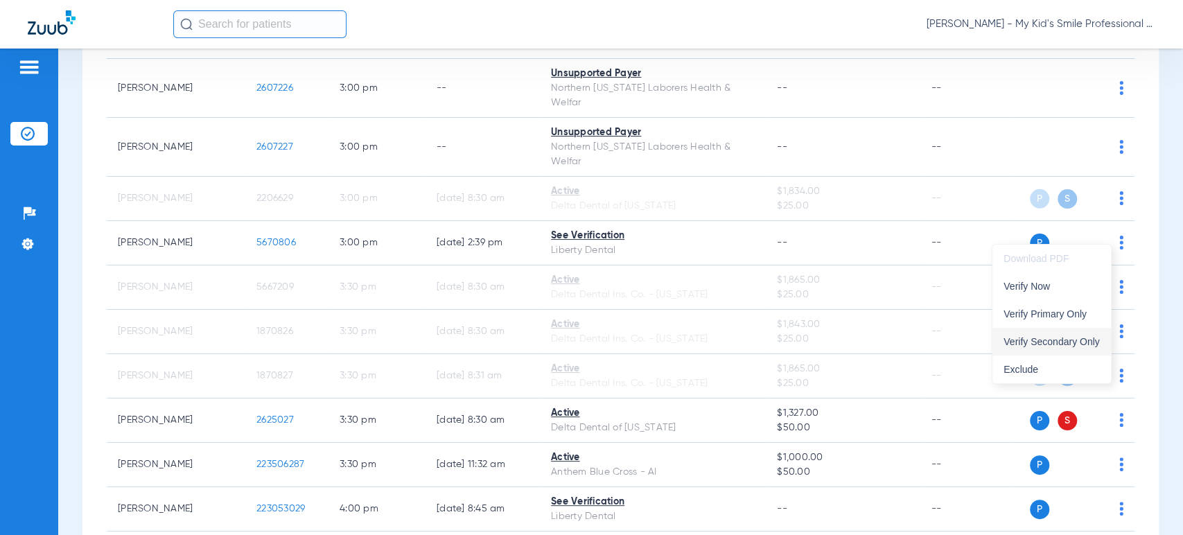
click at [1088, 339] on span "Verify Secondary Only" at bounding box center [1051, 342] width 96 height 10
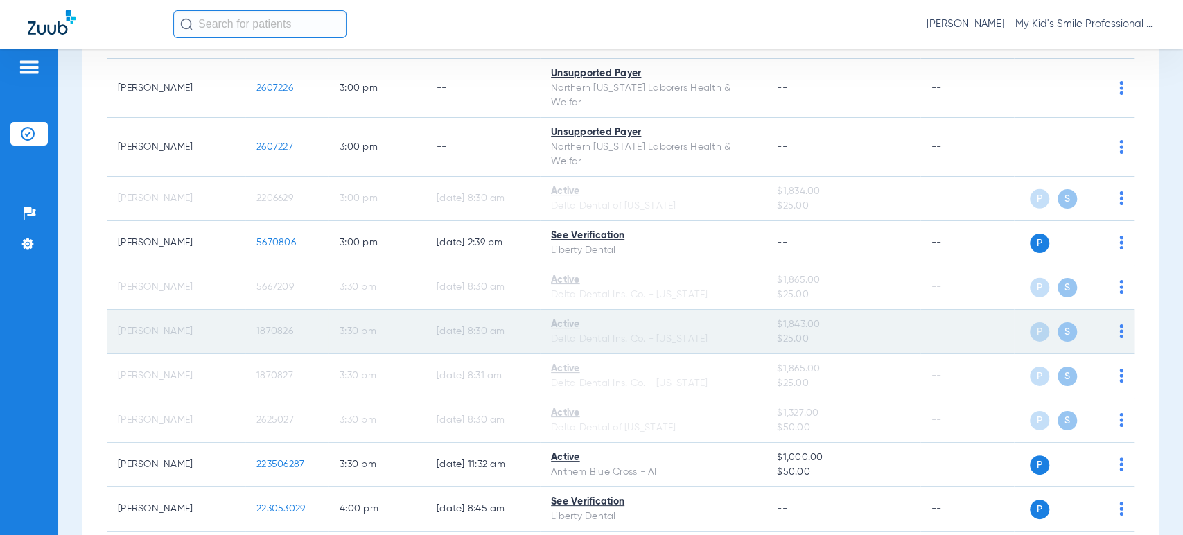
scroll to position [3079, 0]
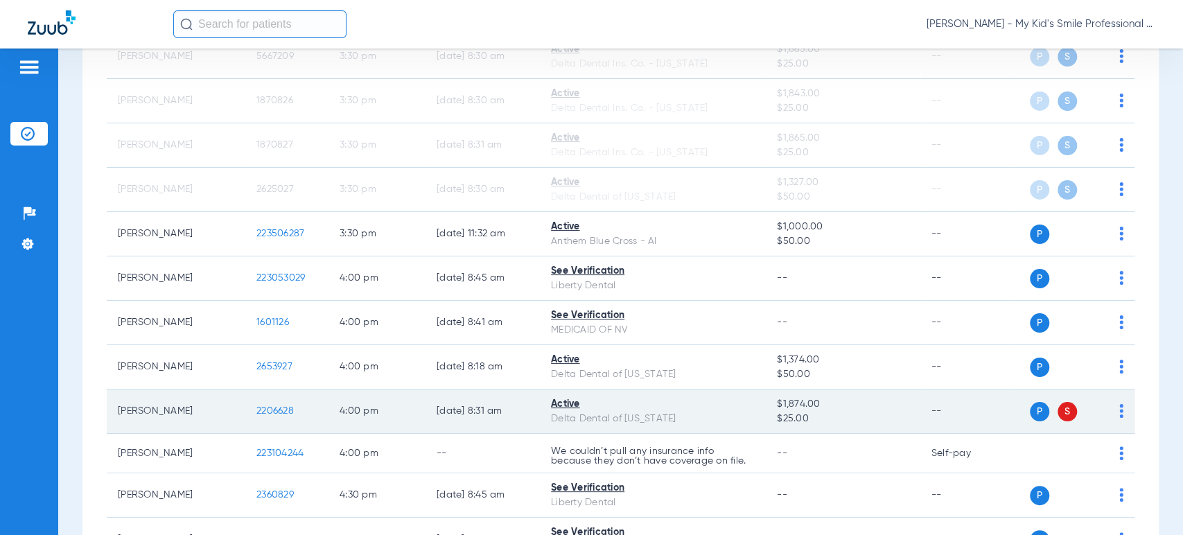
click at [1103, 402] on div "P S" at bounding box center [1068, 411] width 109 height 19
click at [1111, 389] on td "P S" at bounding box center [1074, 411] width 121 height 44
click at [1110, 389] on td "P S" at bounding box center [1074, 411] width 121 height 44
click at [1119, 404] on img at bounding box center [1121, 411] width 4 height 14
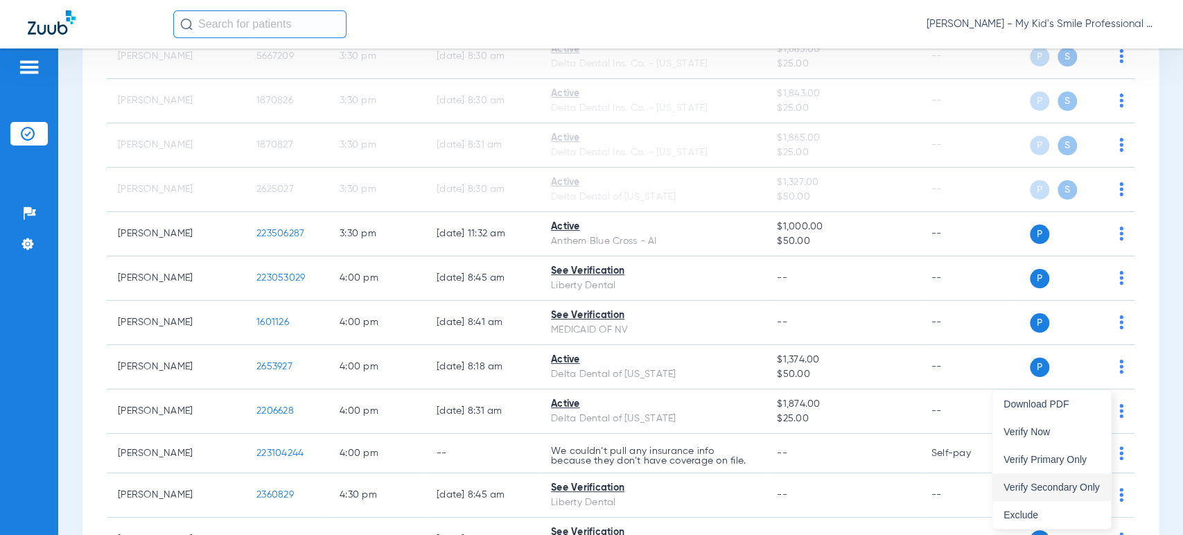
click at [1072, 482] on span "Verify Secondary Only" at bounding box center [1051, 487] width 96 height 10
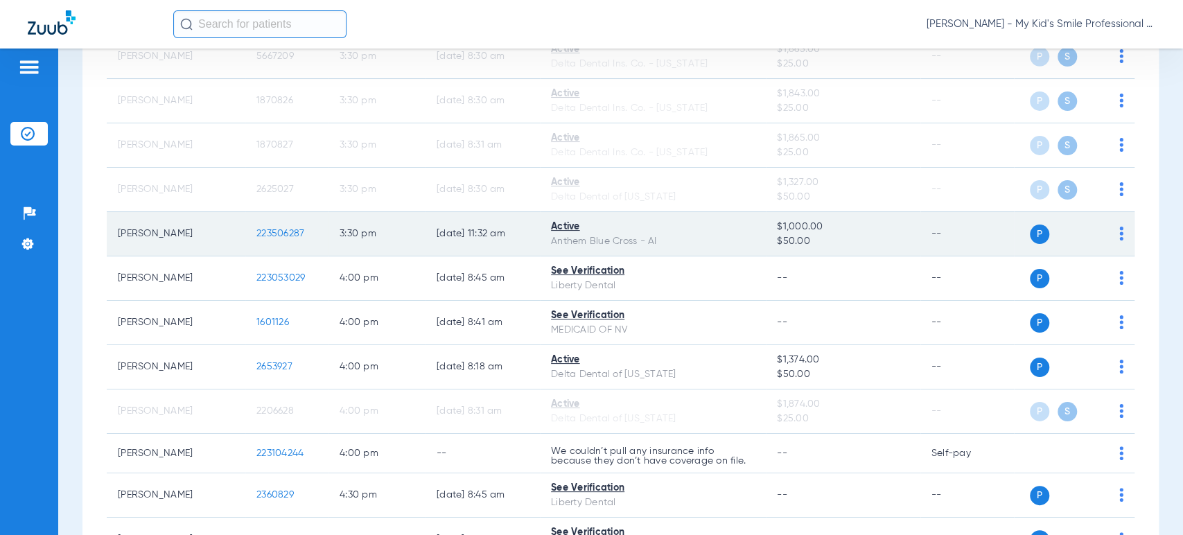
click at [1119, 227] on img at bounding box center [1121, 234] width 4 height 14
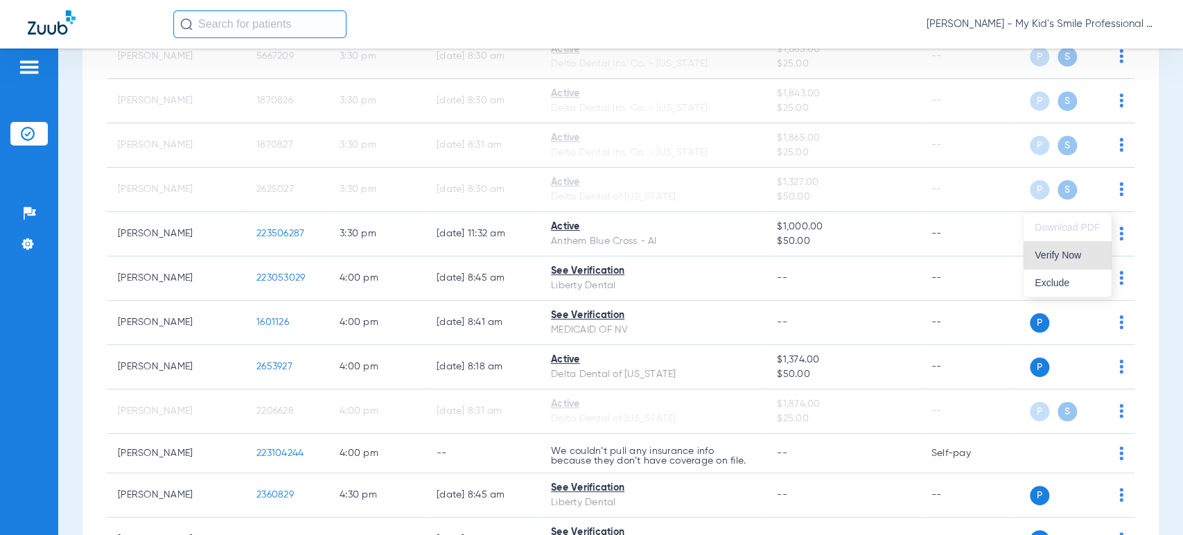
click at [1079, 260] on button "Verify Now" at bounding box center [1066, 255] width 87 height 28
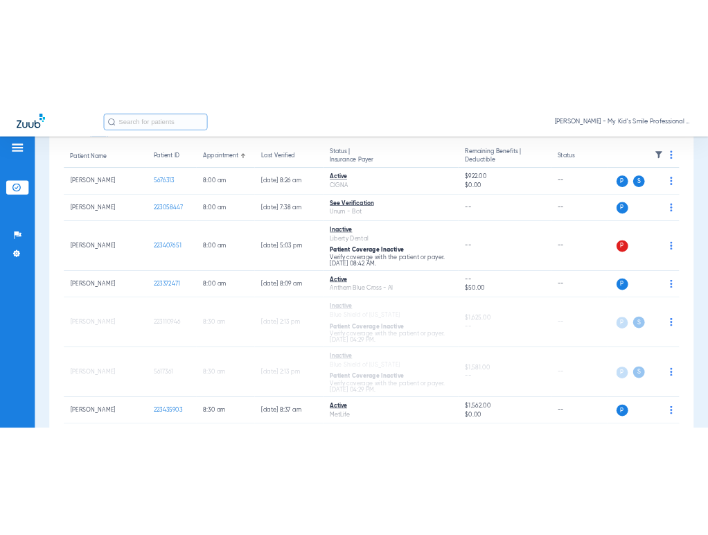
scroll to position [0, 0]
